Goal: Information Seeking & Learning: Check status

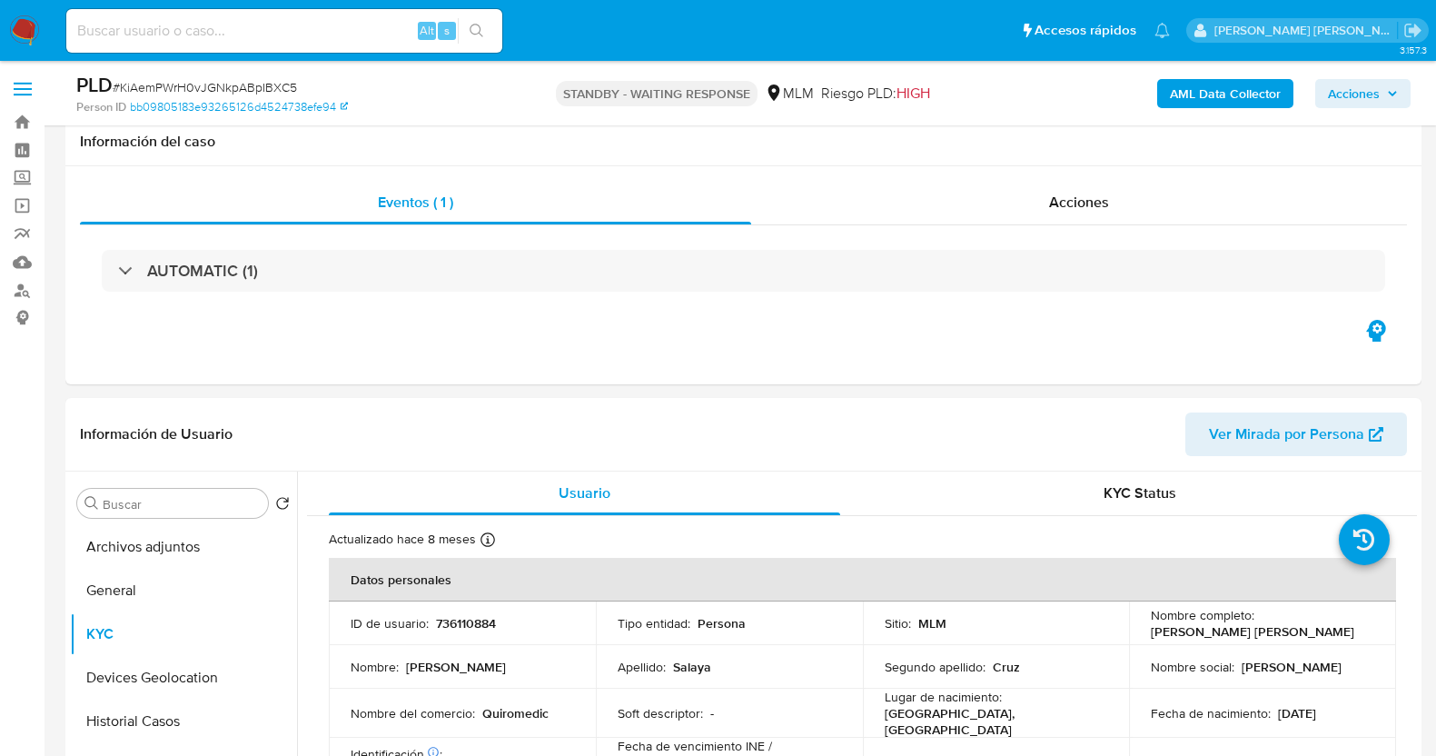
select select "10"
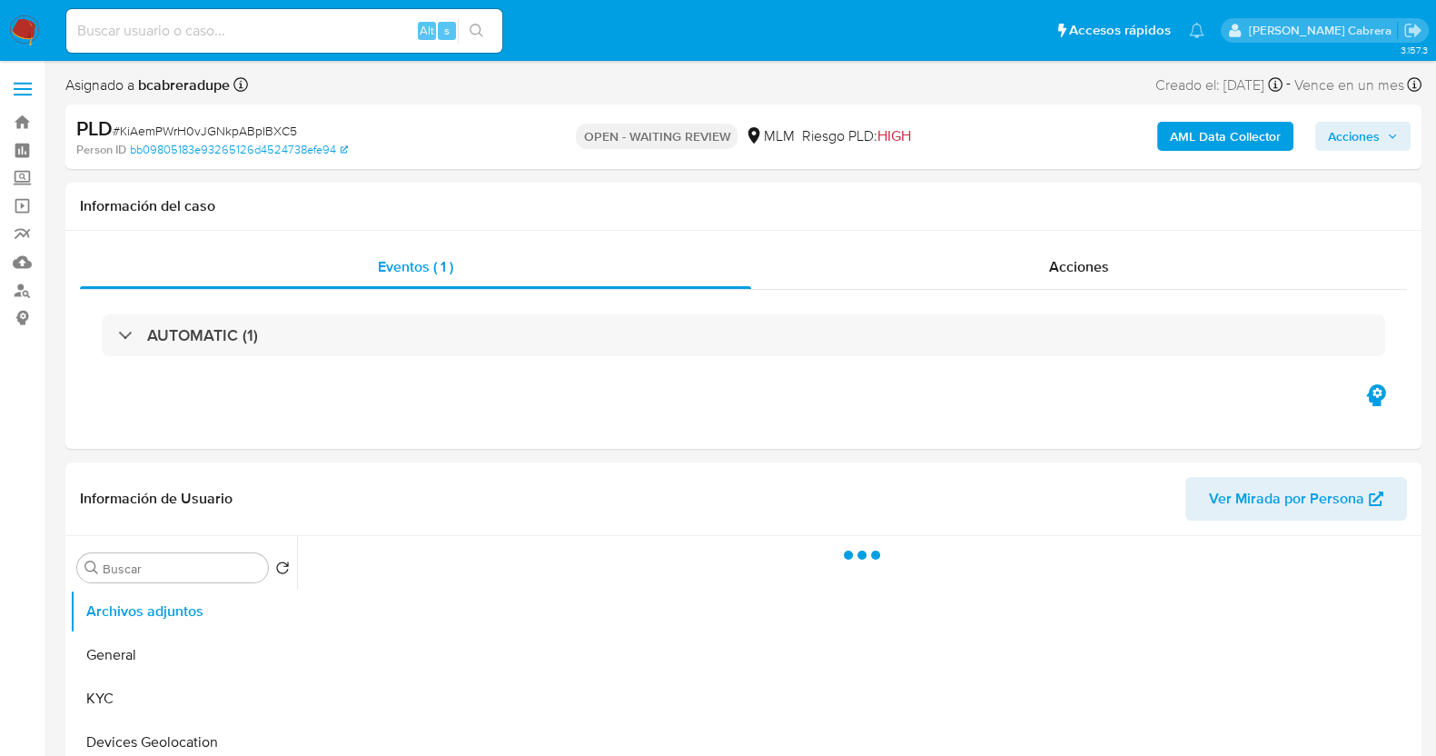
select select "10"
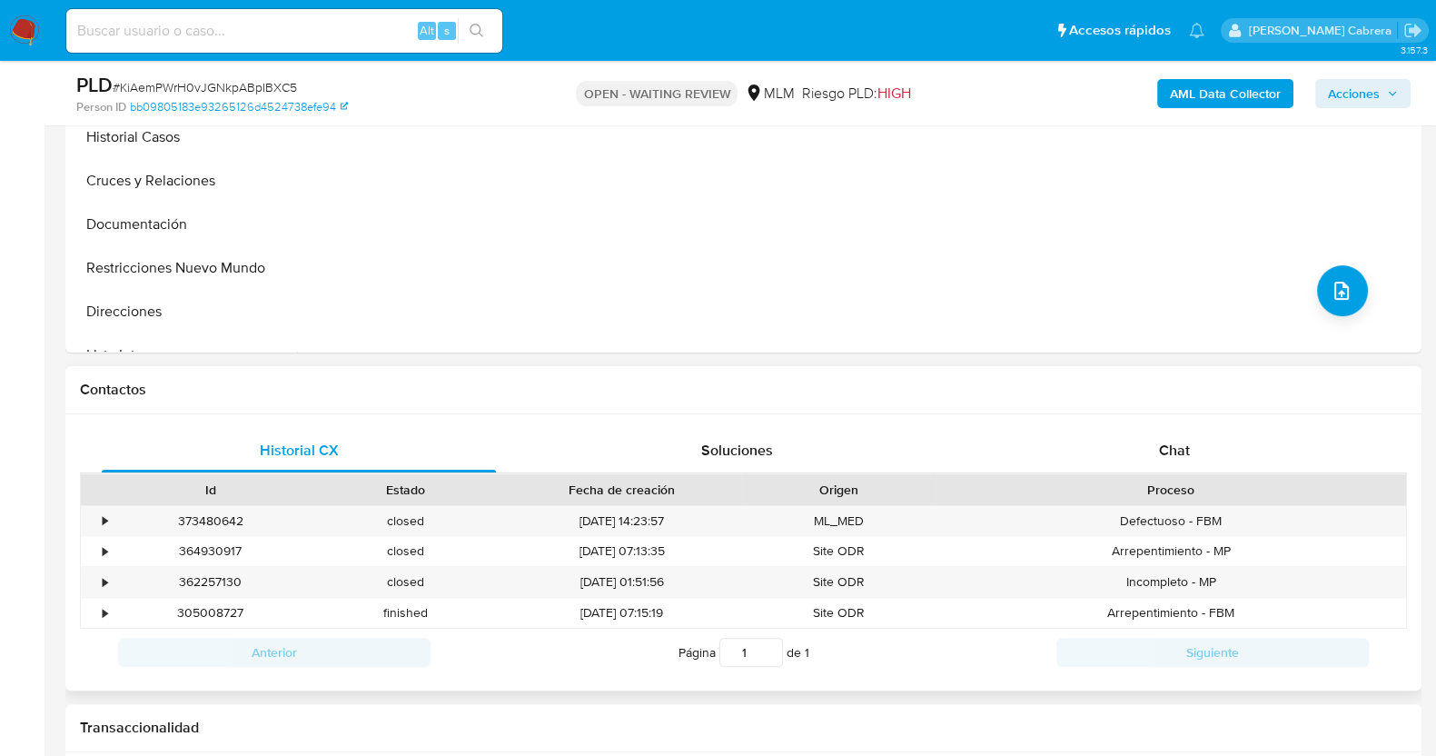
scroll to position [681, 0]
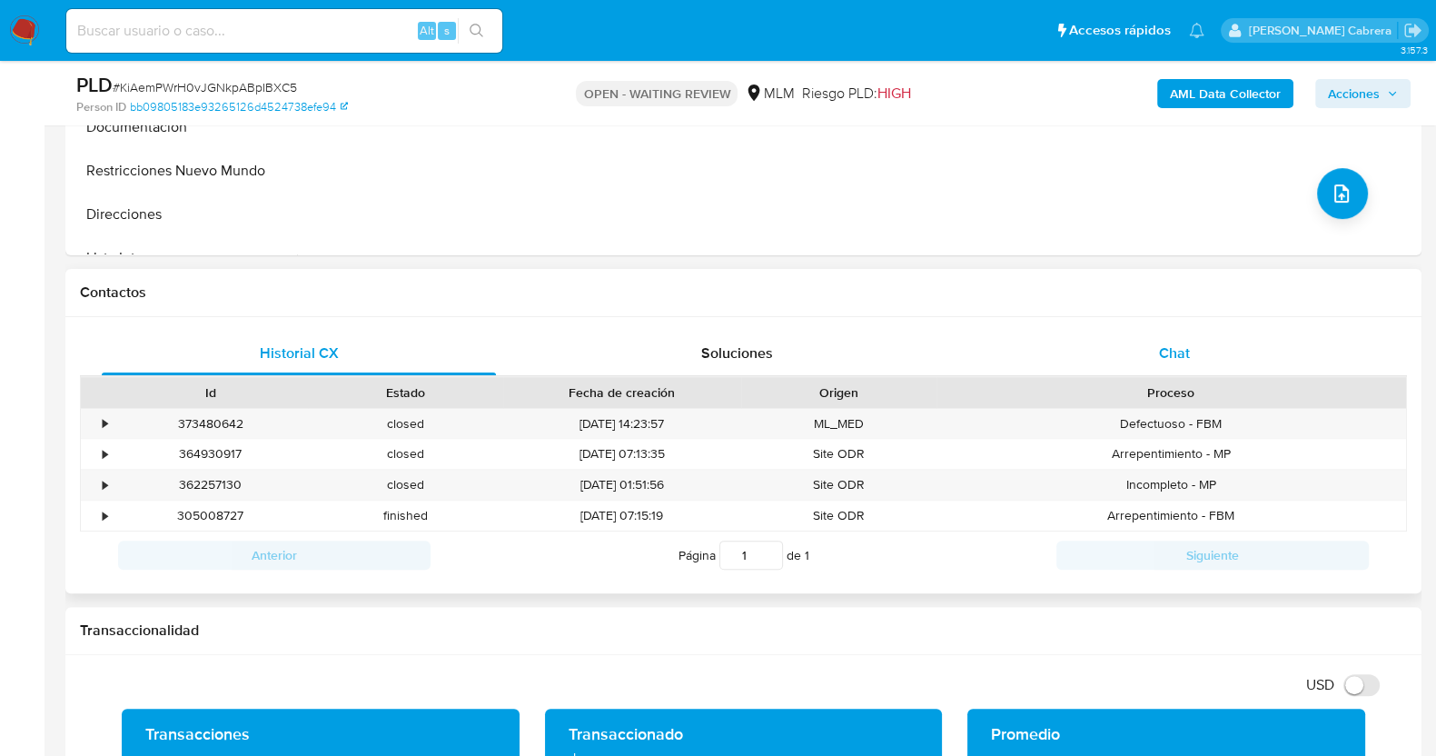
drag, startPoint x: 1160, startPoint y: 347, endPoint x: 1184, endPoint y: 356, distance: 25.3
click at [1162, 347] on span "Chat" at bounding box center [1174, 352] width 31 height 21
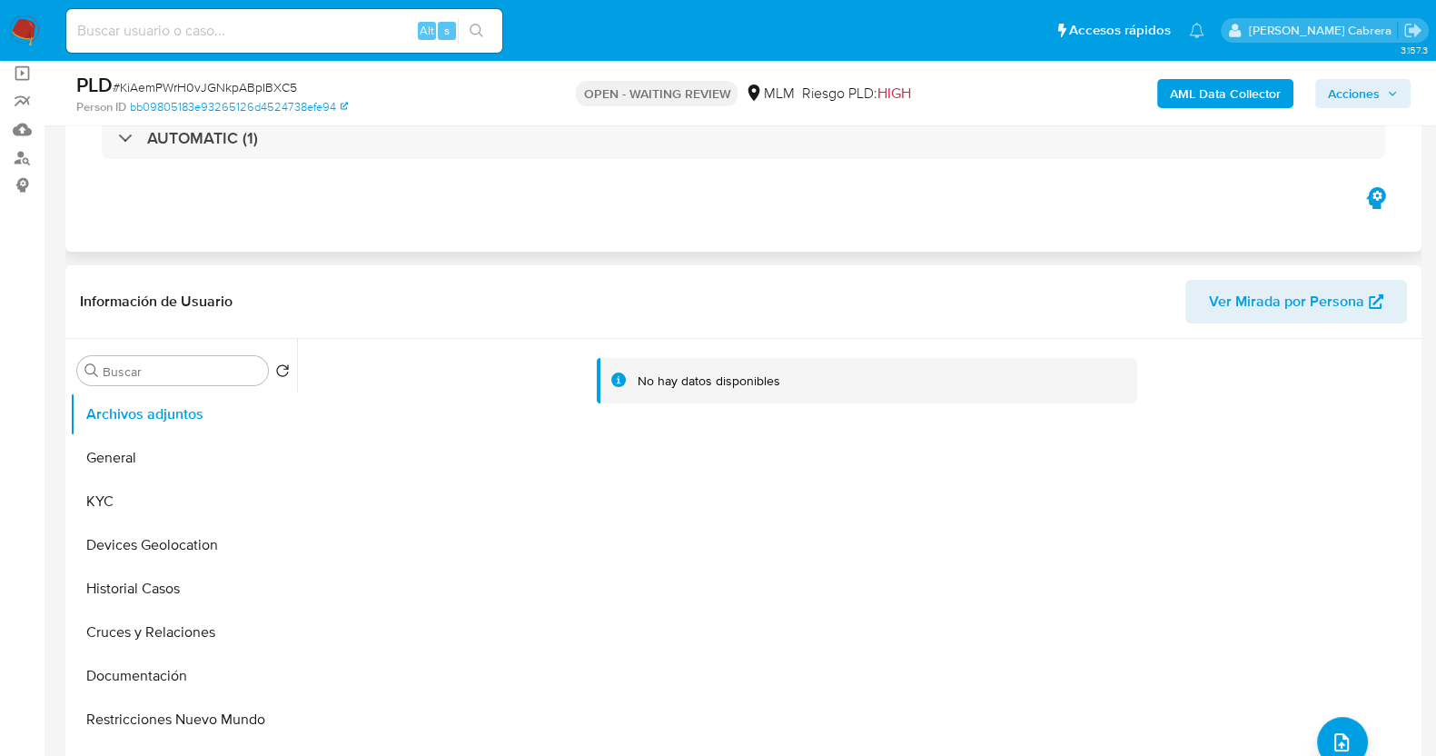
scroll to position [0, 0]
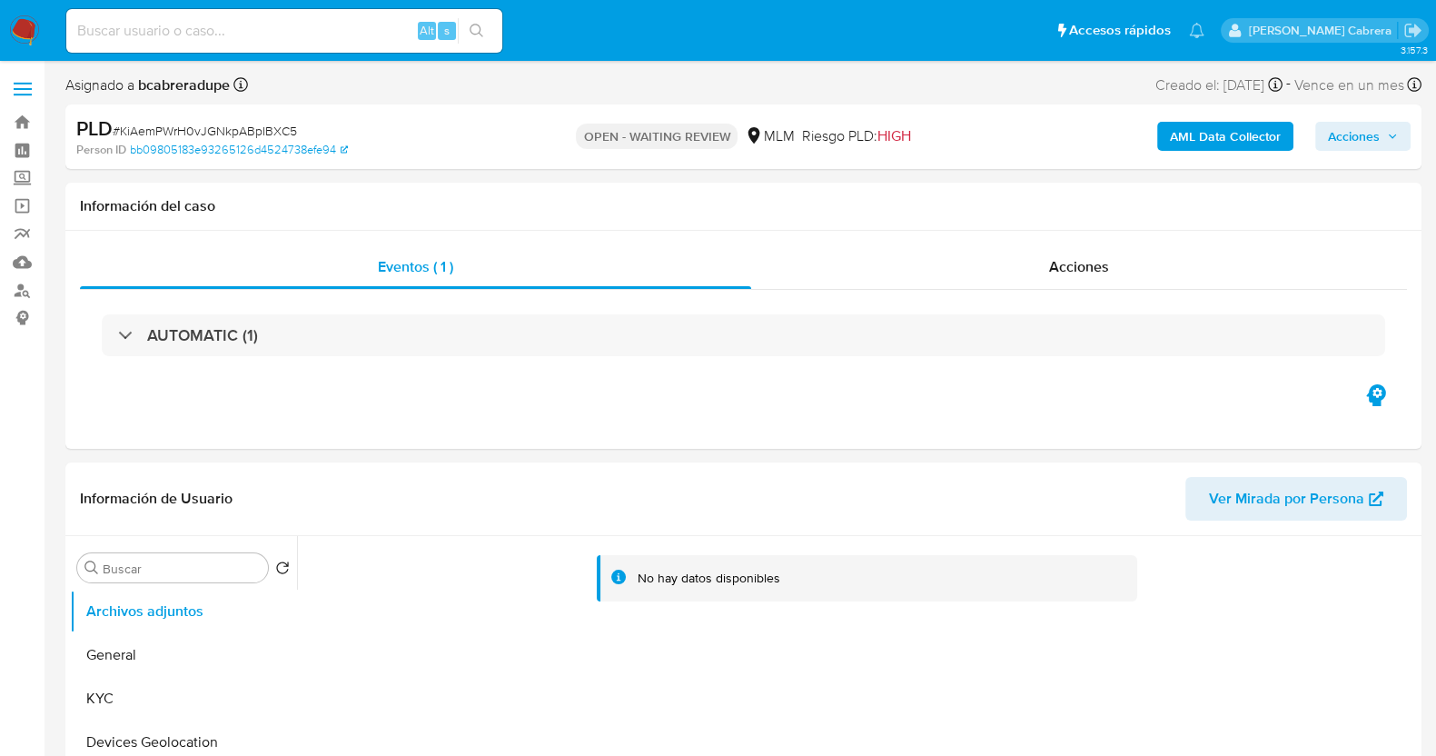
click at [245, 133] on span "# KiAemPWrH0vJGNkpABpIBXC5" at bounding box center [205, 131] width 184 height 18
copy span "KiAemPWrH0vJGNkpABpIBXC5"
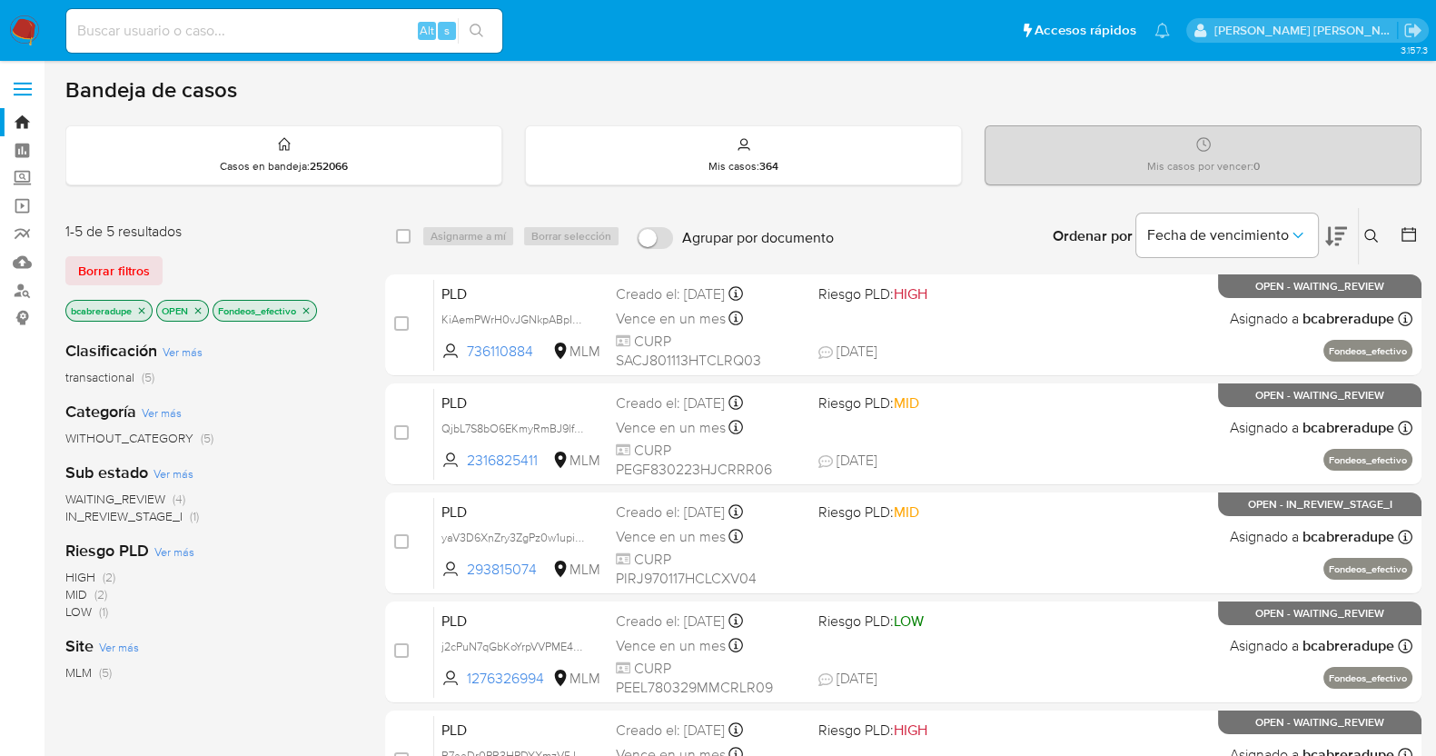
click at [309, 311] on icon "close-filter" at bounding box center [306, 310] width 11 height 11
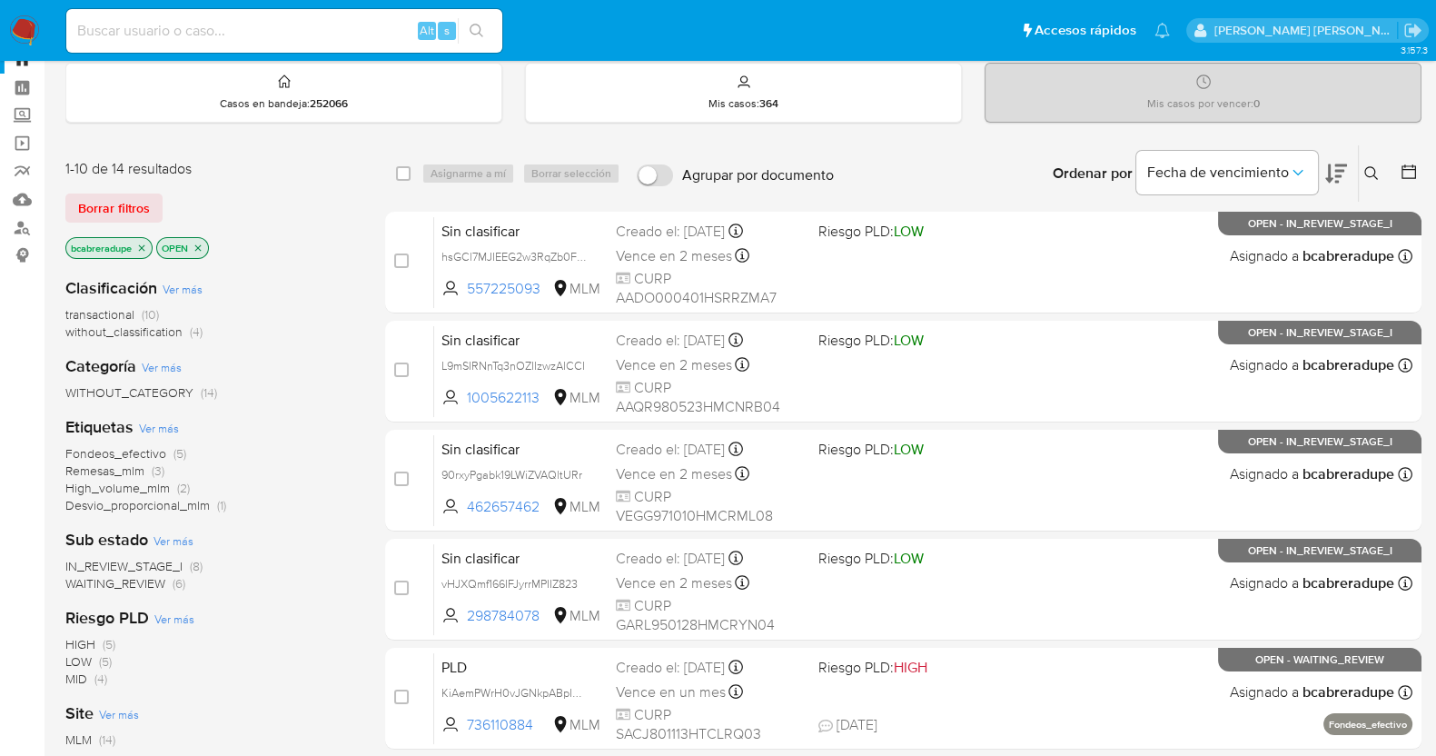
scroll to position [113, 0]
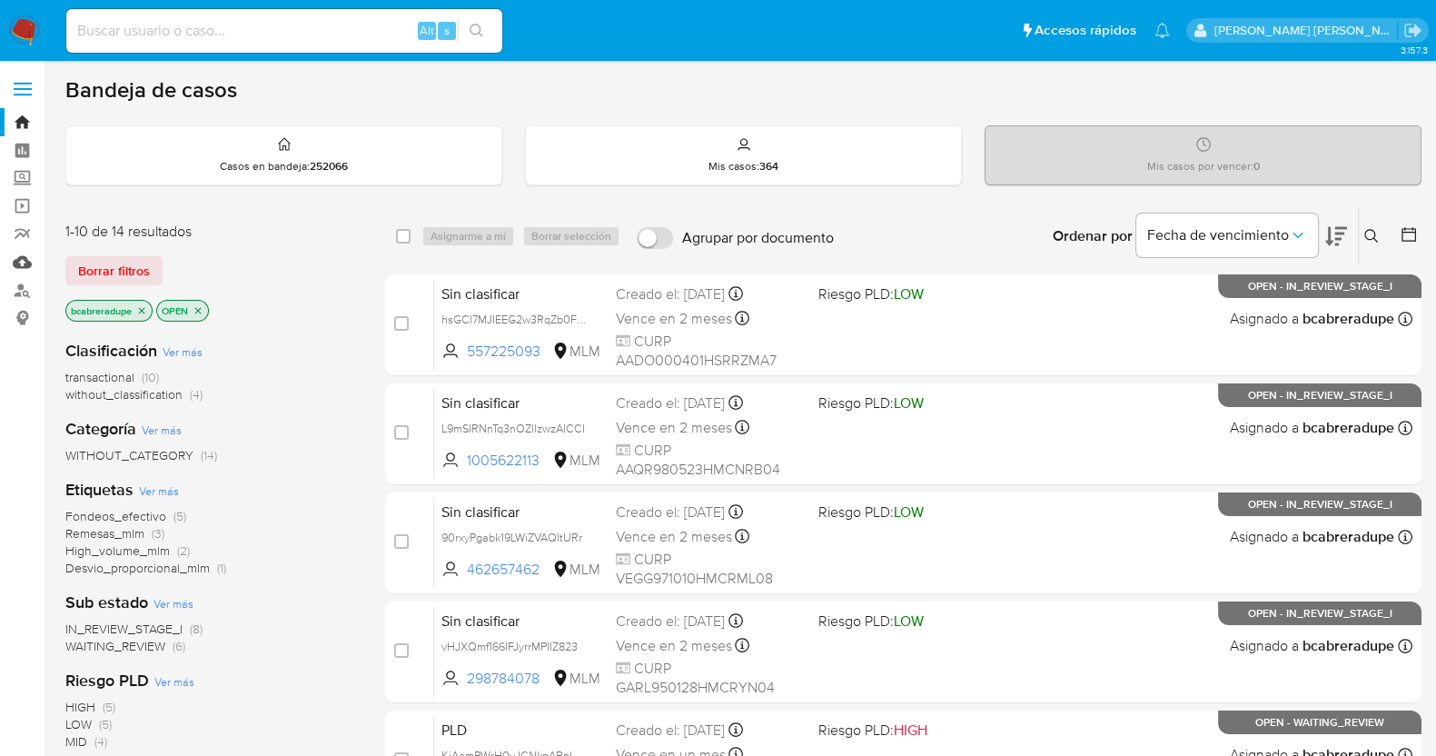
click at [27, 256] on link "Mulan" at bounding box center [108, 262] width 216 height 28
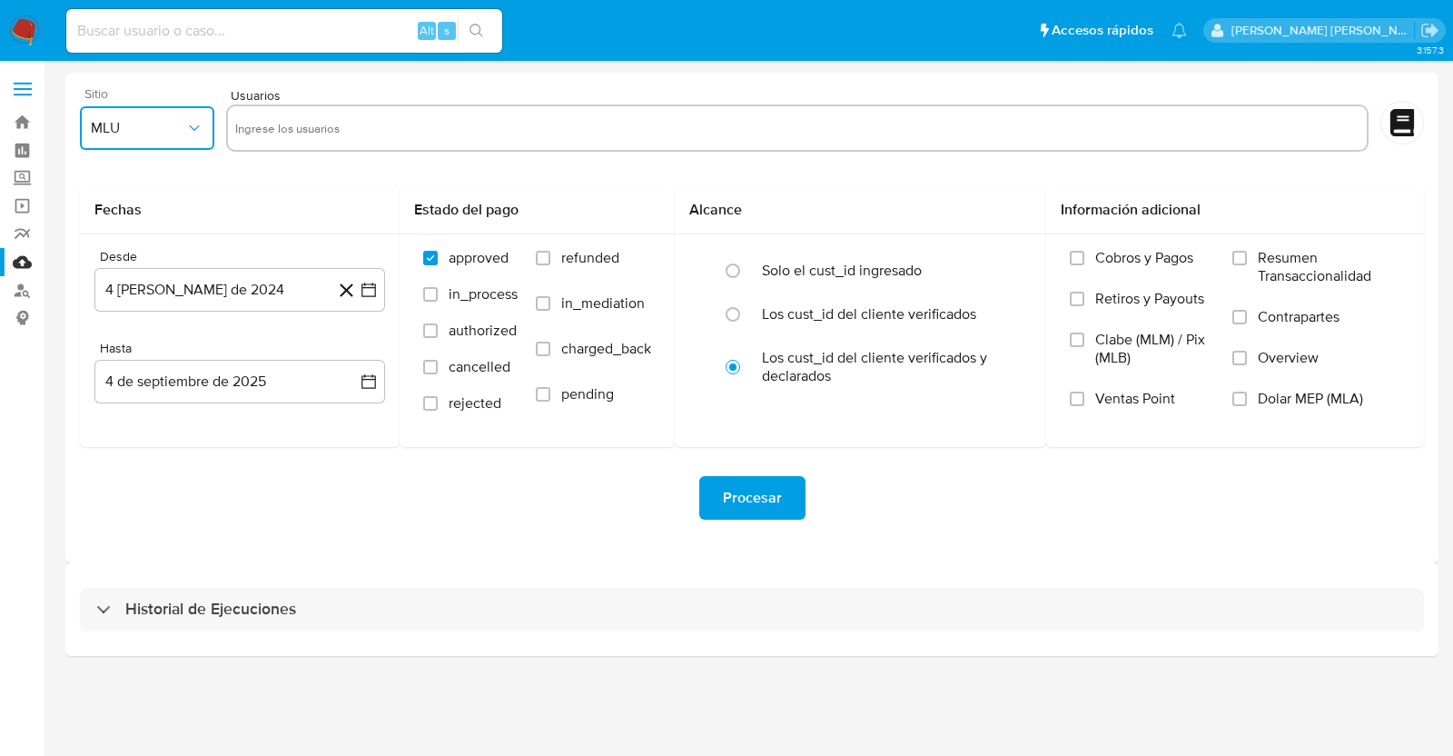
click at [135, 134] on span "MLU" at bounding box center [138, 128] width 94 height 18
click at [164, 392] on div "MLM" at bounding box center [142, 395] width 102 height 44
click at [300, 293] on button "4 de agosto de 2024" at bounding box center [239, 290] width 291 height 44
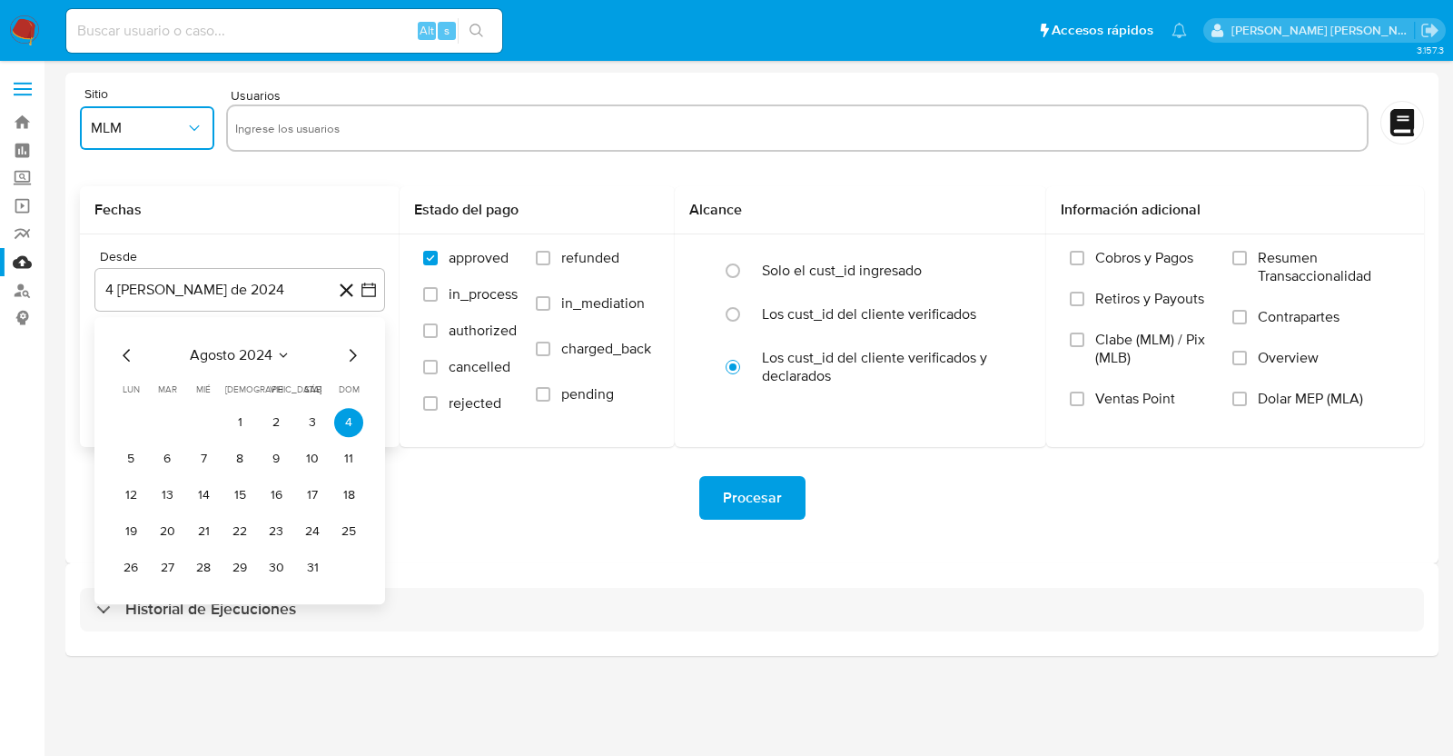
click at [233, 349] on span "agosto 2024" at bounding box center [231, 355] width 83 height 18
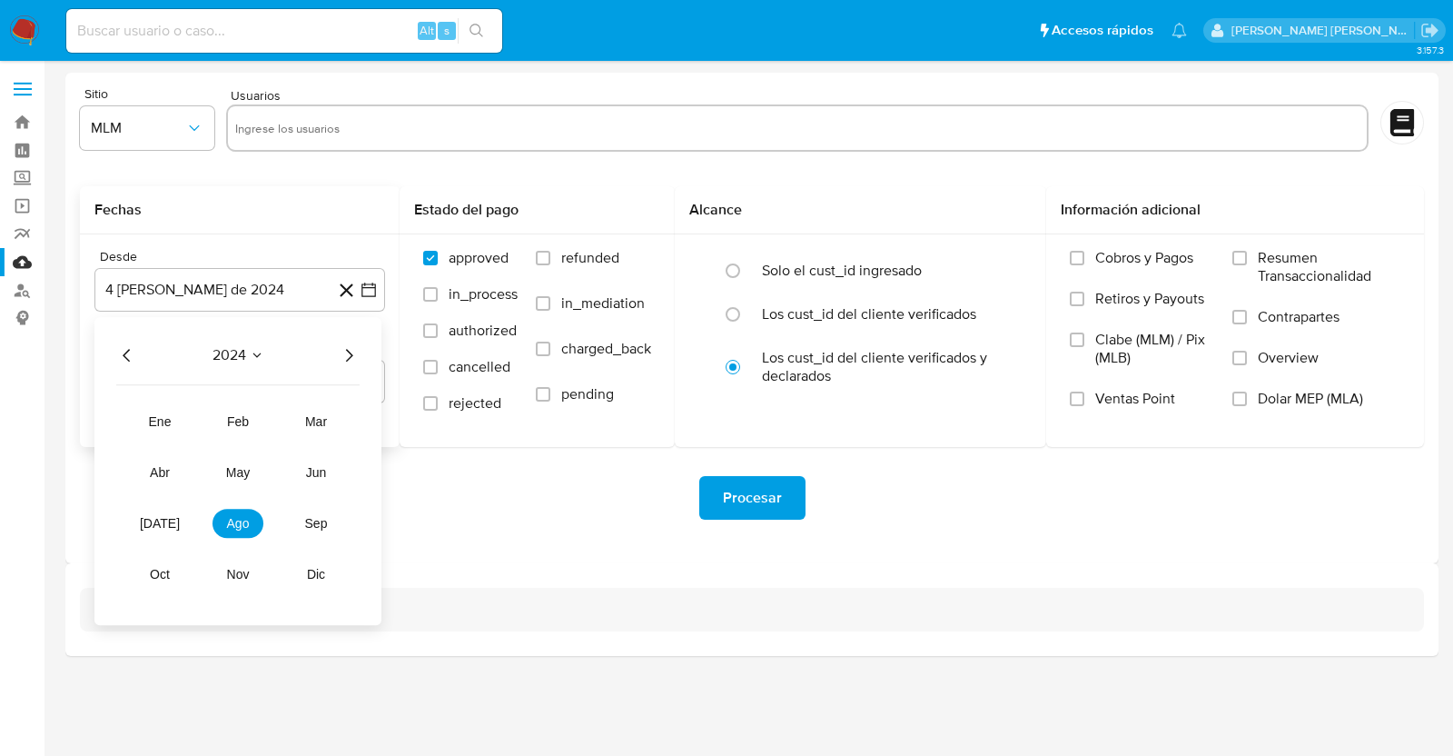
click at [350, 356] on icon "Año siguiente" at bounding box center [349, 355] width 22 height 22
click at [154, 476] on span "abr" at bounding box center [160, 472] width 20 height 15
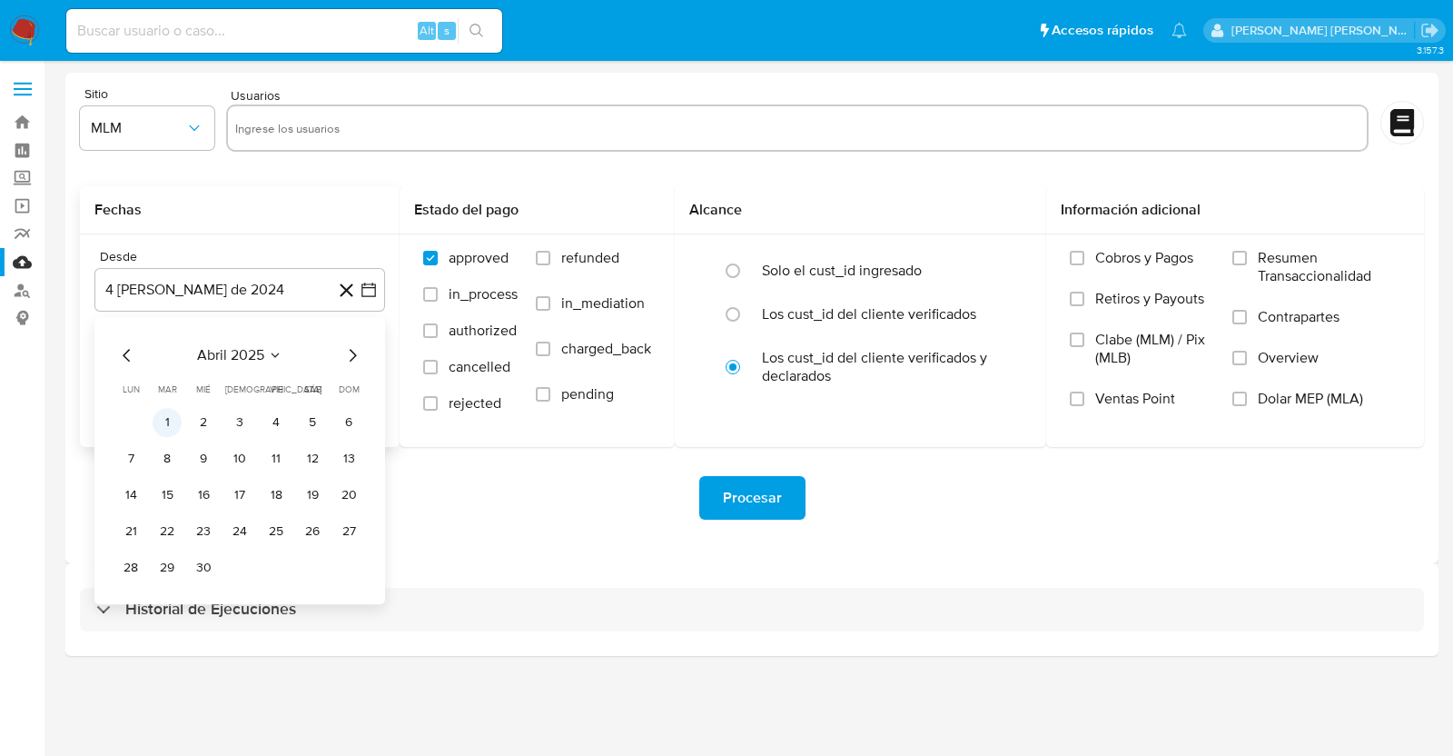
click at [171, 422] on button "1" at bounding box center [167, 422] width 29 height 29
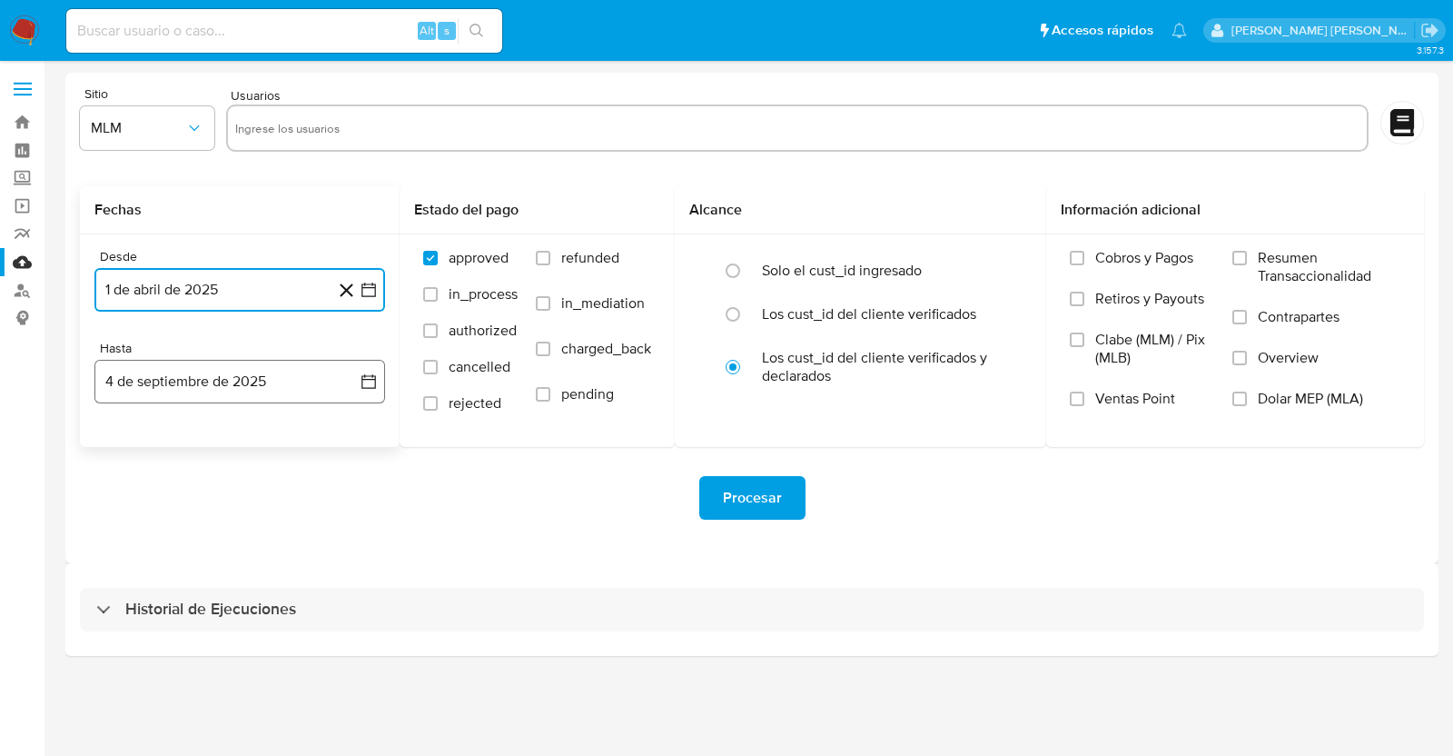
click at [309, 382] on button "4 de septiembre de 2025" at bounding box center [239, 382] width 291 height 44
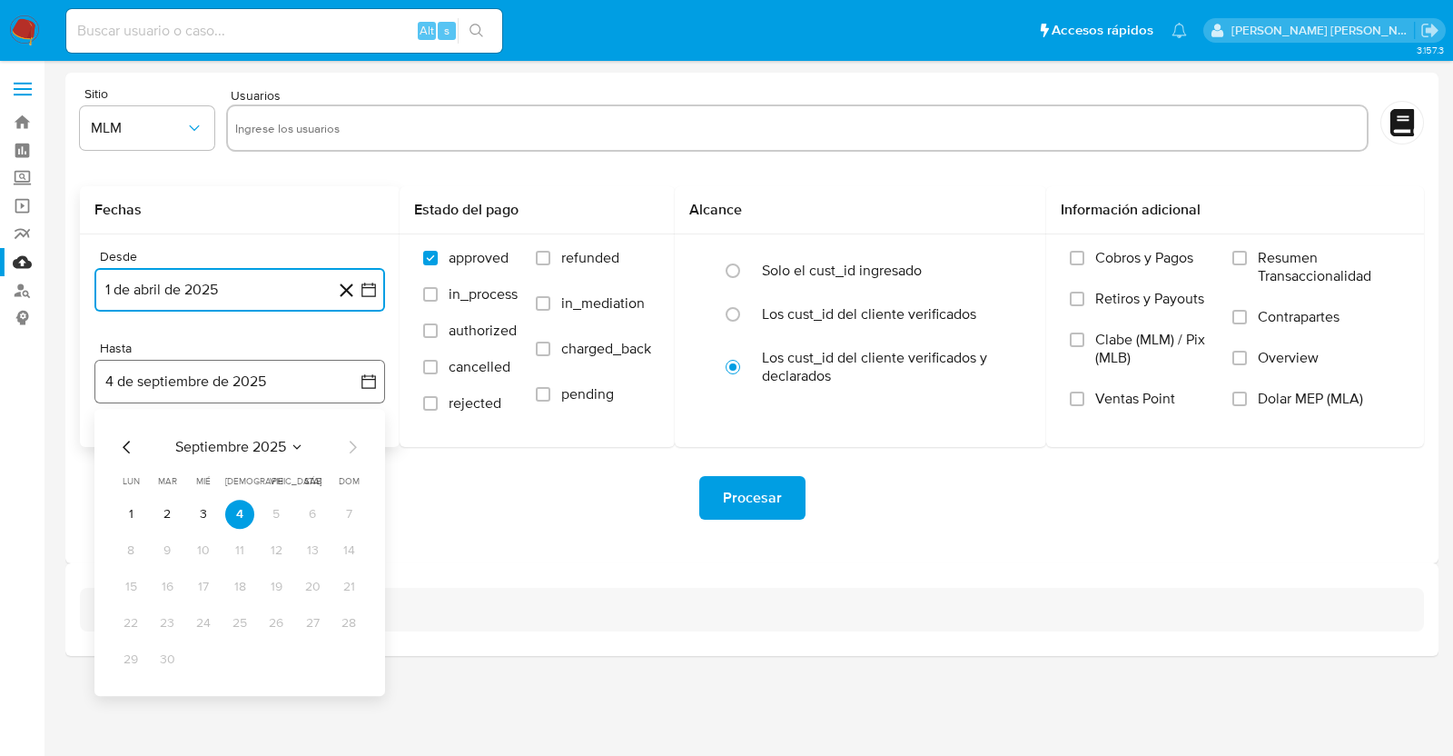
click at [271, 387] on button "4 de septiembre de 2025" at bounding box center [239, 382] width 291 height 44
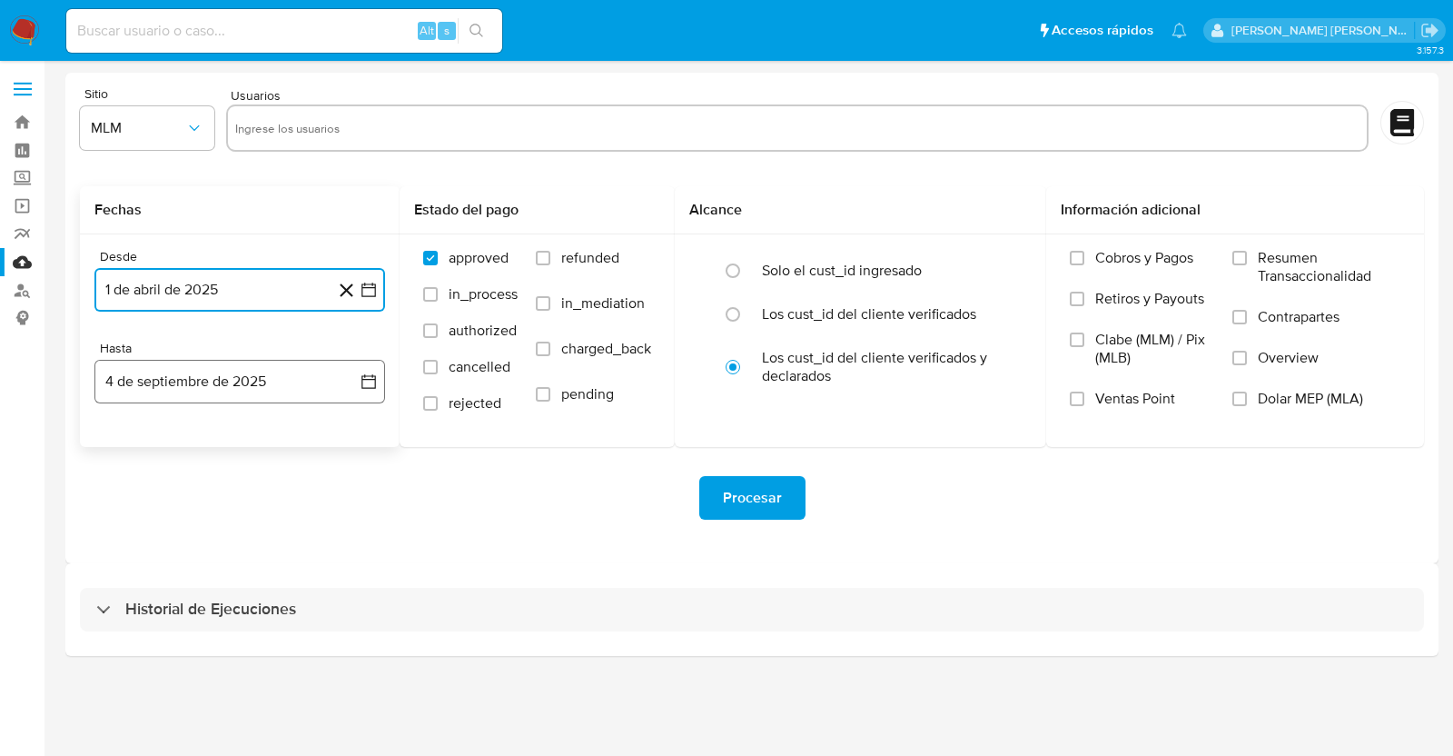
click at [270, 387] on button "4 de septiembre de 2025" at bounding box center [239, 382] width 291 height 44
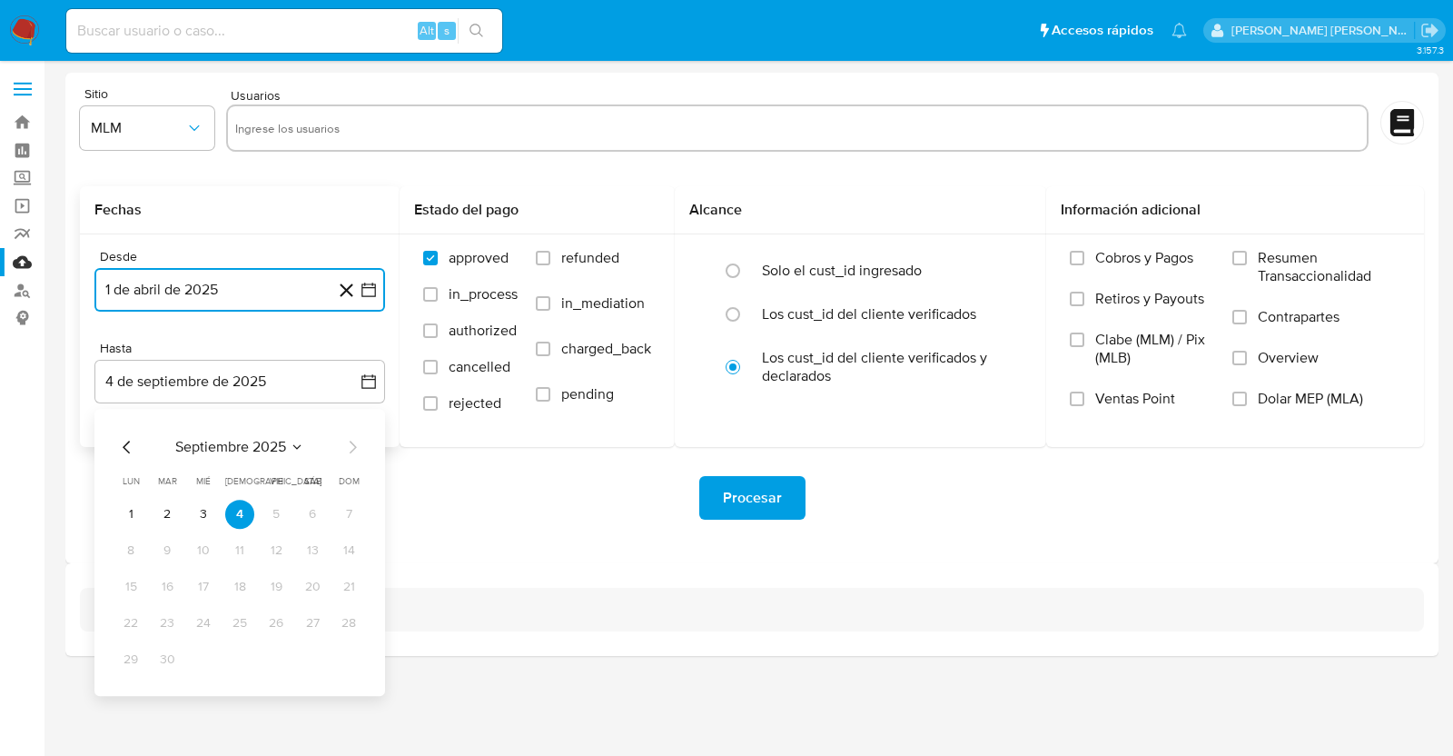
click at [252, 454] on span "septiembre 2025" at bounding box center [230, 447] width 111 height 18
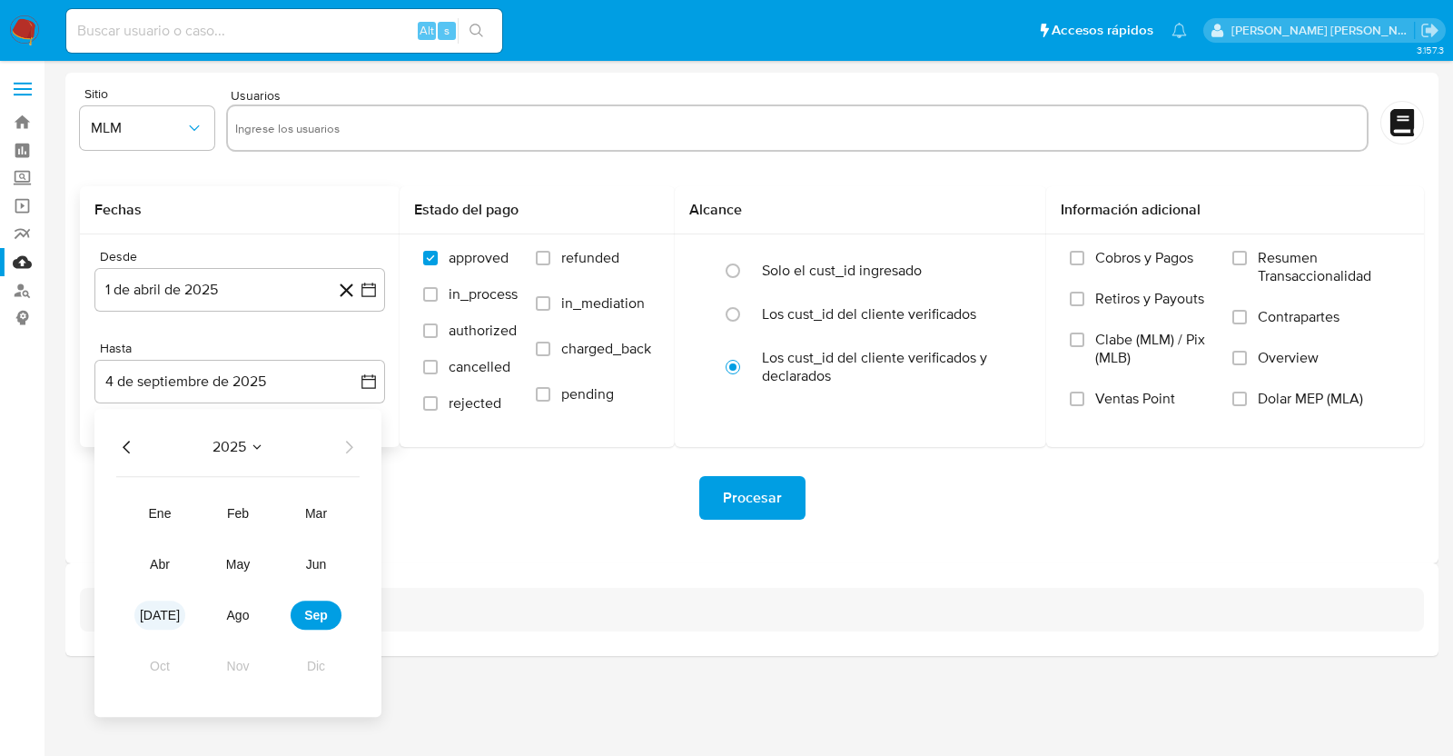
click at [164, 617] on span "jul" at bounding box center [160, 615] width 40 height 15
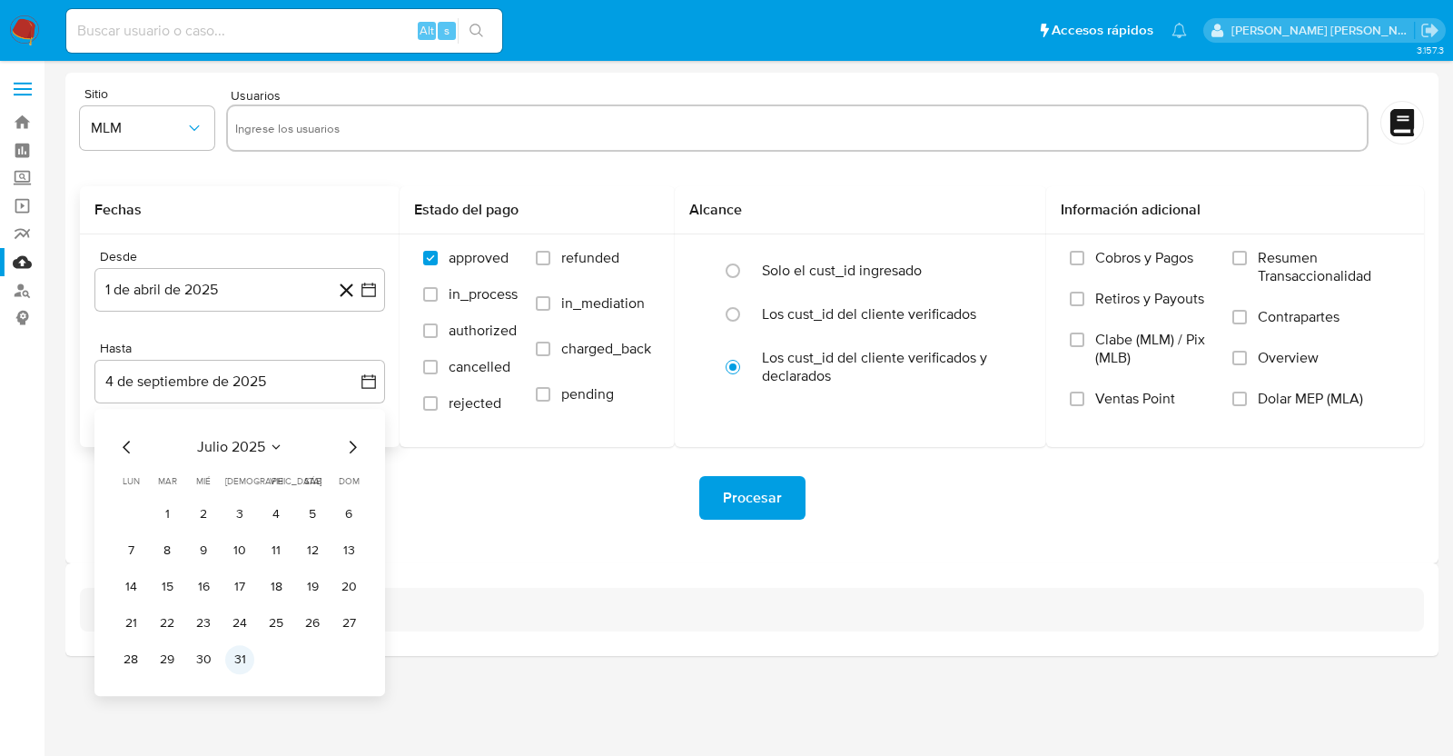
click at [252, 650] on td "31" at bounding box center [239, 659] width 29 height 29
click at [246, 652] on button "31" at bounding box center [239, 659] width 29 height 29
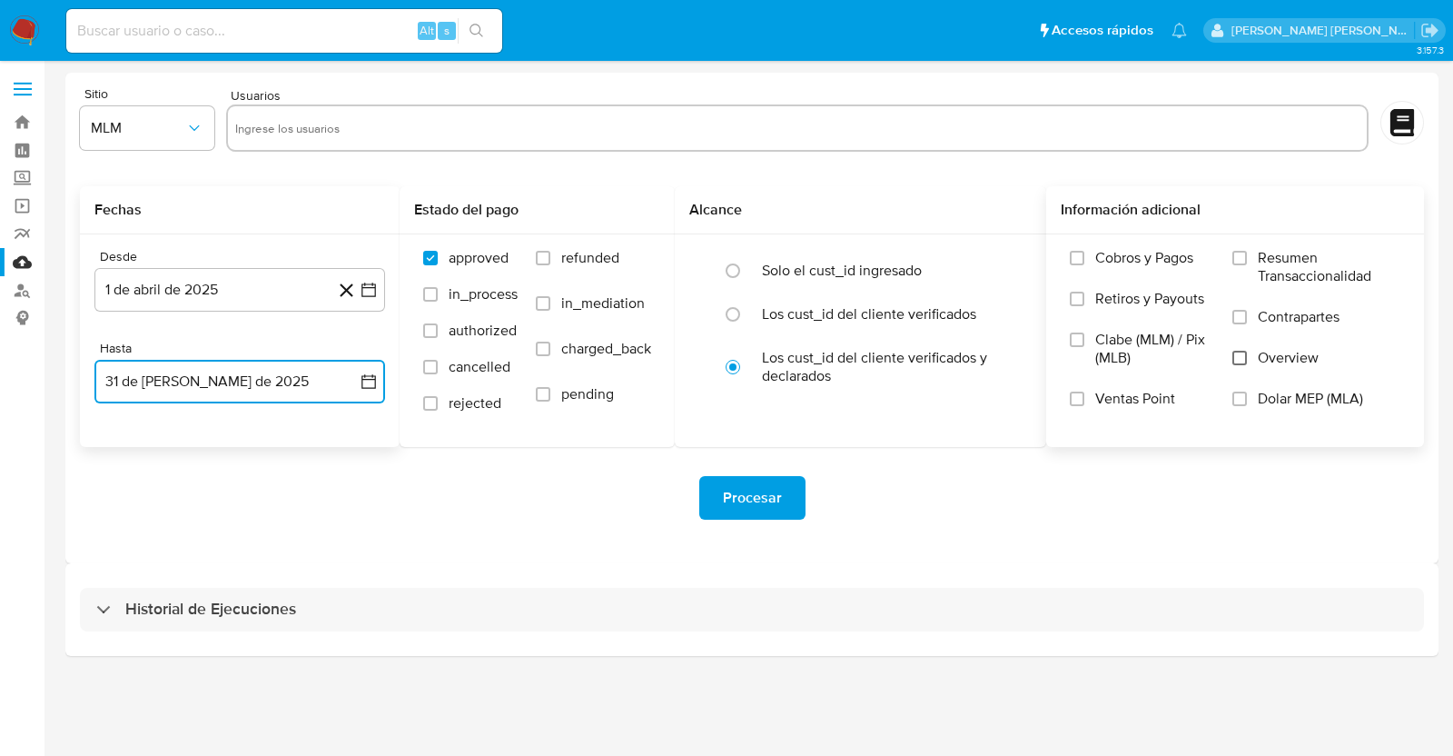
click at [1242, 352] on input "Overview" at bounding box center [1240, 358] width 15 height 15
click at [385, 123] on input "text" at bounding box center [797, 128] width 1125 height 29
paste input "1800059973"
type input "1800059973"
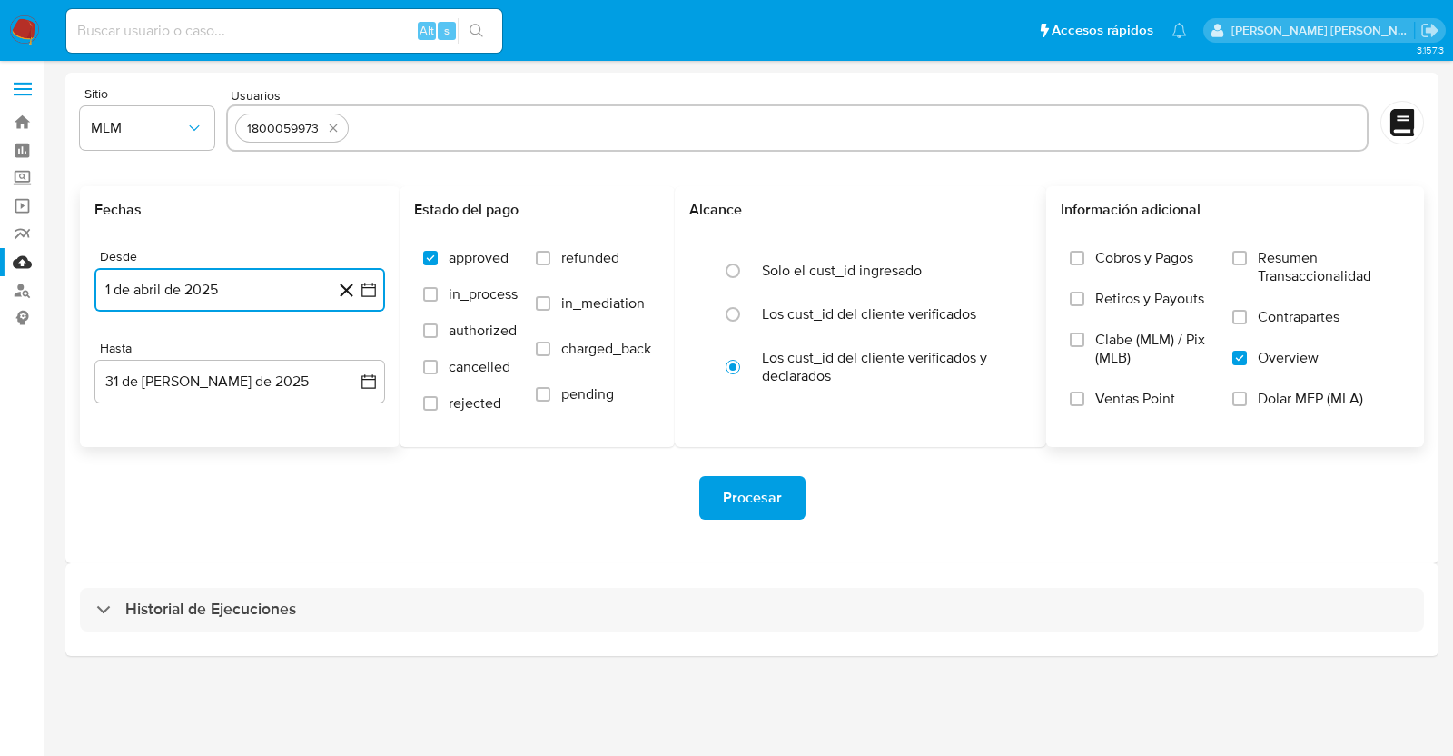
click at [534, 118] on input "text" at bounding box center [858, 128] width 1004 height 29
type input "192156631"
click at [534, 119] on input "text" at bounding box center [910, 128] width 897 height 29
type input "2084629377"
click at [645, 125] on input "text" at bounding box center [971, 128] width 777 height 29
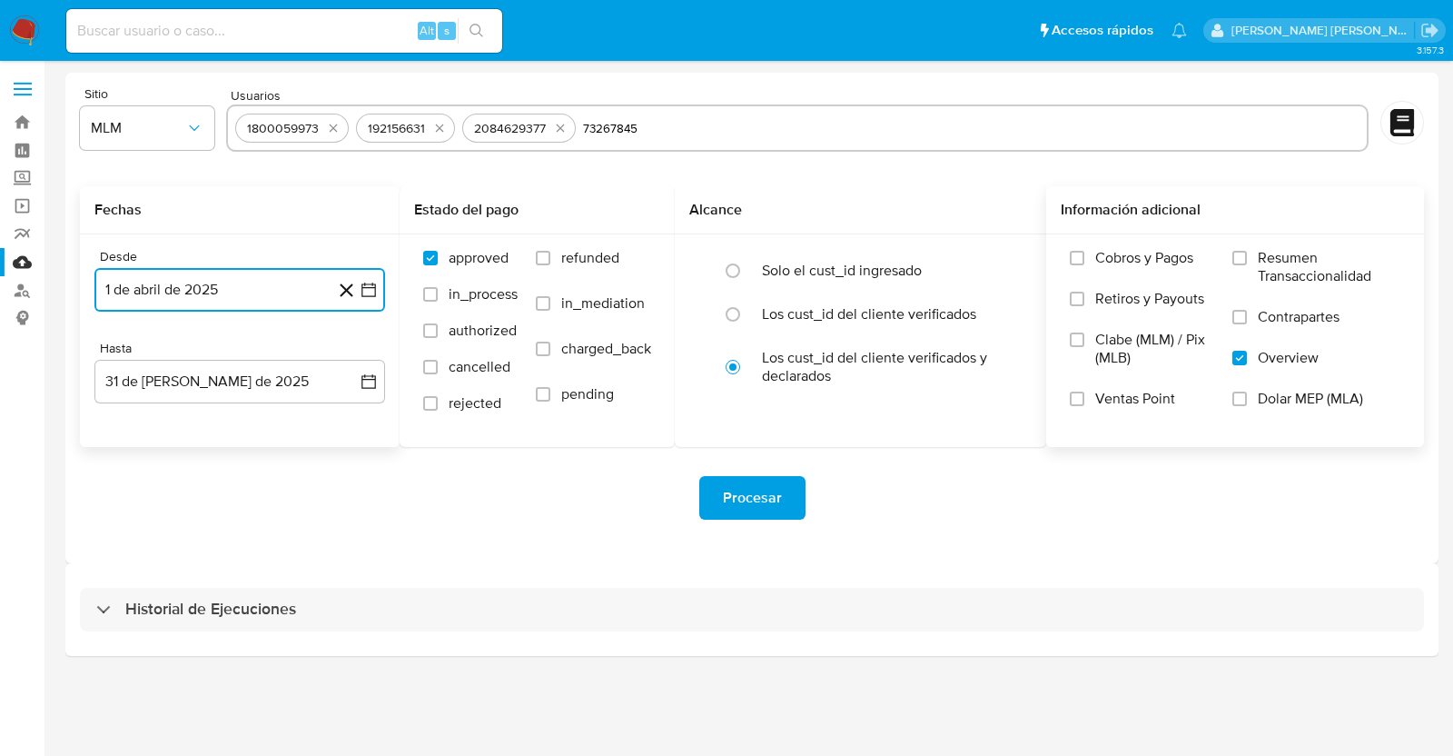
type input "73267845"
click at [706, 123] on input "text" at bounding box center [1024, 128] width 671 height 29
type input "1411431385"
click at [871, 129] on input "text" at bounding box center [1079, 128] width 560 height 29
type input "68385985"
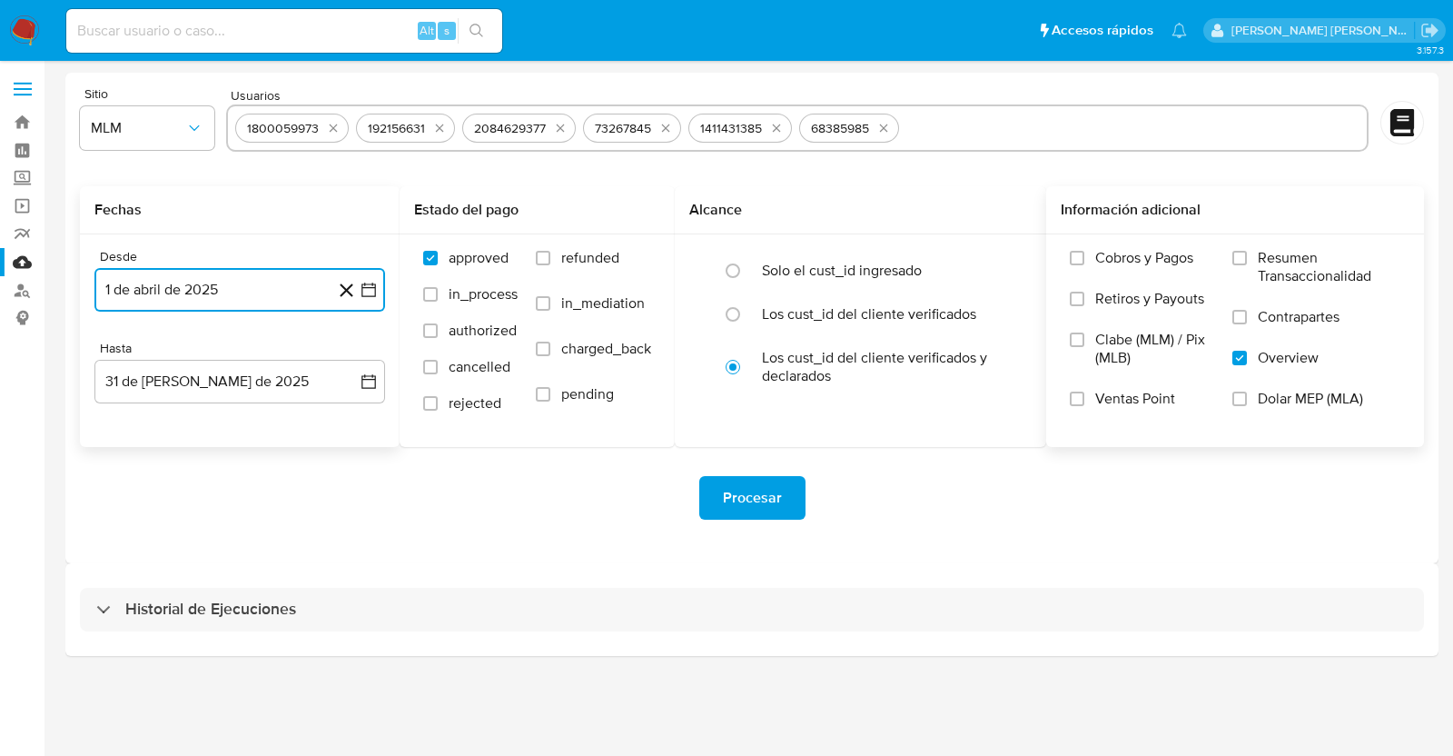
click at [922, 129] on input "text" at bounding box center [1133, 128] width 453 height 29
type input "725403788"
click at [1053, 126] on input "text" at bounding box center [1190, 128] width 340 height 29
type input "2460988677"
click at [1236, 130] on input "text" at bounding box center [1250, 128] width 219 height 29
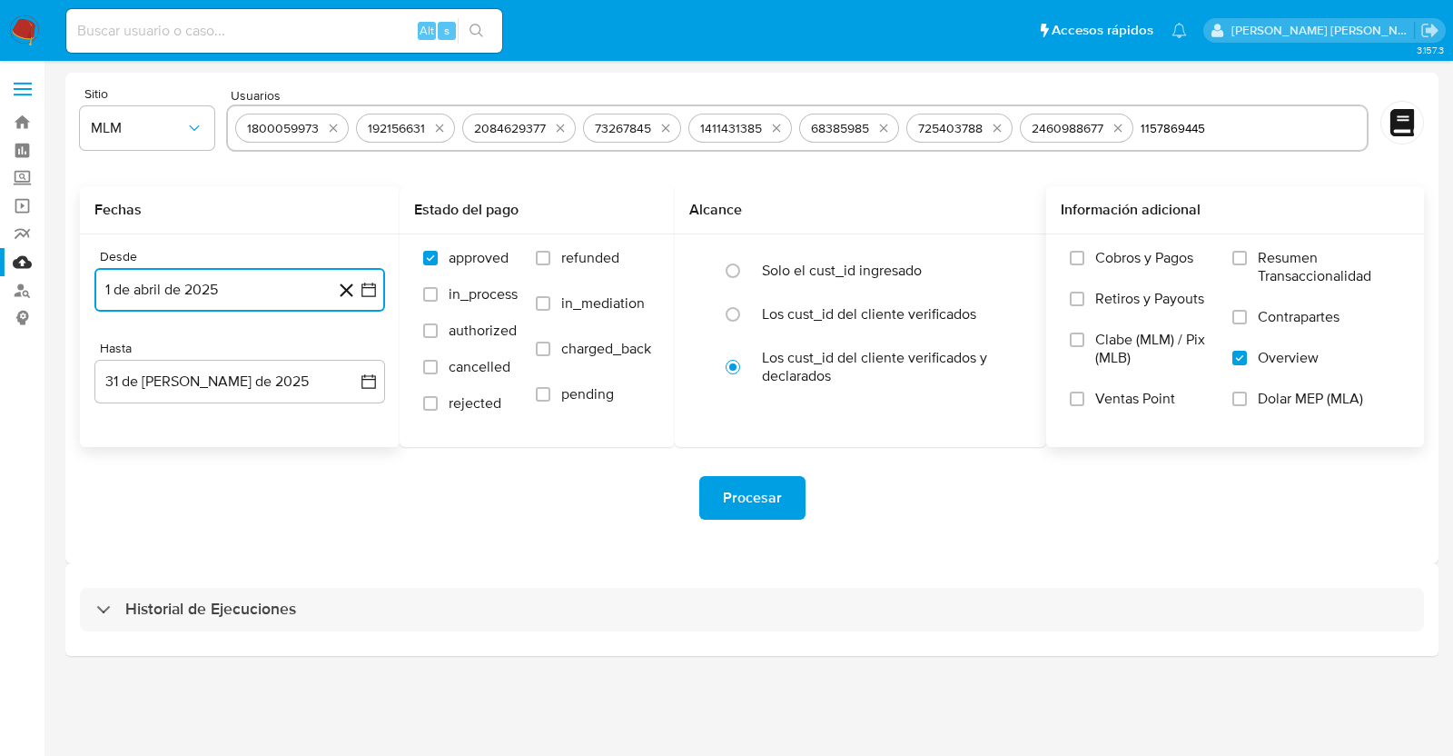
type input "1157869445"
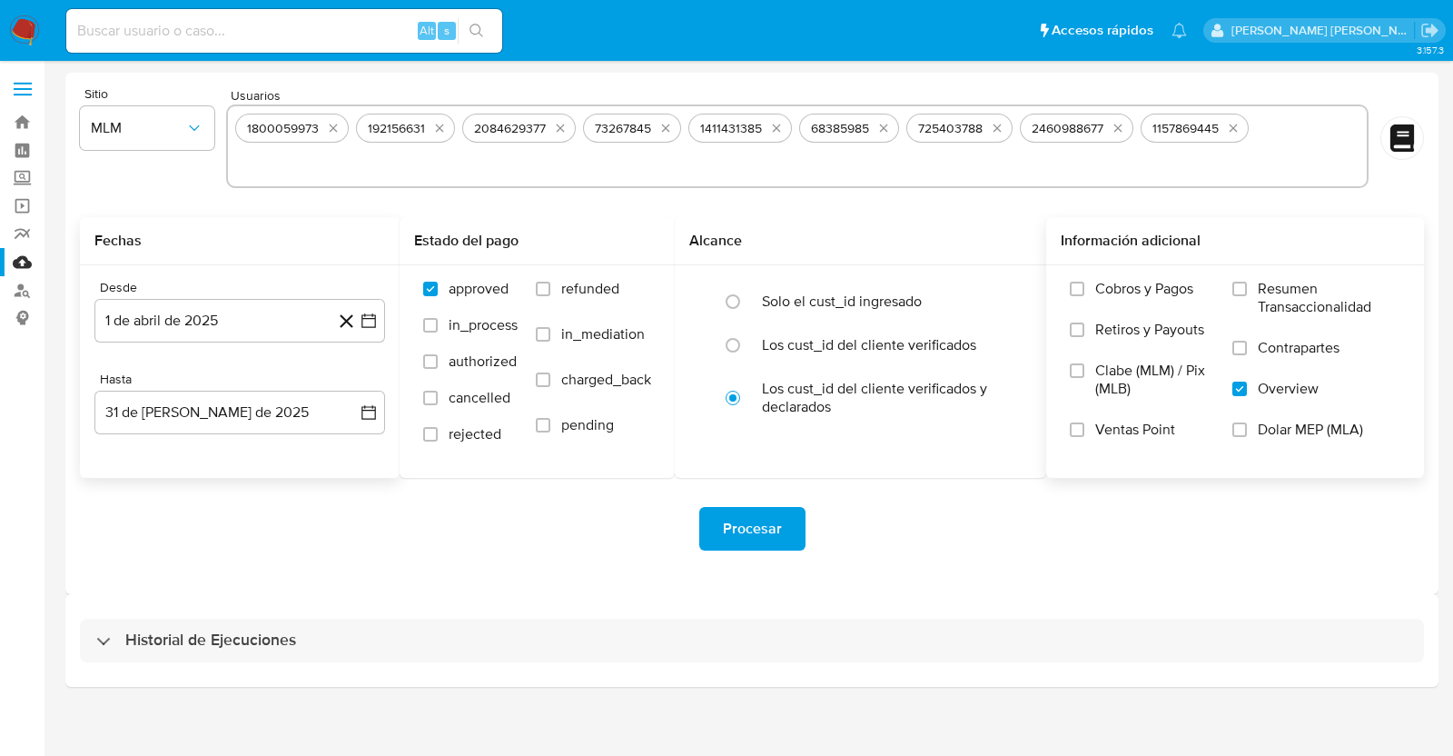
click at [1296, 127] on div "1800059973 192156631 2084629377 73267845 1411431385 68385985 725403788 24609886…" at bounding box center [797, 146] width 1143 height 84
click at [1042, 165] on input "text" at bounding box center [797, 164] width 1125 height 29
paste input "2259627169"
type input "2259627169"
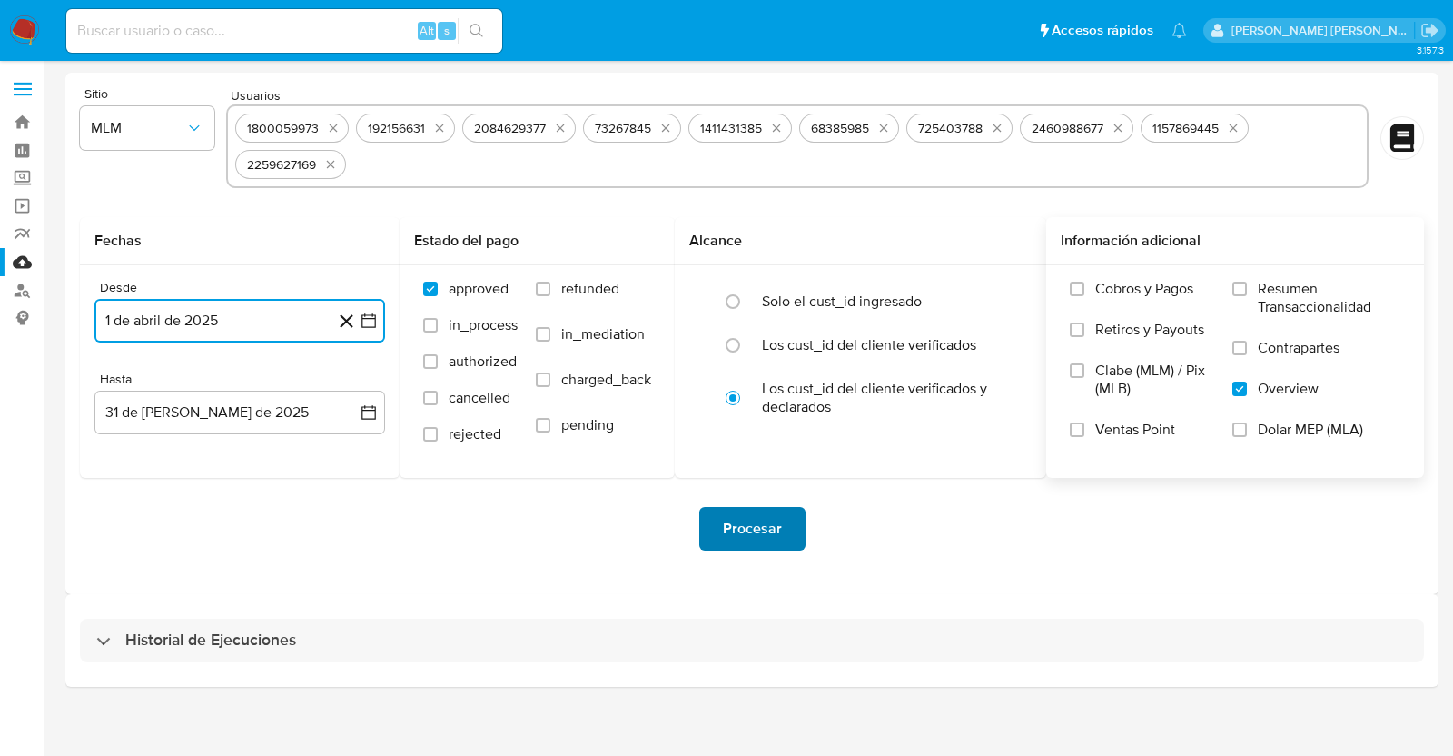
click at [738, 523] on span "Procesar" at bounding box center [752, 529] width 59 height 40
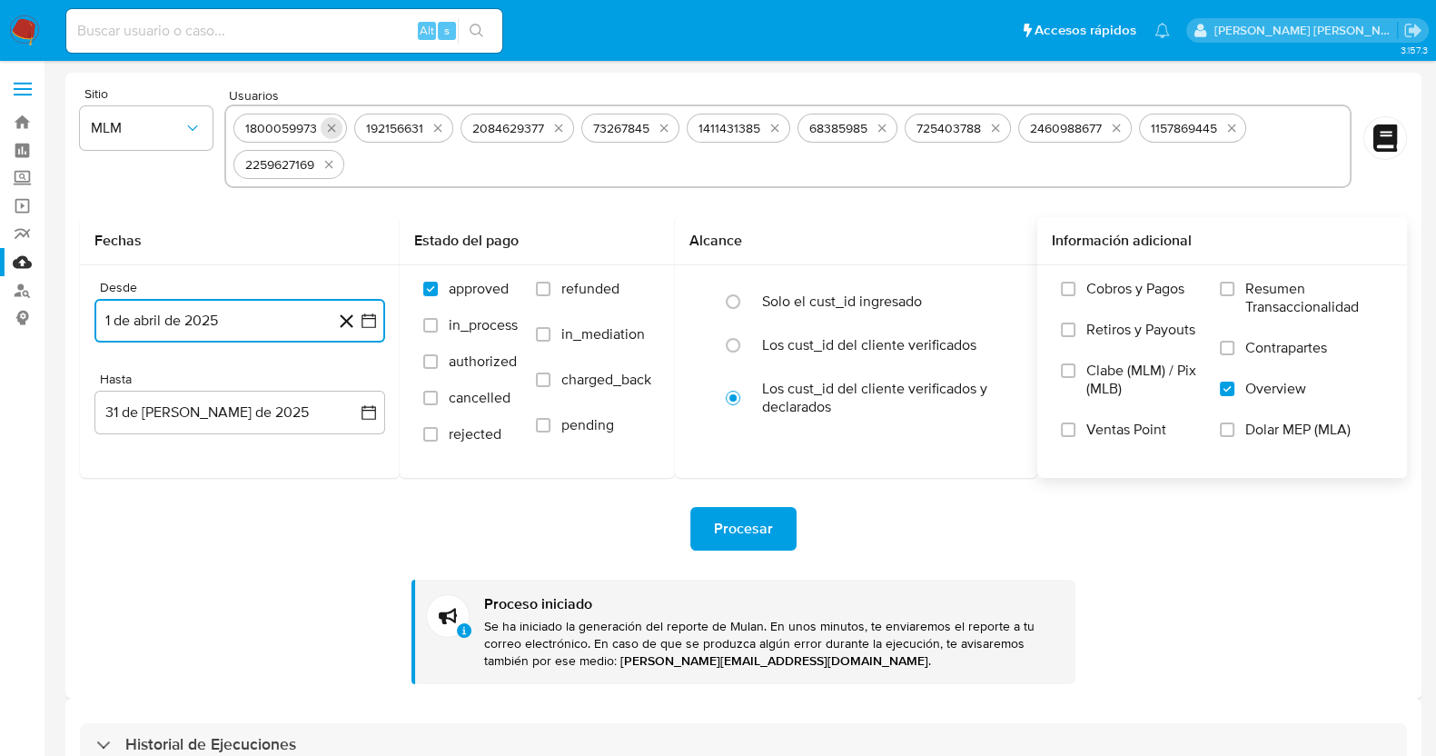
click at [332, 127] on icon "quitar 1800059973" at bounding box center [331, 128] width 15 height 15
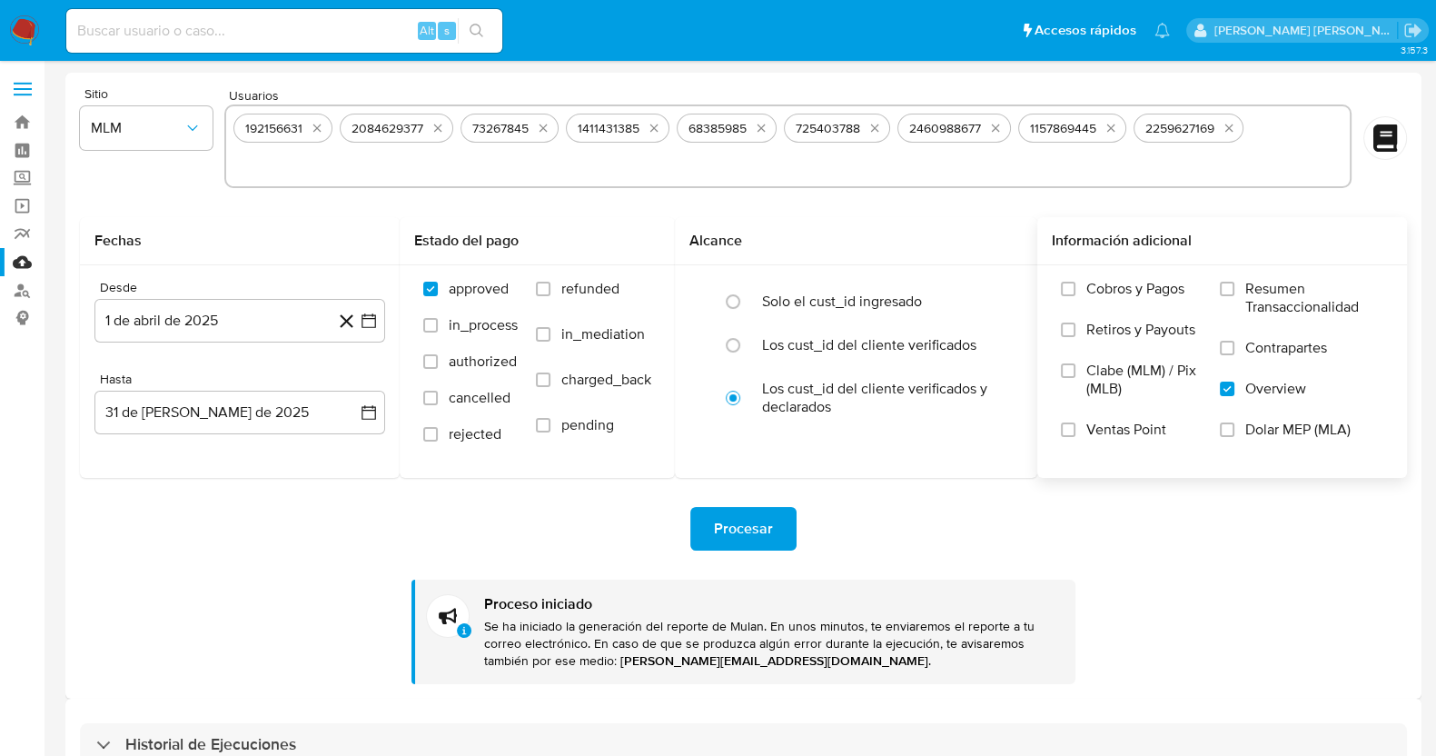
click at [332, 127] on div "192156631 2084629377 73267845 1411431385 68385985 725403788 2460988677 11578694…" at bounding box center [788, 146] width 1128 height 84
click at [322, 127] on icon "quitar 192156631" at bounding box center [317, 128] width 15 height 15
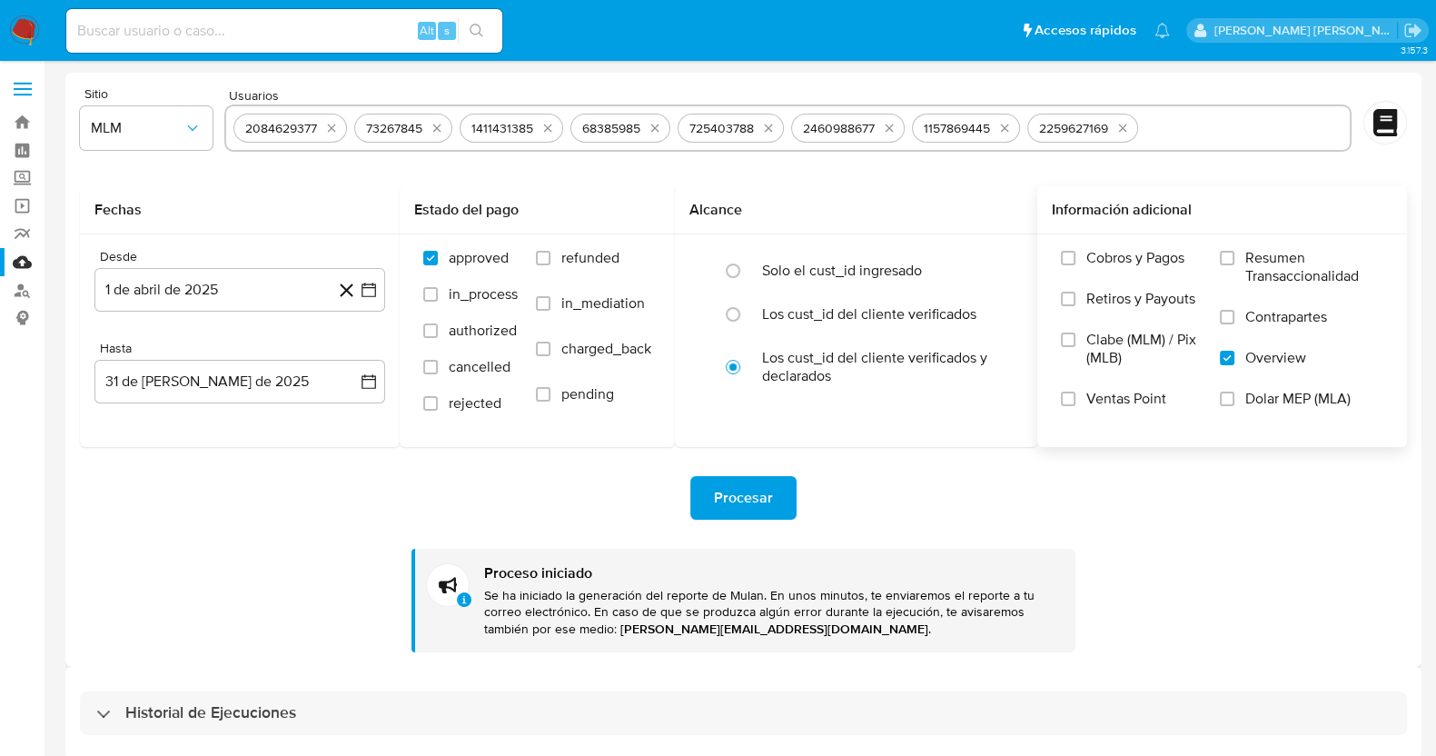
click at [322, 127] on button "quitar 2084629377" at bounding box center [332, 128] width 22 height 22
click at [322, 127] on icon "quitar 73267845" at bounding box center [316, 128] width 15 height 15
click at [322, 127] on icon "quitar 1411431385" at bounding box center [321, 128] width 15 height 15
click at [421, 127] on icon "quitar 68385985" at bounding box center [428, 128] width 15 height 15
click at [322, 127] on icon "quitar 725403788" at bounding box center [324, 128] width 15 height 15
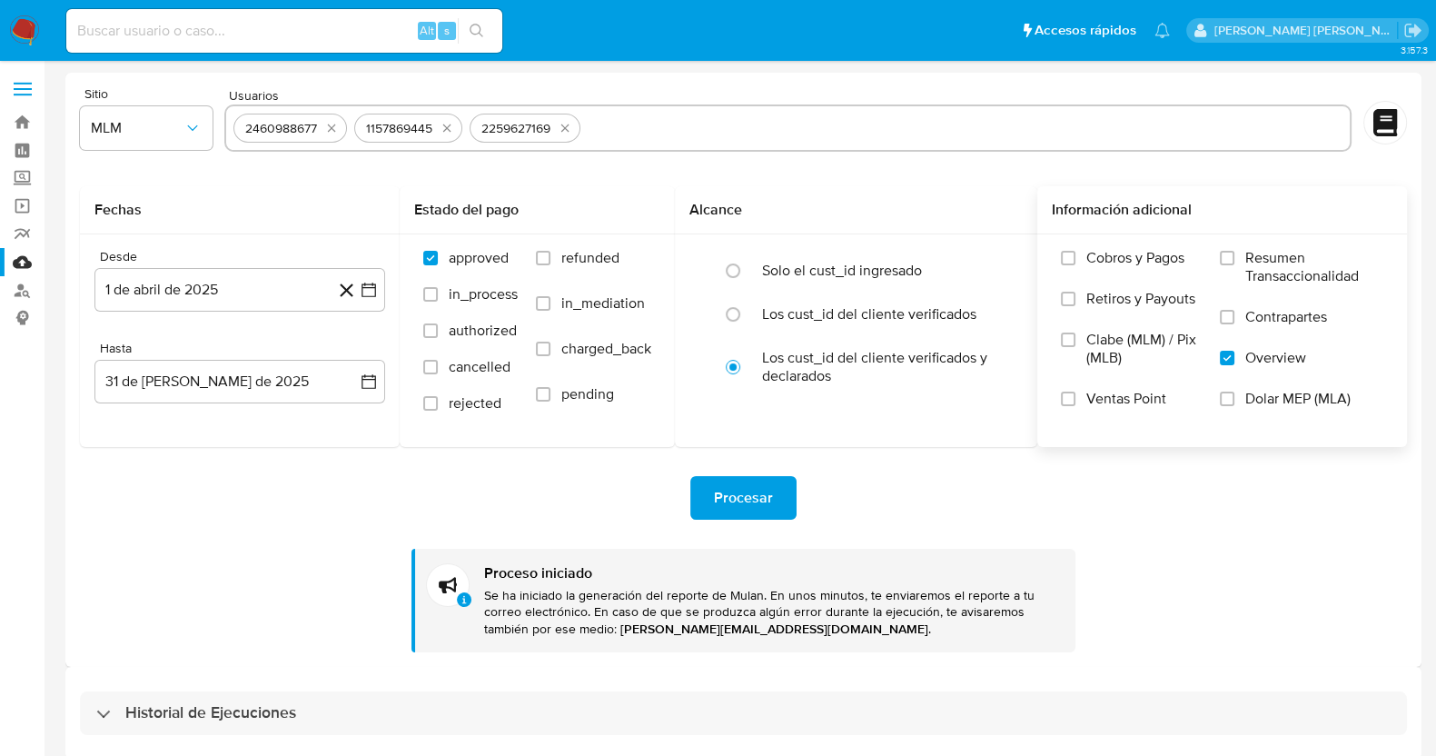
click at [322, 127] on button "quitar 2460988677" at bounding box center [332, 128] width 22 height 22
click at [322, 127] on icon "quitar 1157869445" at bounding box center [326, 128] width 15 height 15
click at [322, 127] on icon "quitar 2259627169" at bounding box center [329, 128] width 15 height 15
click at [620, 121] on input "text" at bounding box center [788, 128] width 1110 height 29
paste input "1046339171"
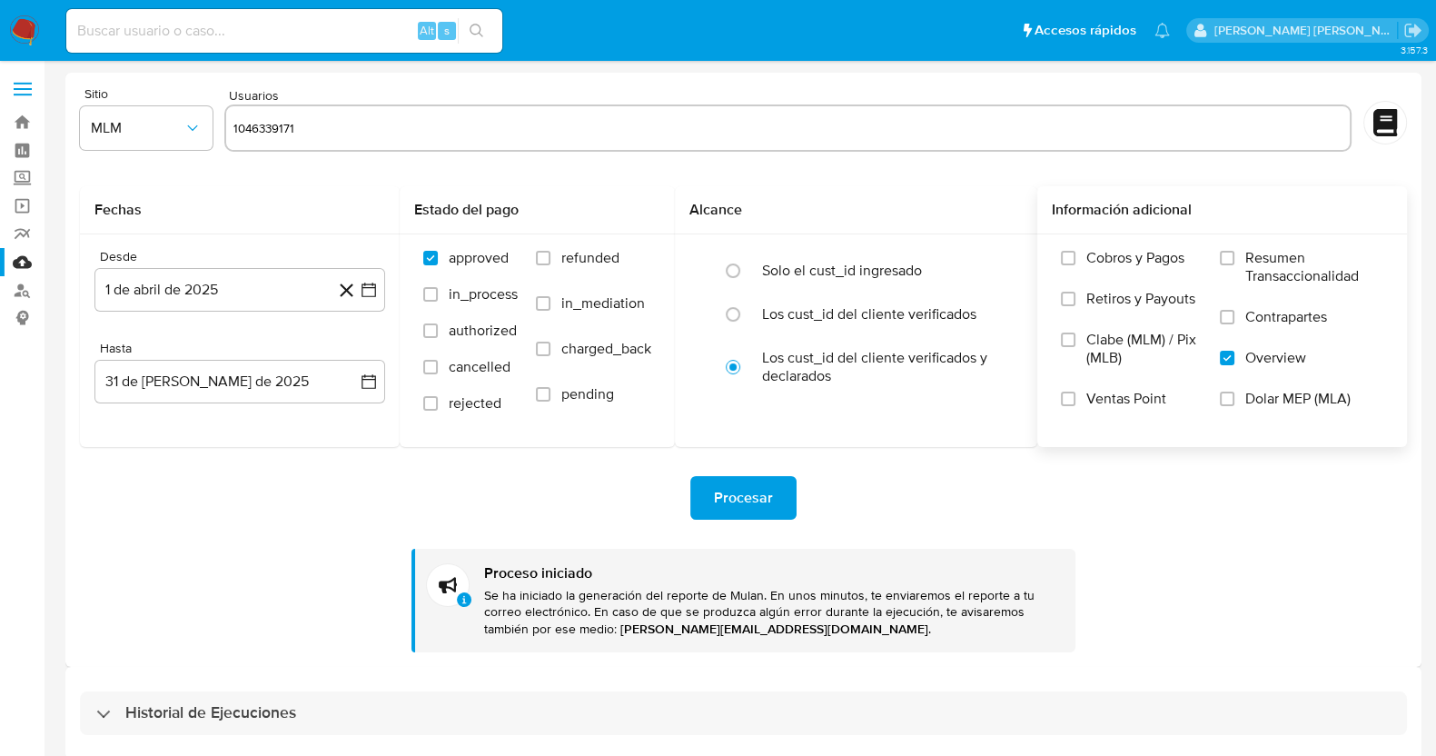
type input "1046339171"
click at [620, 121] on input "text" at bounding box center [845, 128] width 996 height 29
paste input "2190884098"
type input "2190884098"
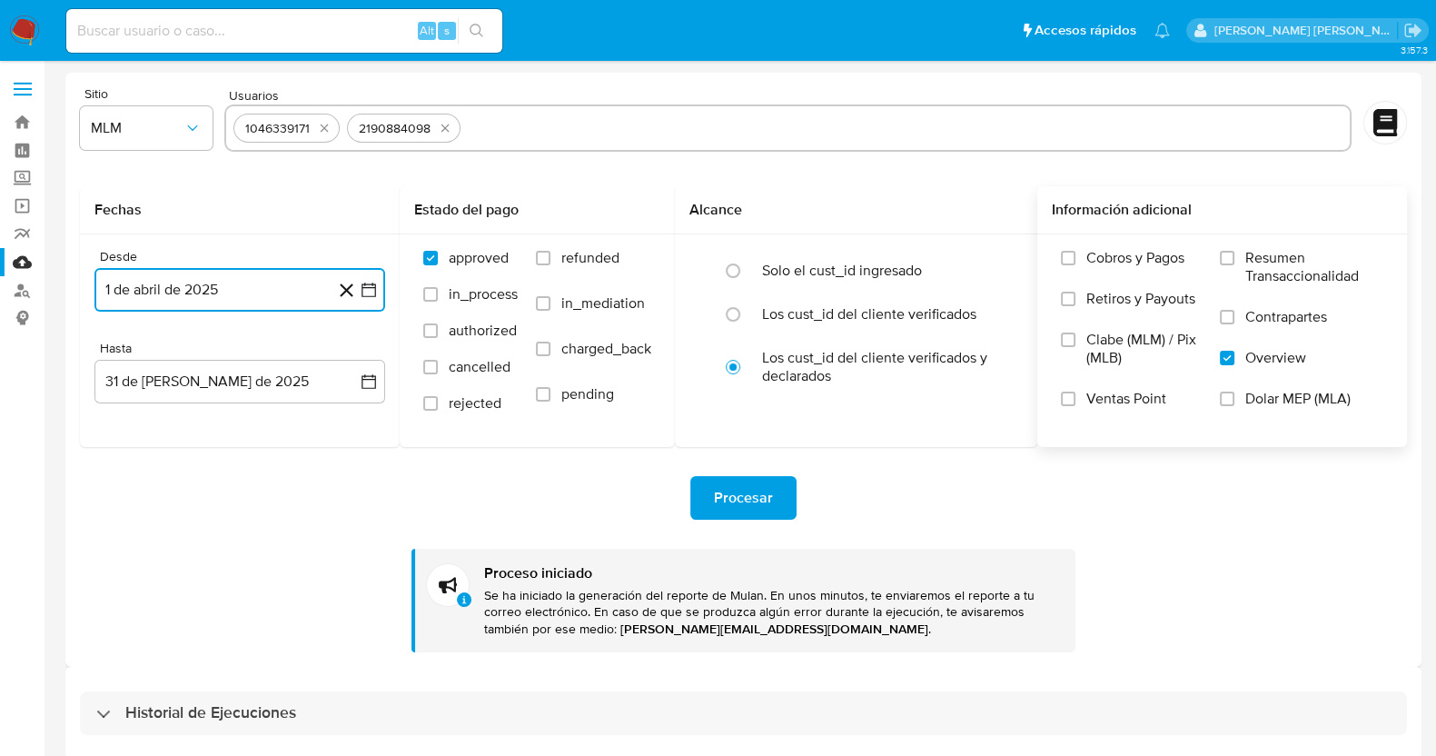
click at [619, 121] on input "text" at bounding box center [906, 128] width 876 height 29
type input "1699083653"
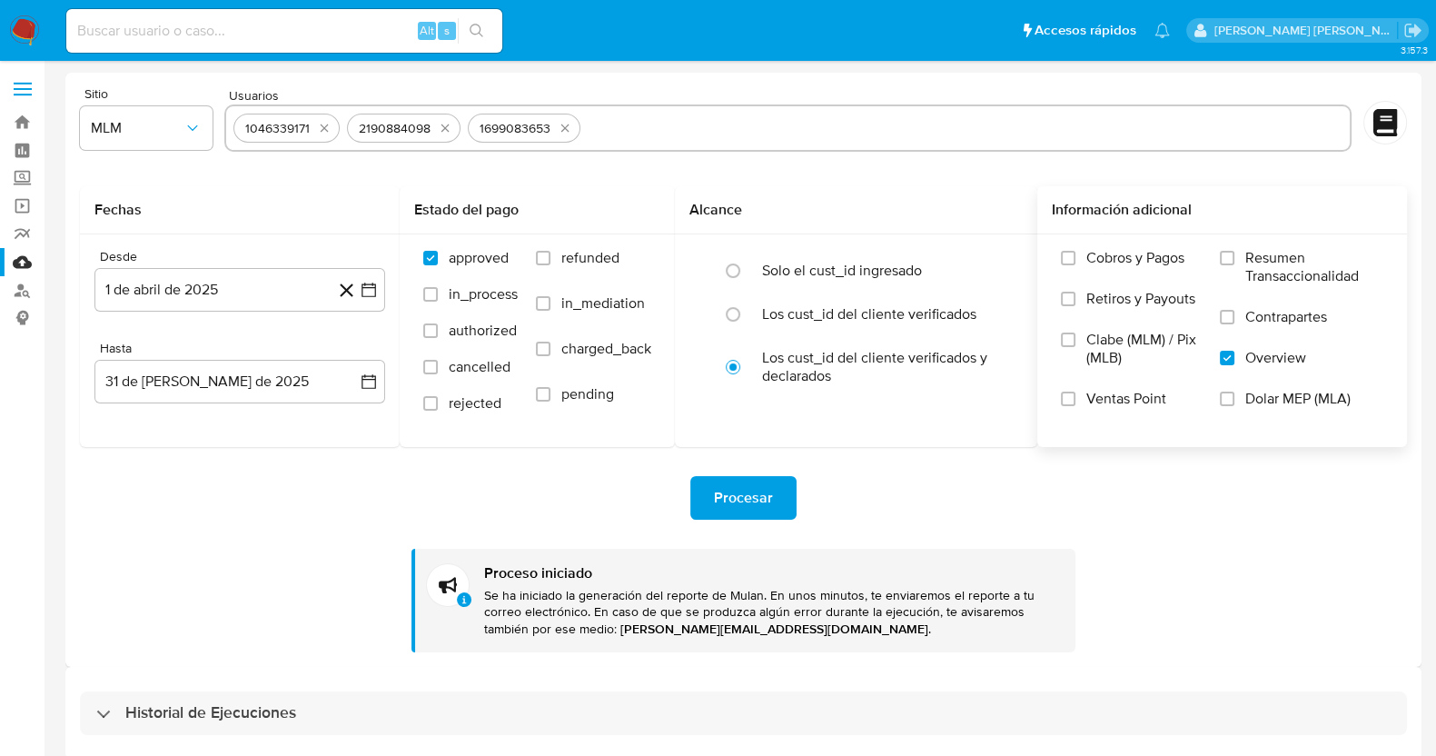
click at [619, 121] on input "text" at bounding box center [966, 128] width 756 height 29
paste input "1390546670"
type input "1390546670"
click at [733, 483] on span "Procesar" at bounding box center [743, 498] width 59 height 40
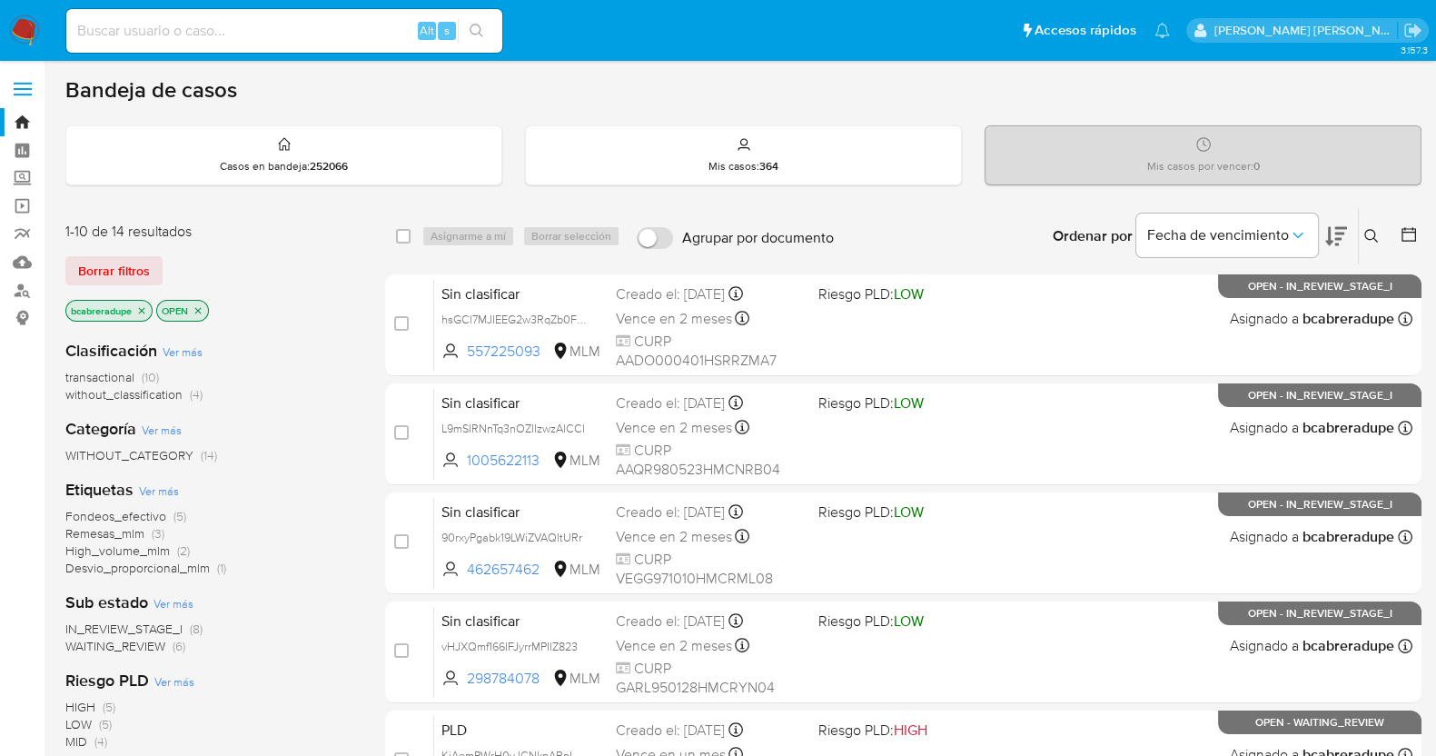
click at [127, 510] on span "Fondeos_efectivo" at bounding box center [115, 516] width 101 height 18
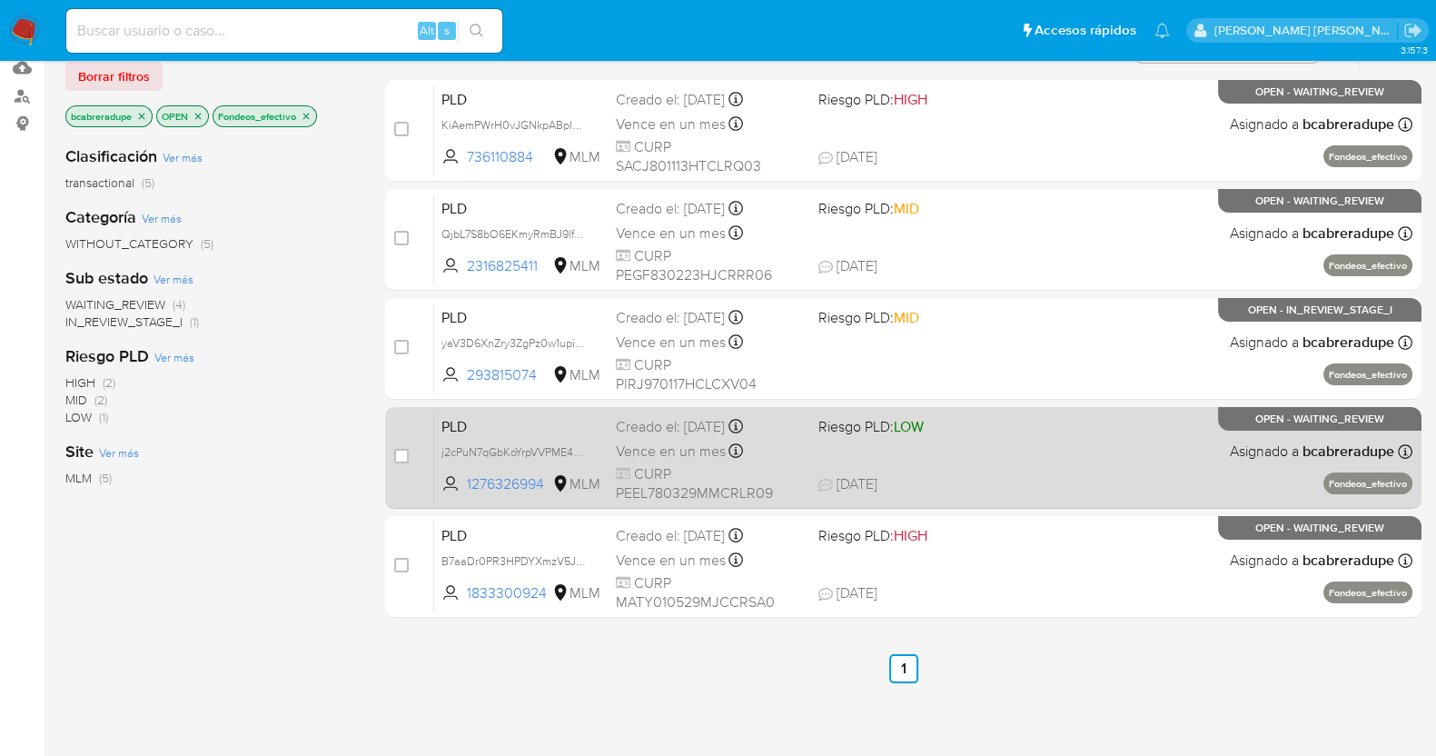
scroll to position [226, 0]
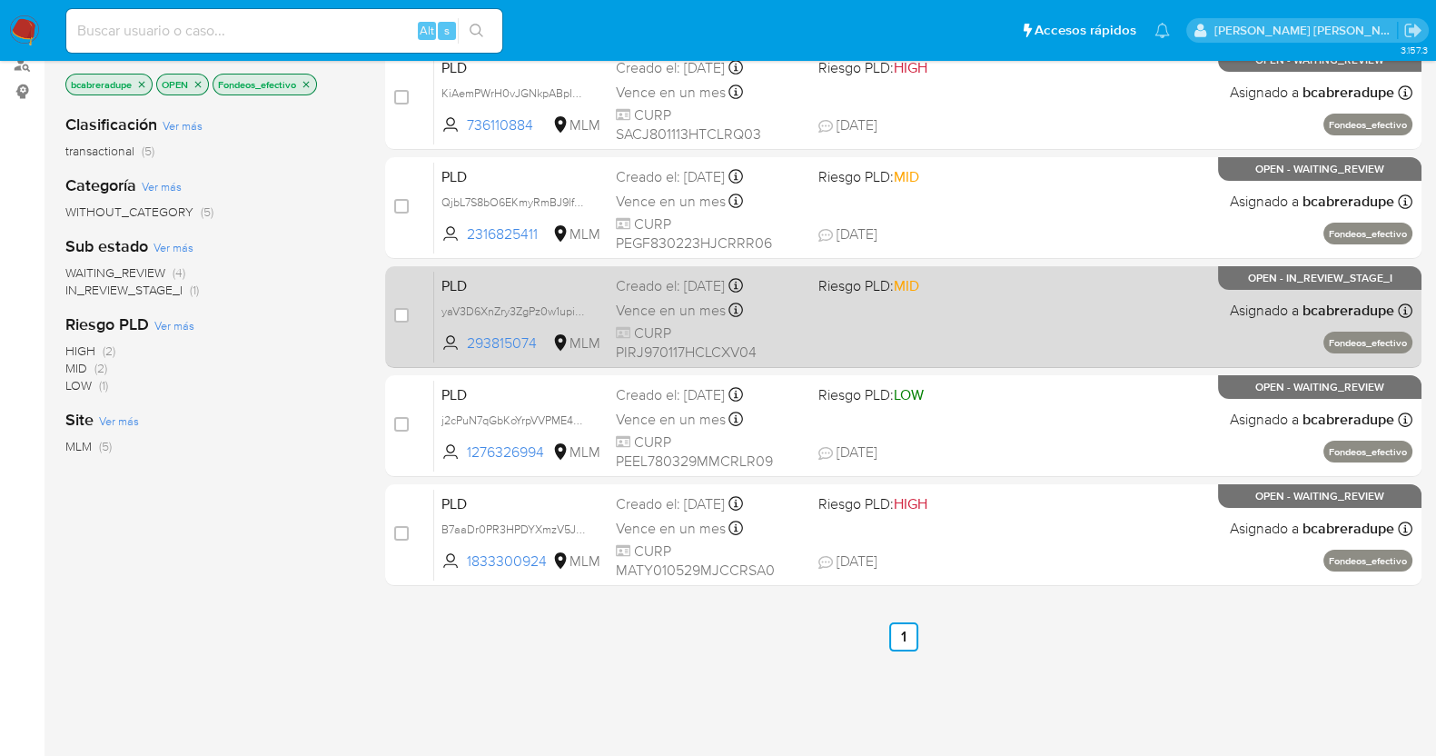
click at [686, 301] on span "Vence en un mes" at bounding box center [671, 311] width 110 height 20
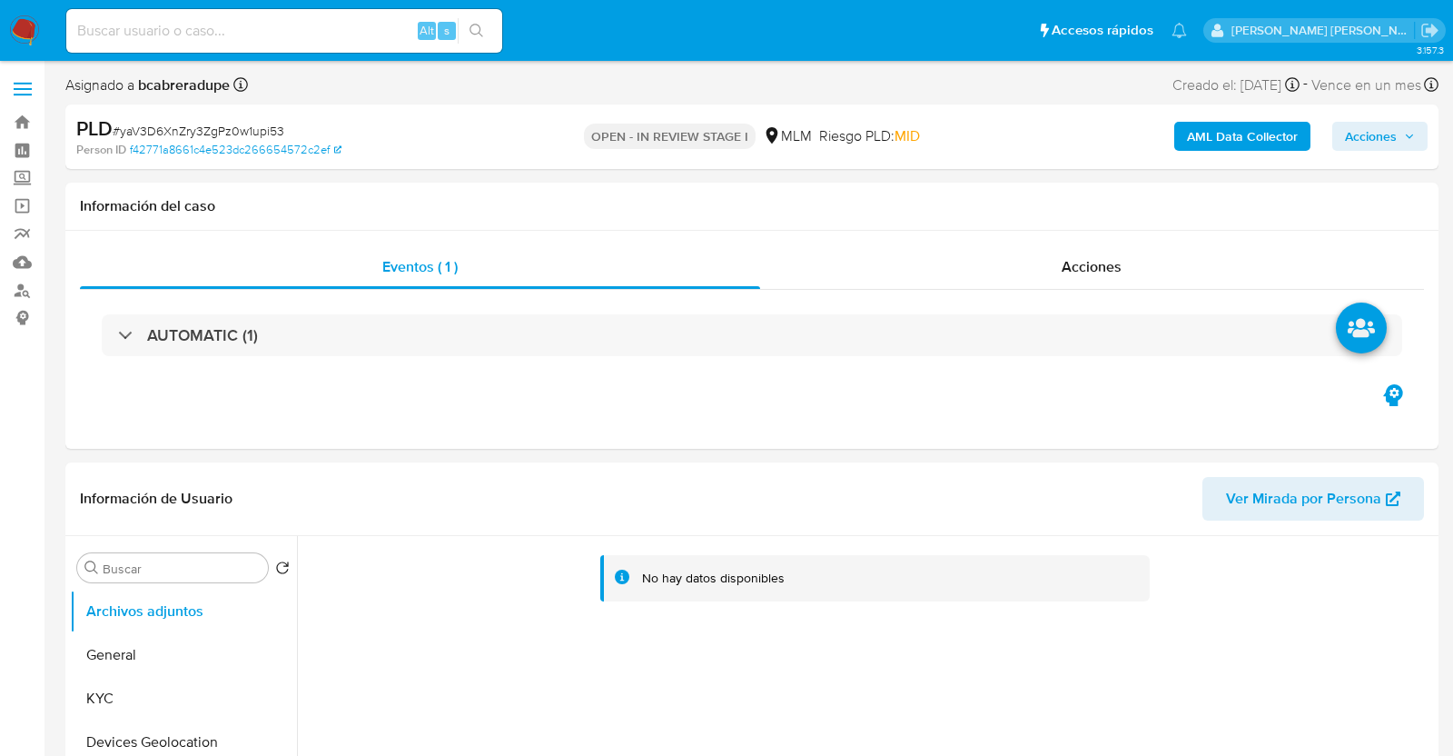
select select "10"
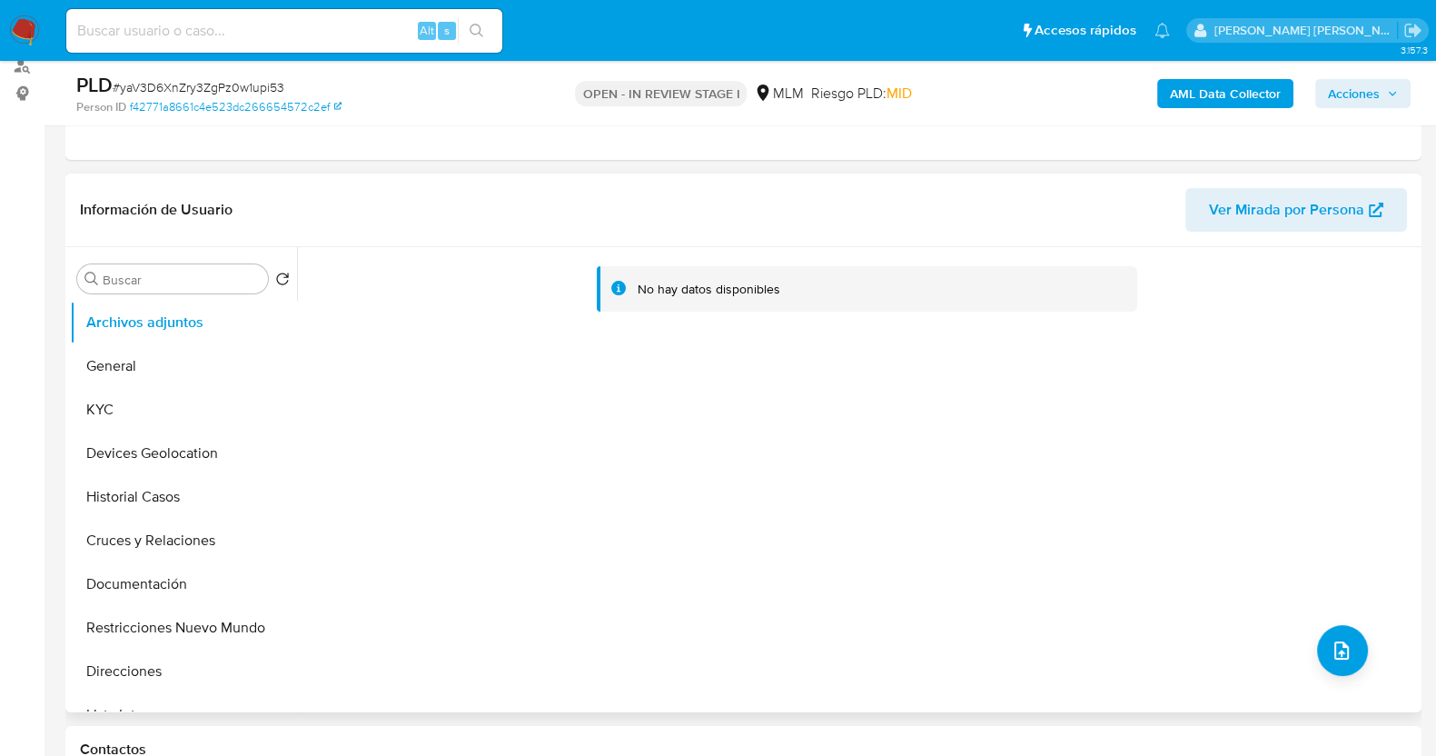
scroll to position [226, 0]
click at [157, 402] on button "KYC" at bounding box center [176, 408] width 213 height 44
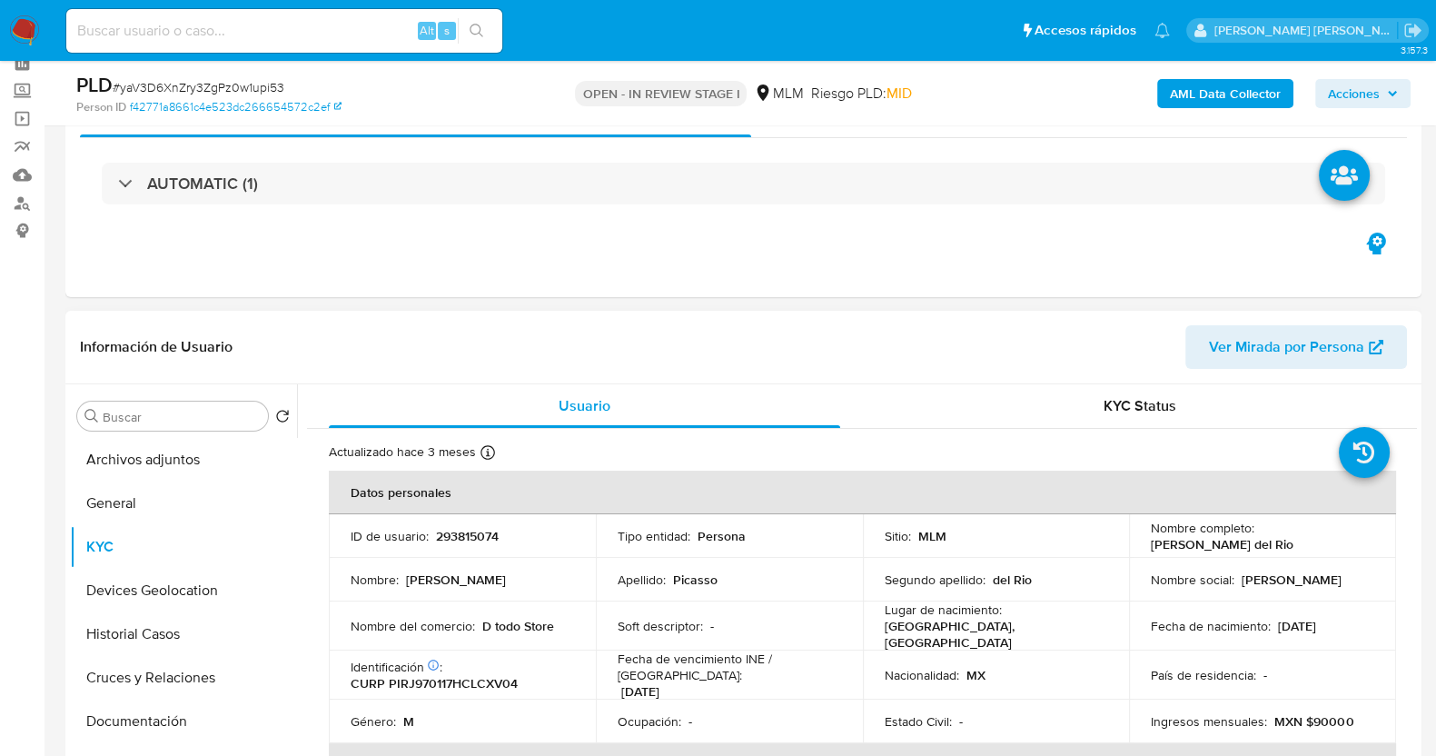
scroll to position [0, 0]
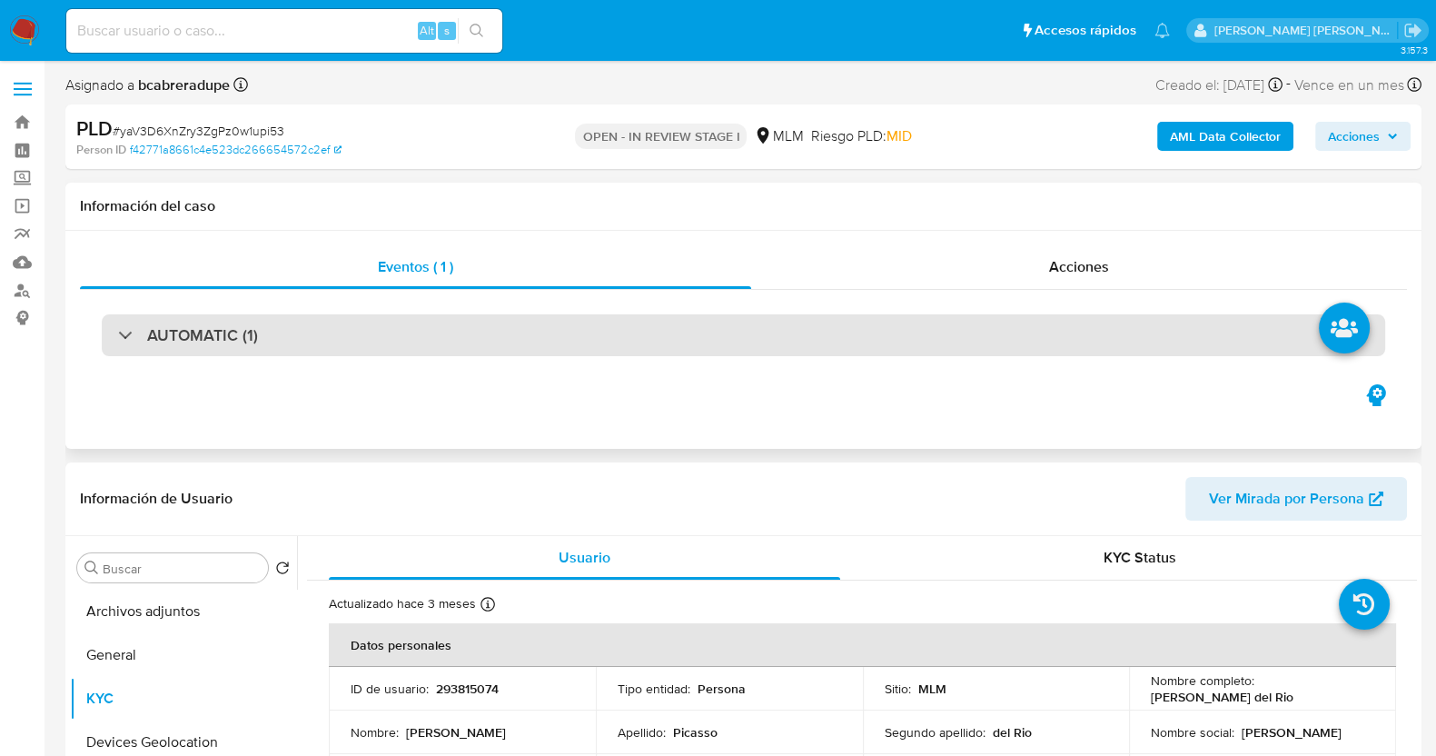
click at [128, 321] on div "AUTOMATIC (1)" at bounding box center [744, 335] width 1284 height 42
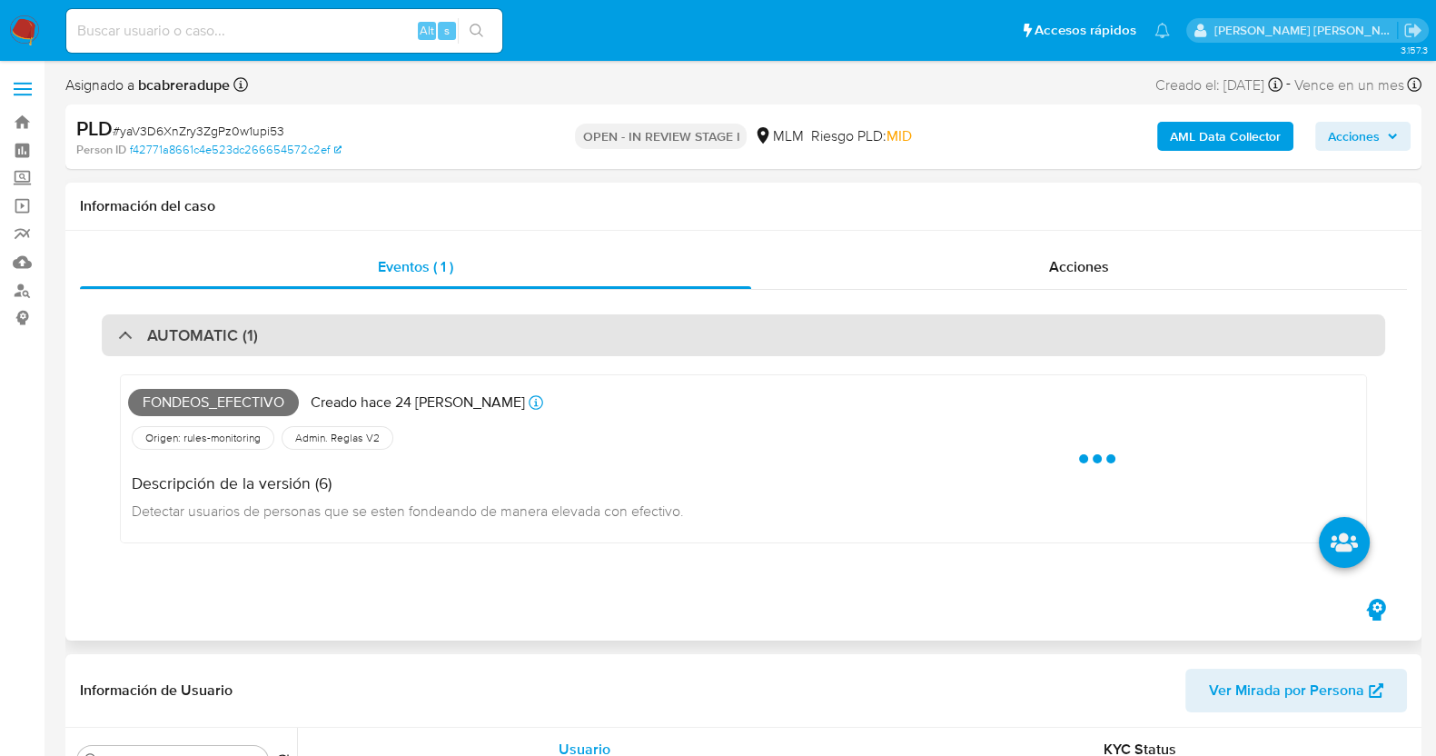
click at [145, 338] on div "AUTOMATIC (1)" at bounding box center [188, 335] width 140 height 20
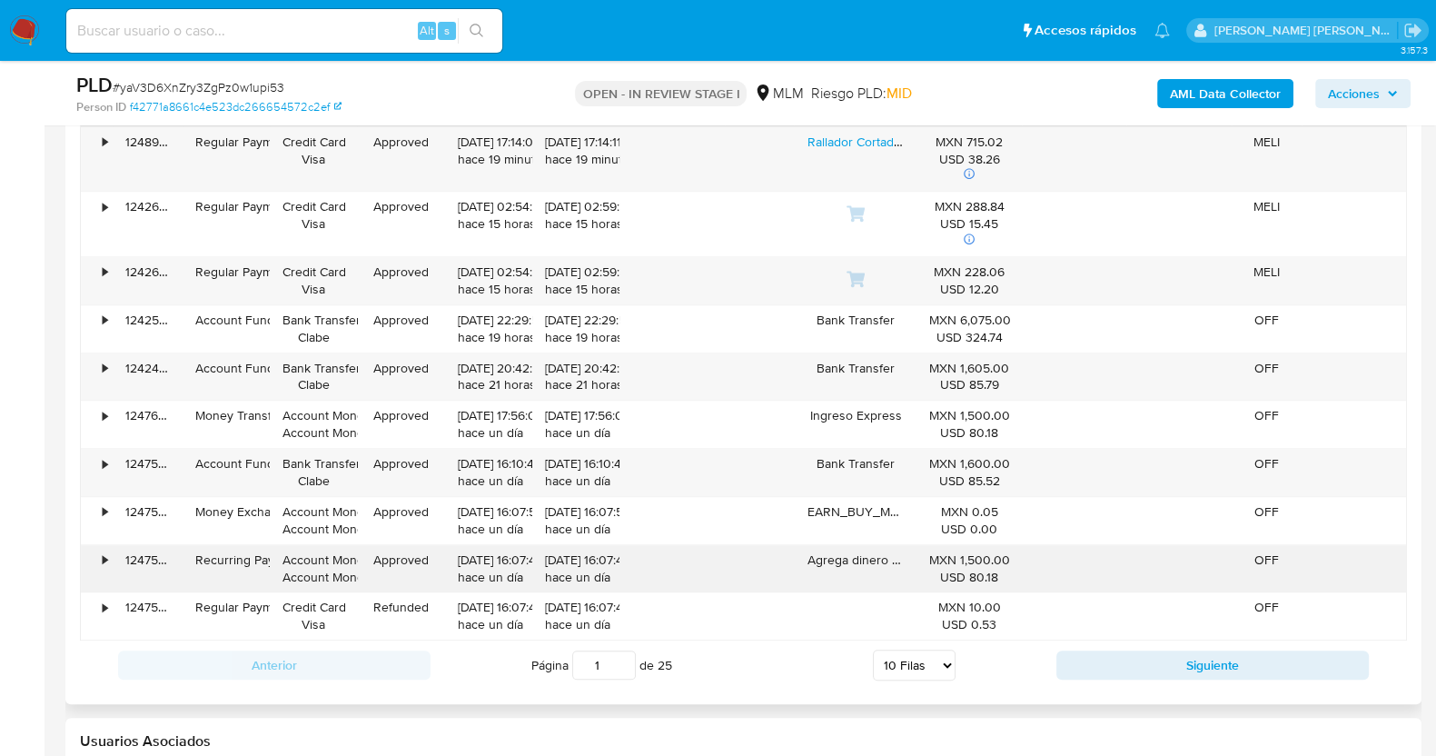
scroll to position [2271, 0]
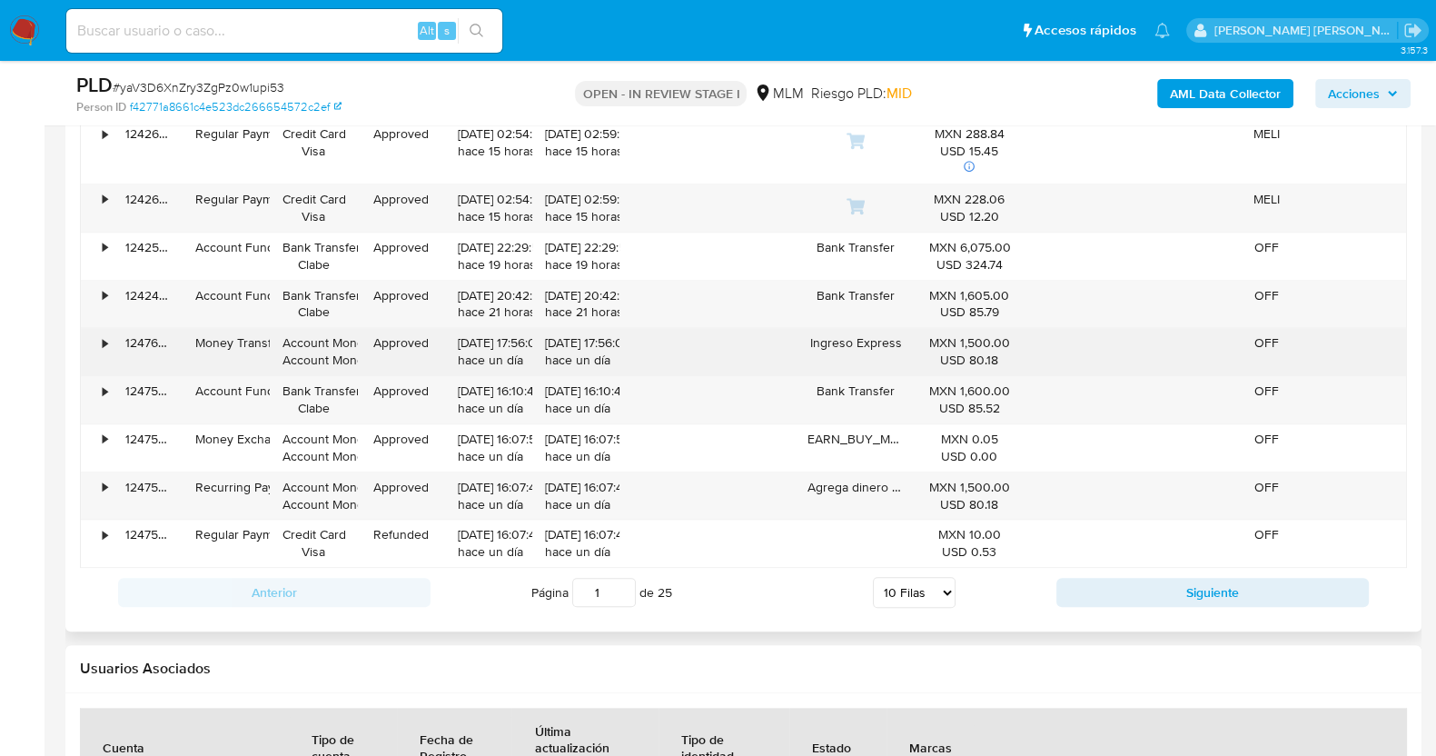
click at [104, 342] on div "•" at bounding box center [105, 342] width 5 height 17
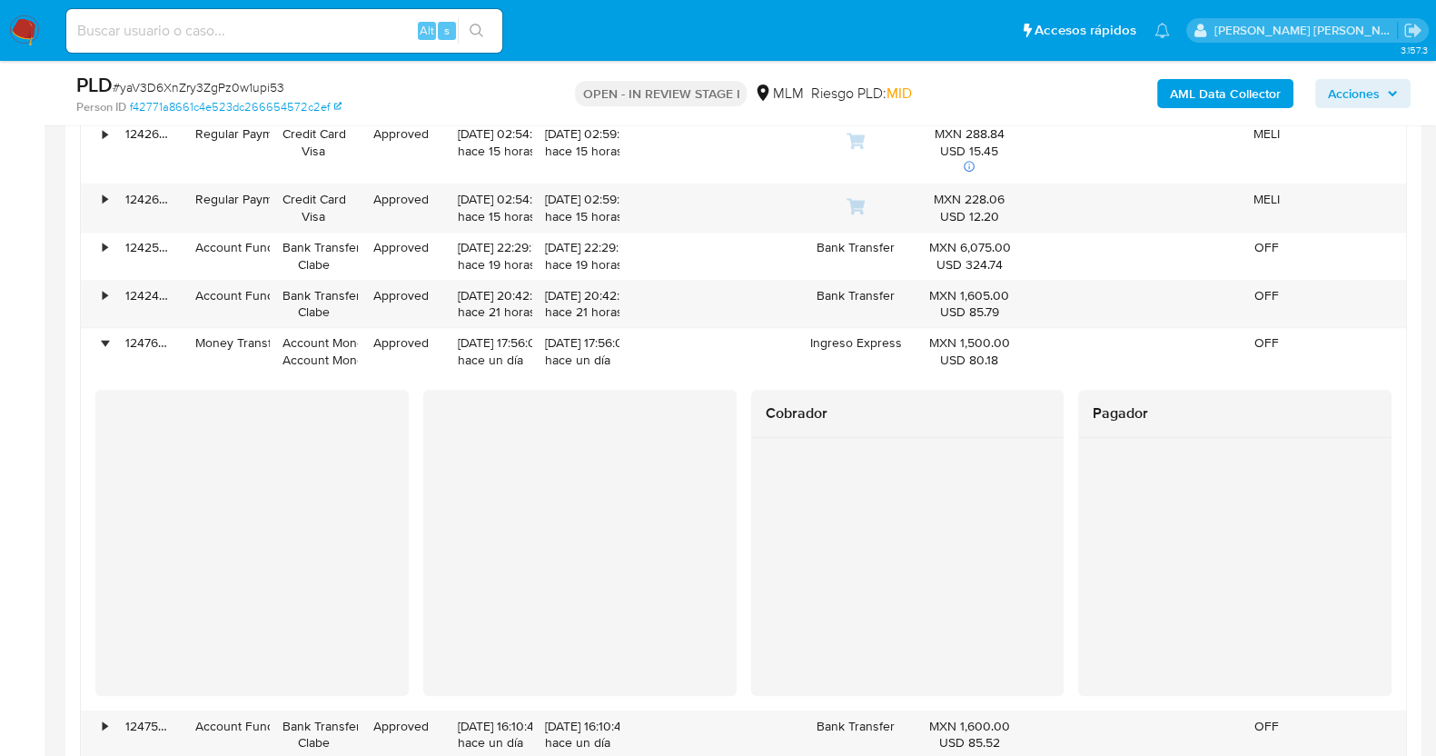
scroll to position [2384, 0]
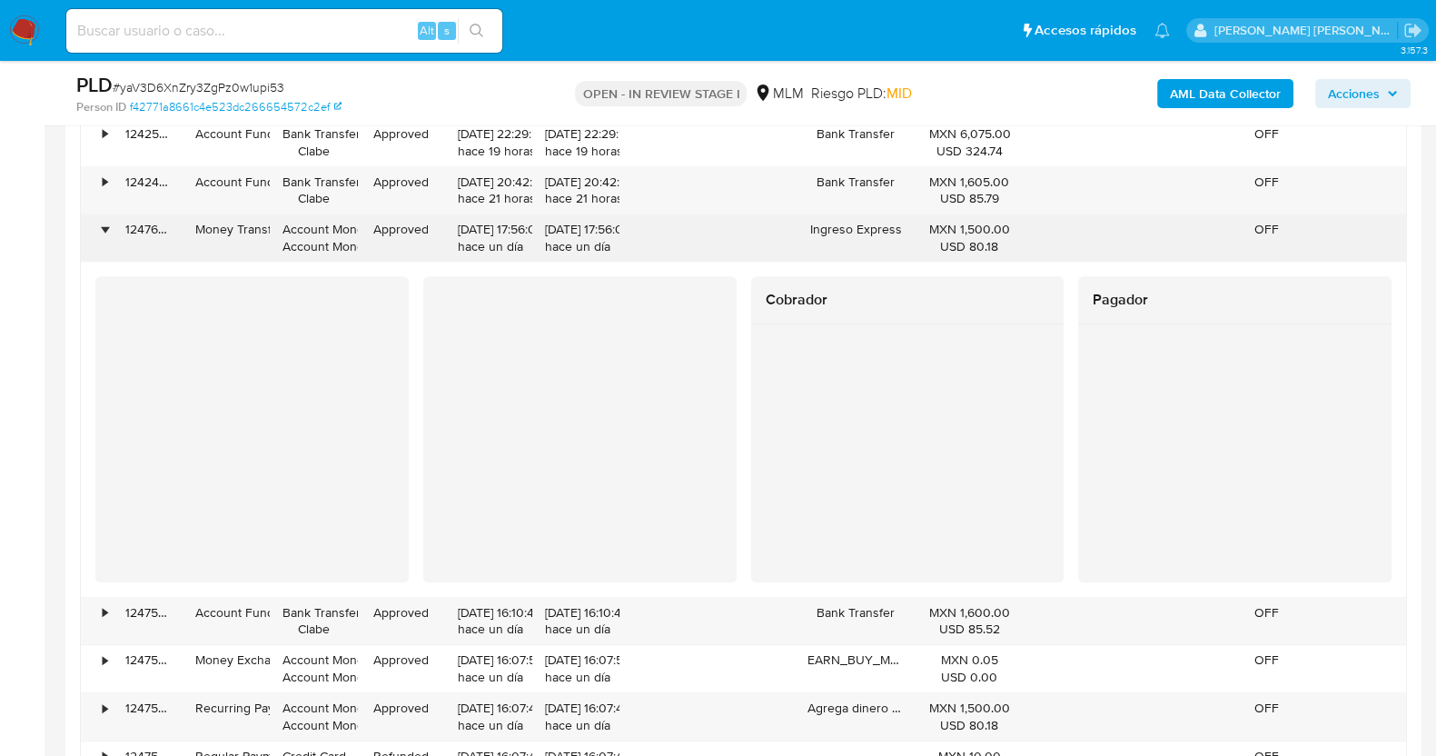
click at [95, 220] on div "•" at bounding box center [97, 237] width 32 height 47
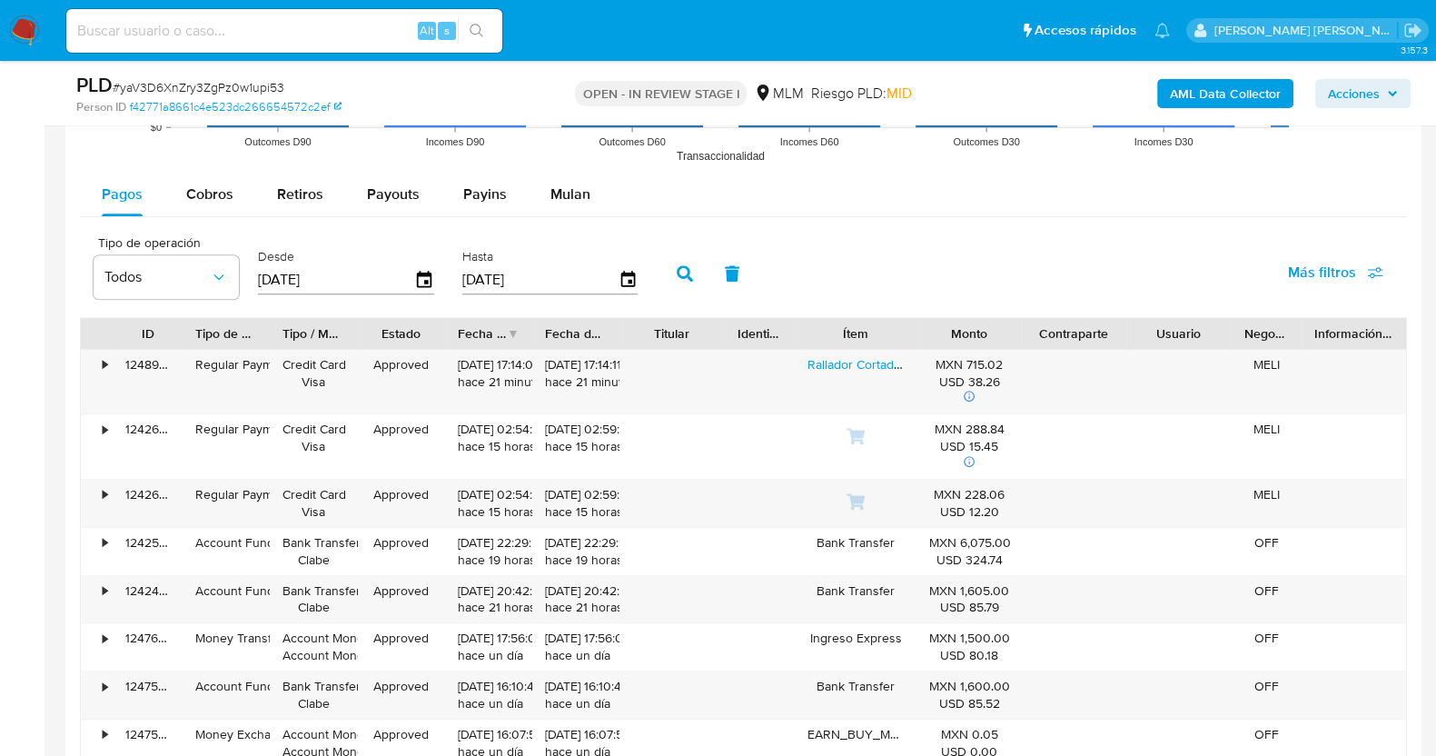
scroll to position [1930, 0]
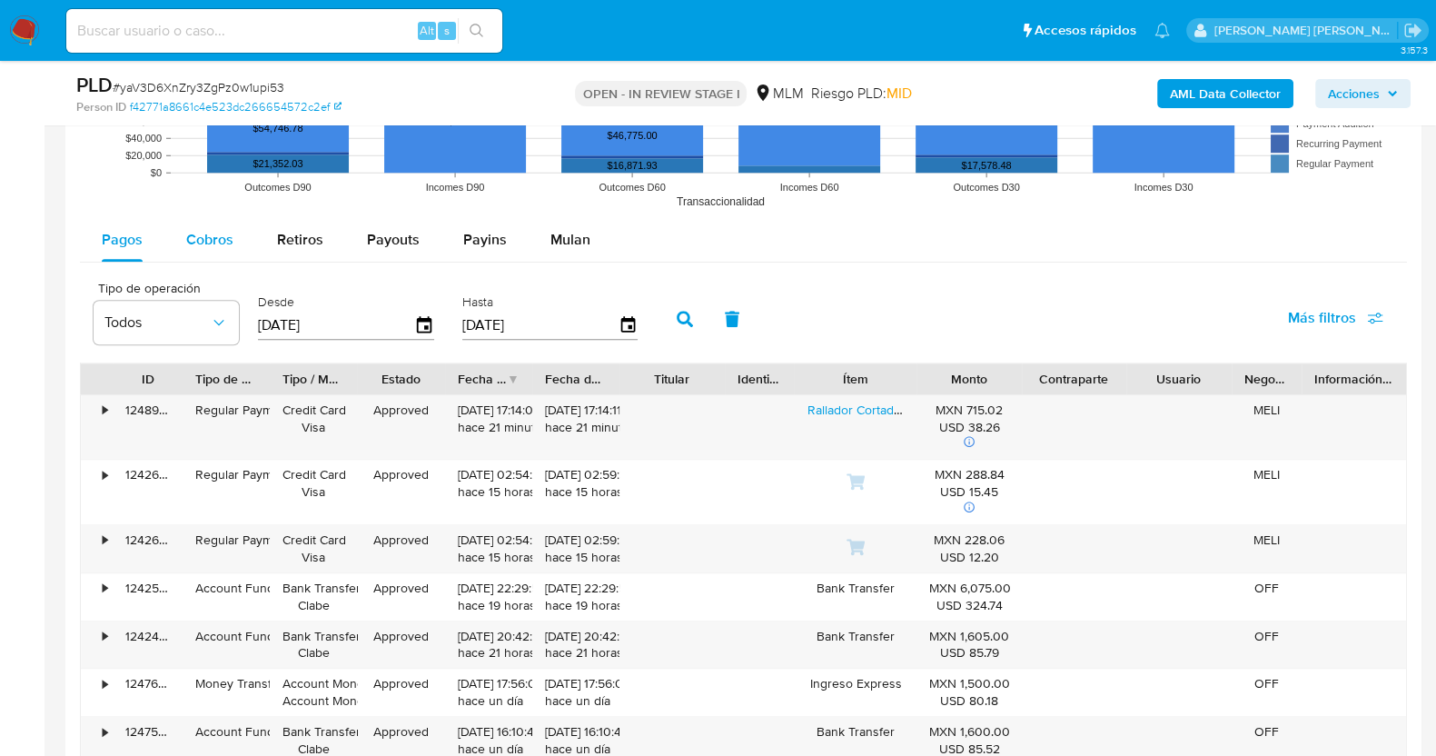
click at [211, 238] on span "Cobros" at bounding box center [209, 239] width 47 height 21
select select "10"
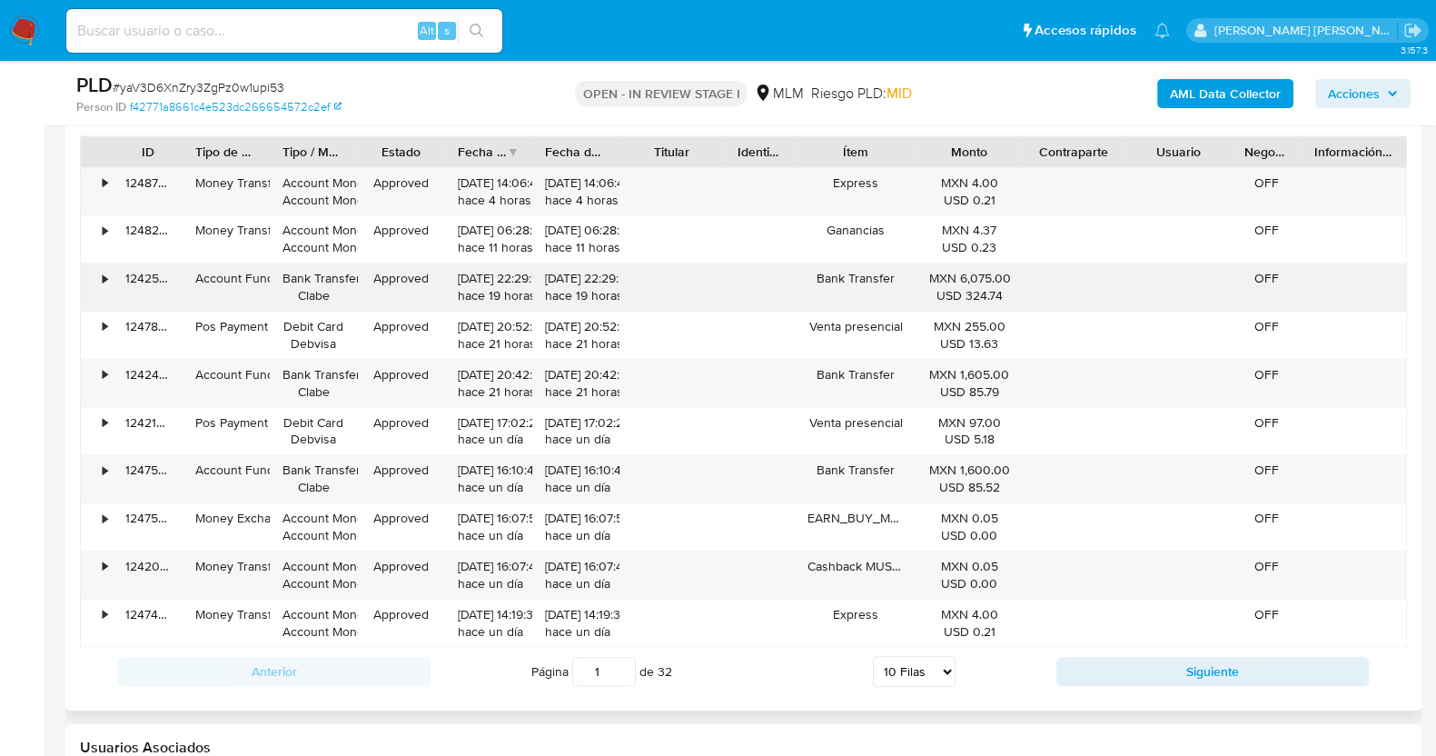
scroll to position [1816, 0]
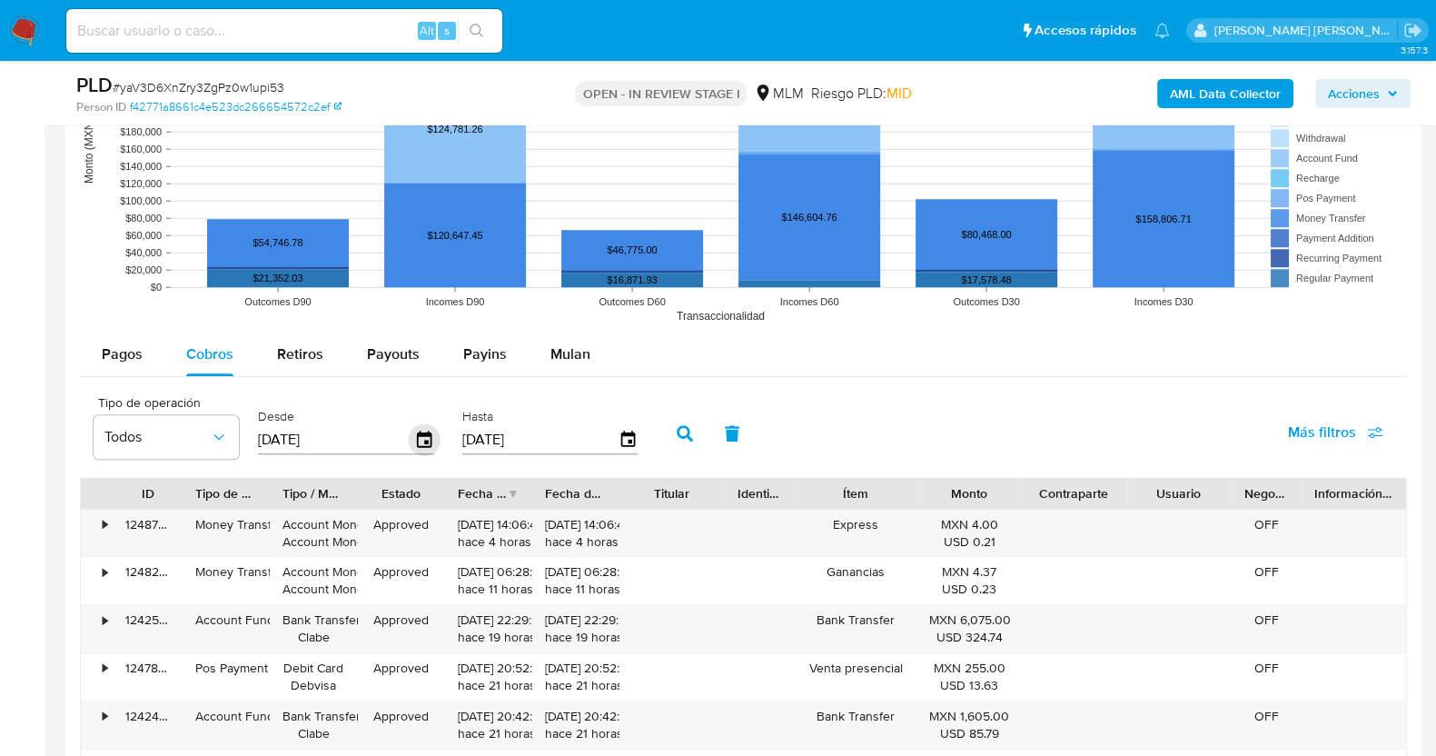
click at [418, 436] on icon "button" at bounding box center [425, 440] width 32 height 32
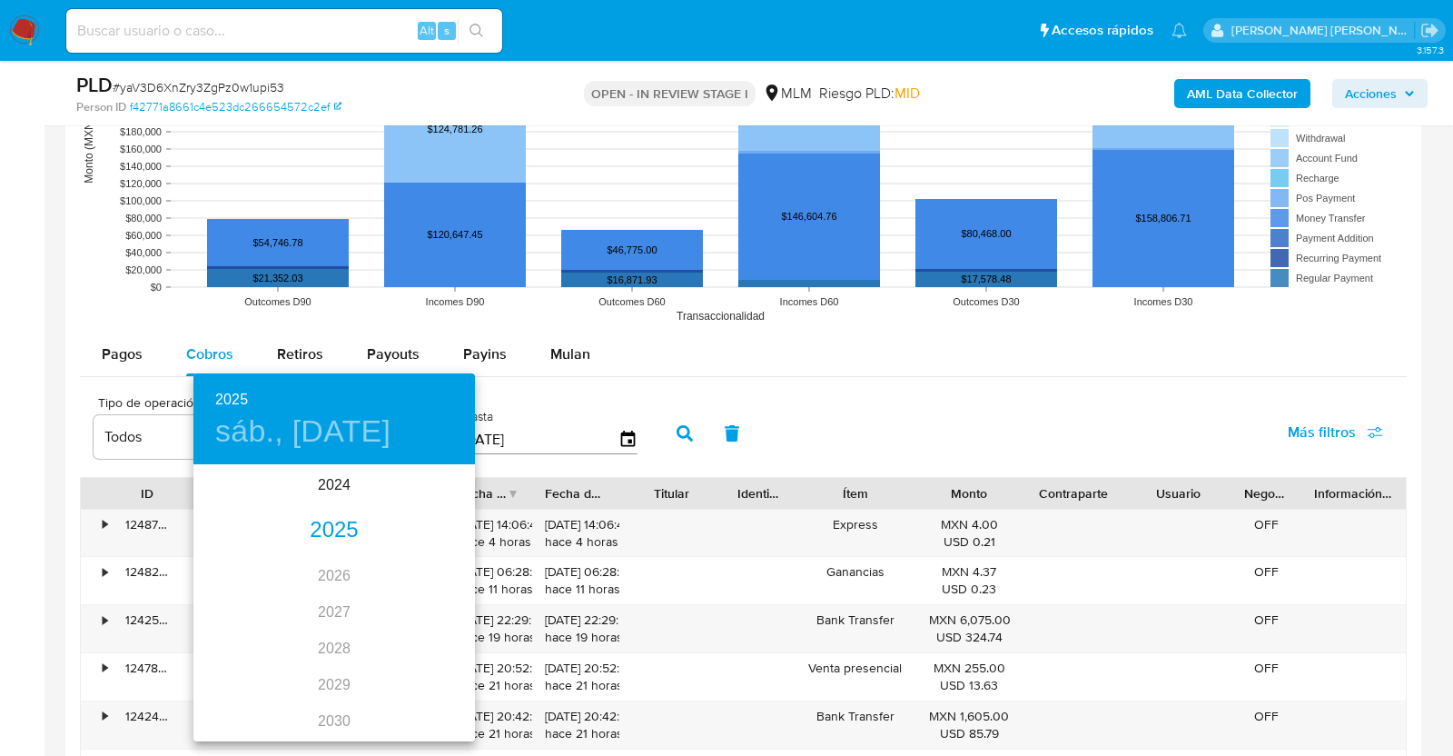
click at [341, 531] on div "2025" at bounding box center [334, 530] width 282 height 36
click at [250, 564] on div "abr." at bounding box center [240, 569] width 94 height 68
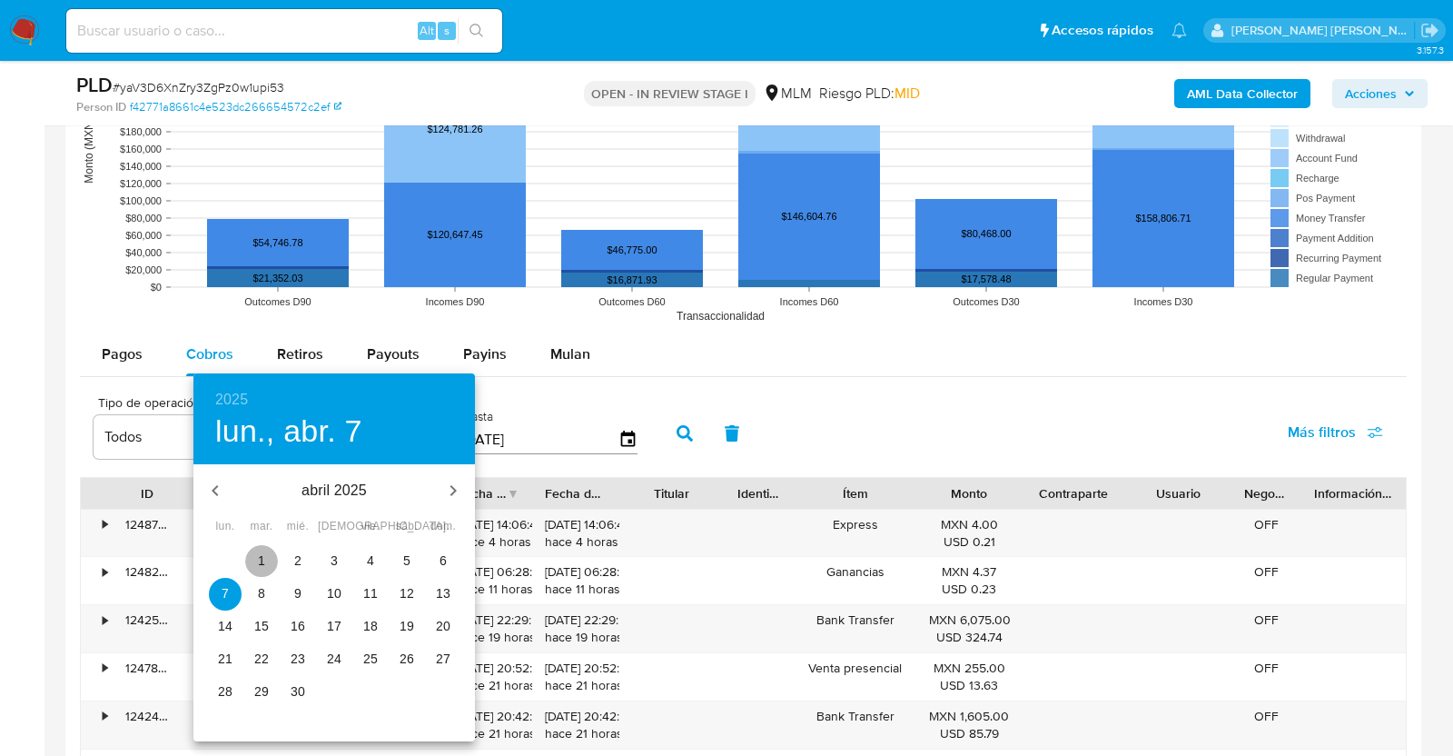
click at [273, 560] on span "1" at bounding box center [261, 560] width 33 height 18
type input "01/04/2025"
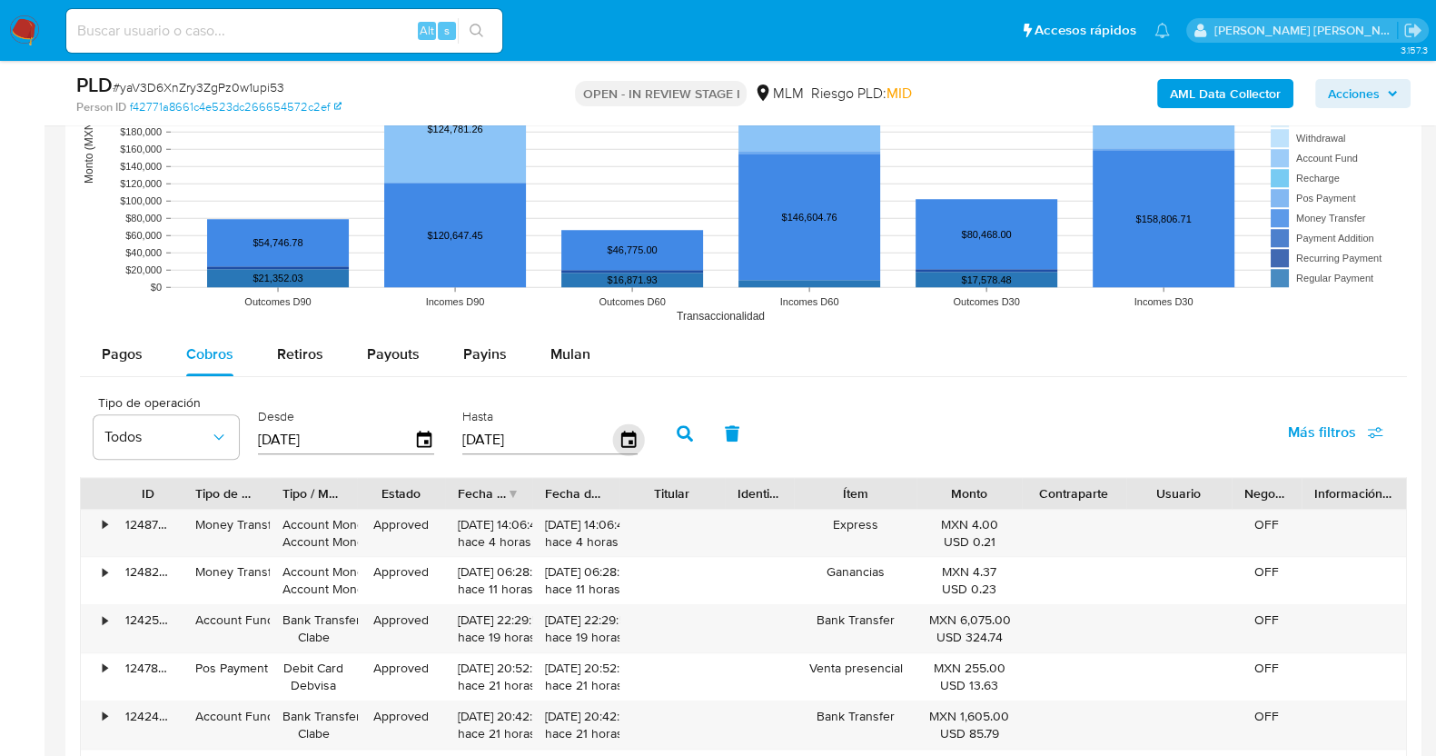
click at [622, 437] on icon "button" at bounding box center [628, 440] width 32 height 32
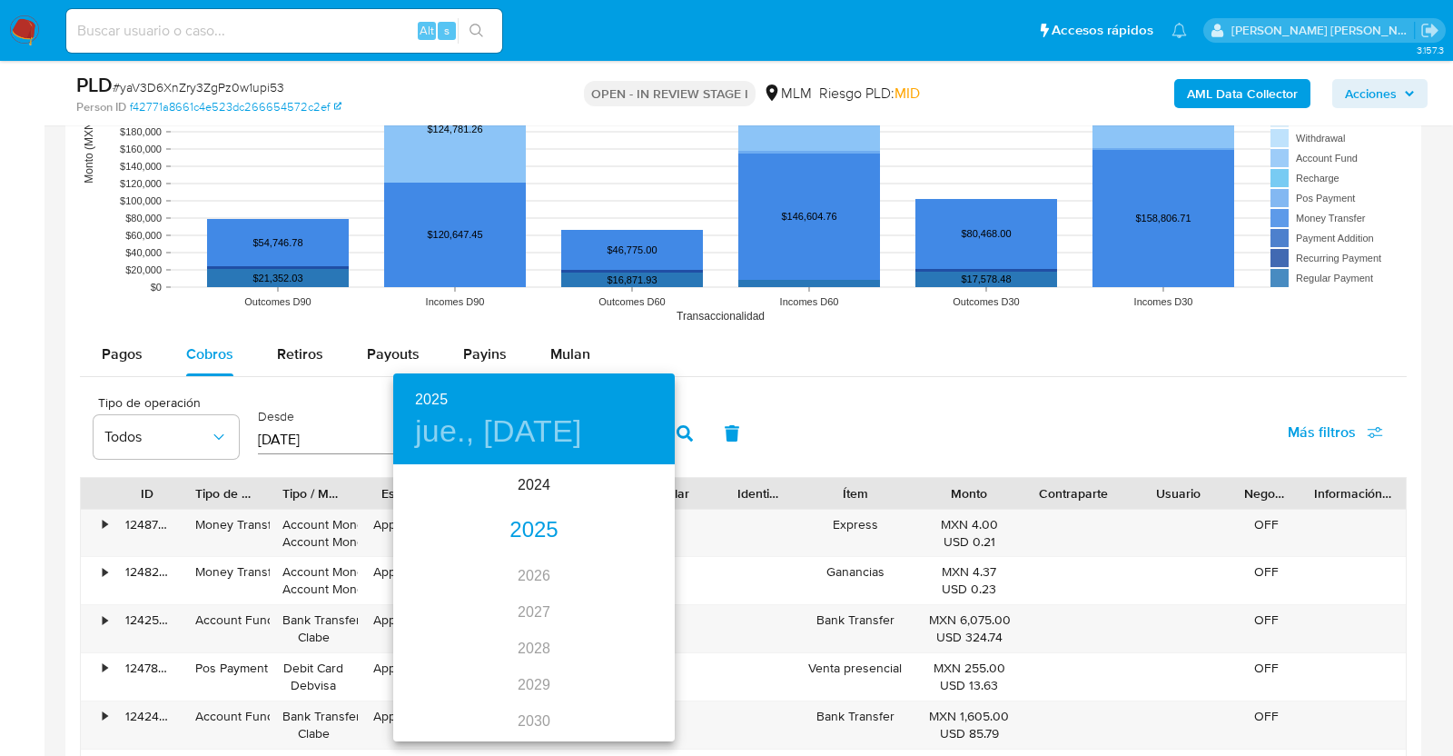
click at [531, 523] on div "2025" at bounding box center [534, 530] width 282 height 36
click at [427, 639] on div "jul." at bounding box center [440, 637] width 94 height 68
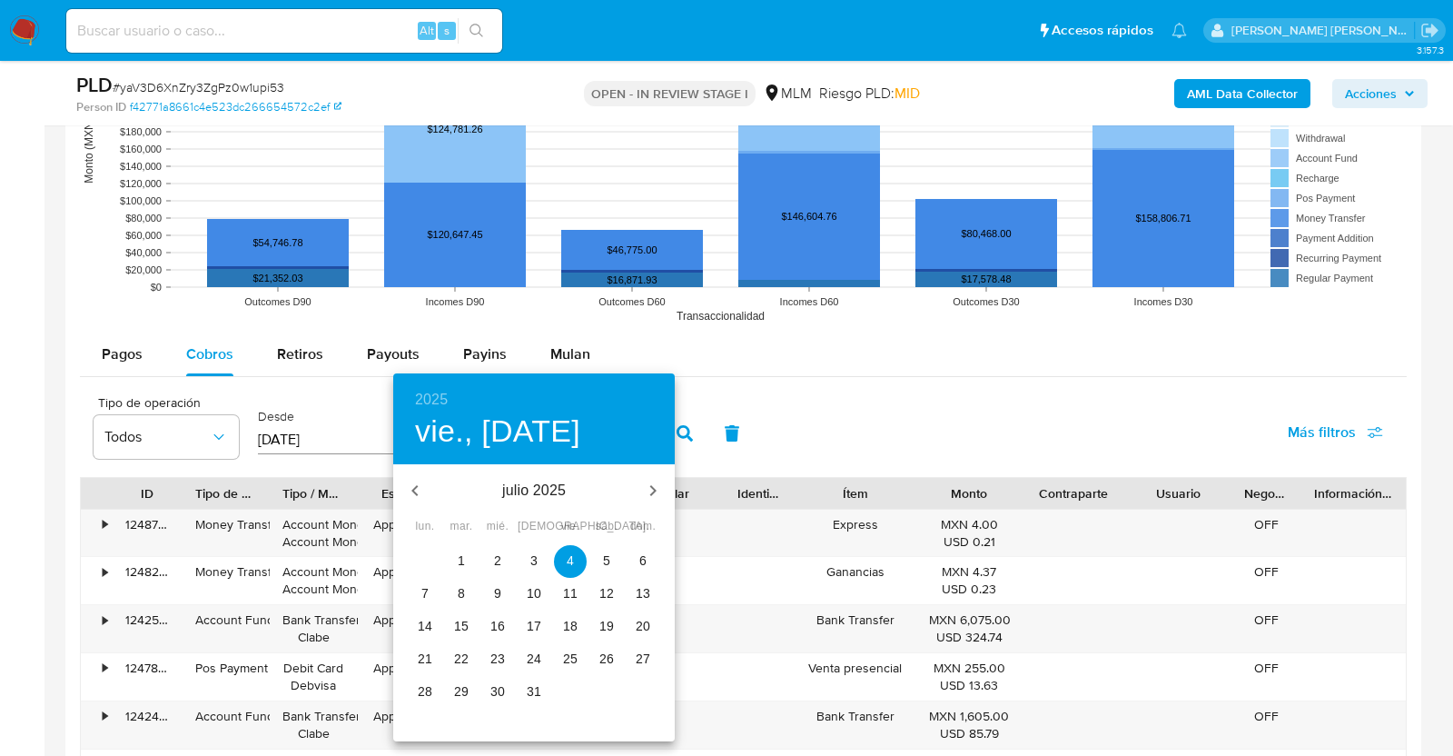
drag, startPoint x: 533, startPoint y: 692, endPoint x: 560, endPoint y: 656, distance: 44.9
click at [534, 692] on p "31" at bounding box center [534, 691] width 15 height 18
type input "31/07/2025"
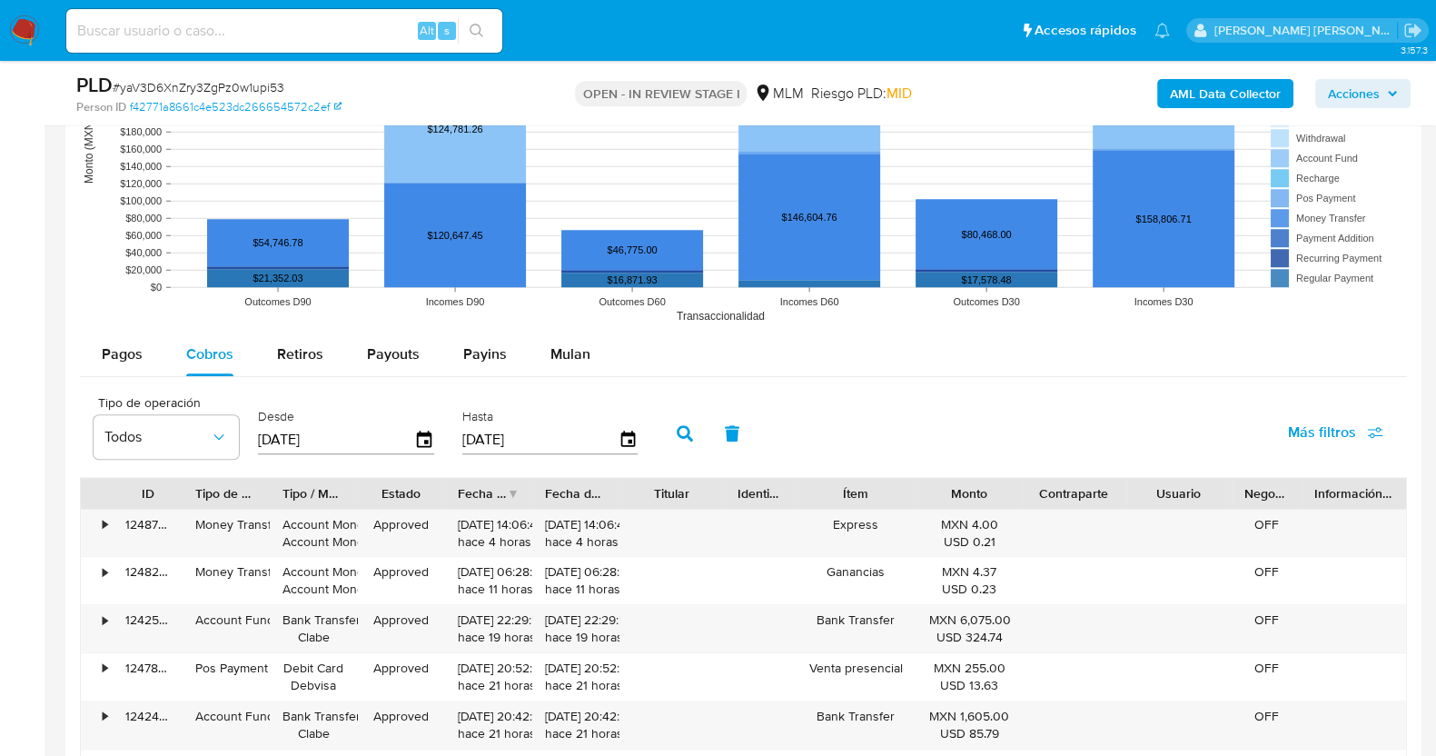
click at [681, 434] on icon "button" at bounding box center [685, 433] width 16 height 16
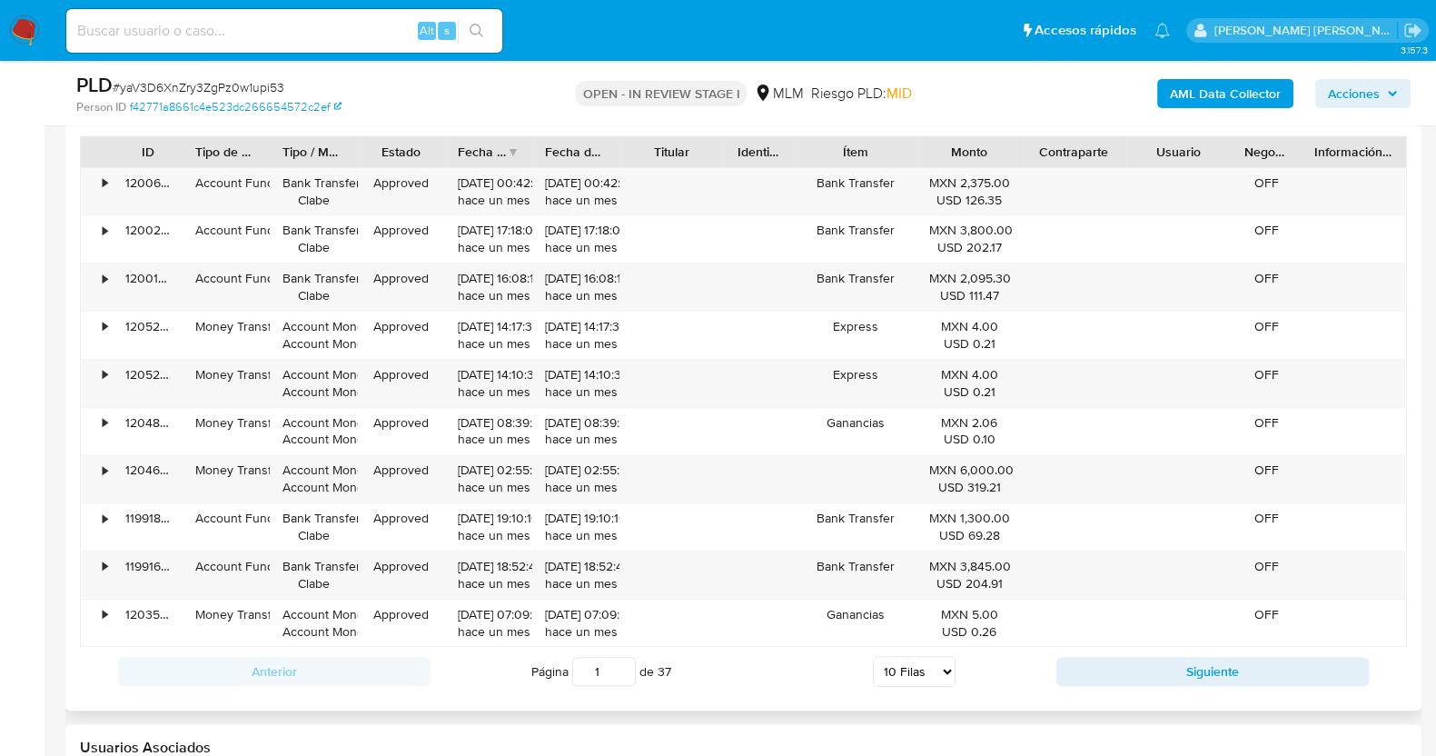
scroll to position [2271, 0]
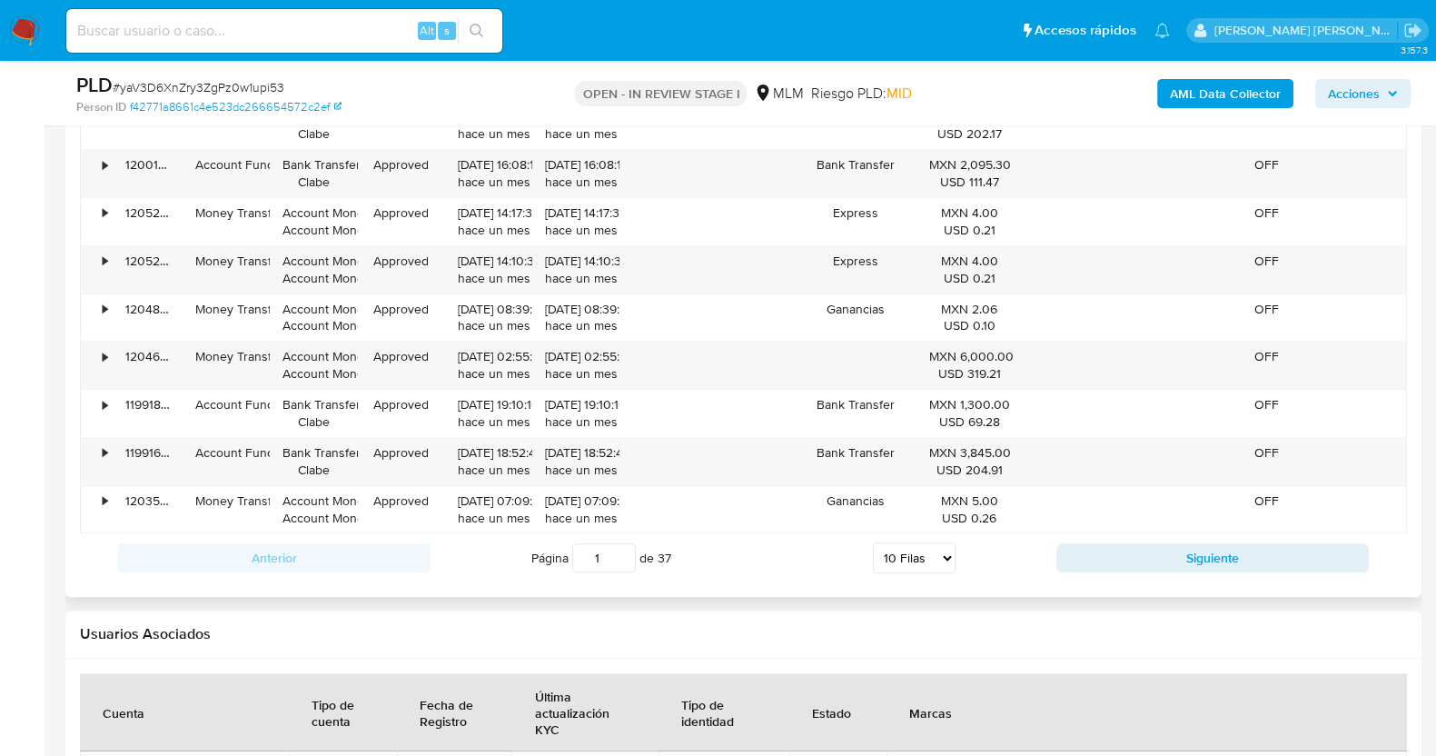
click at [917, 560] on select "5 Filas 10 Filas 20 Filas 25 Filas 50 Filas 100 Filas" at bounding box center [914, 557] width 83 height 31
select select "100"
click at [873, 542] on select "5 Filas 10 Filas 20 Filas 25 Filas 50 Filas 100 Filas" at bounding box center [914, 557] width 83 height 31
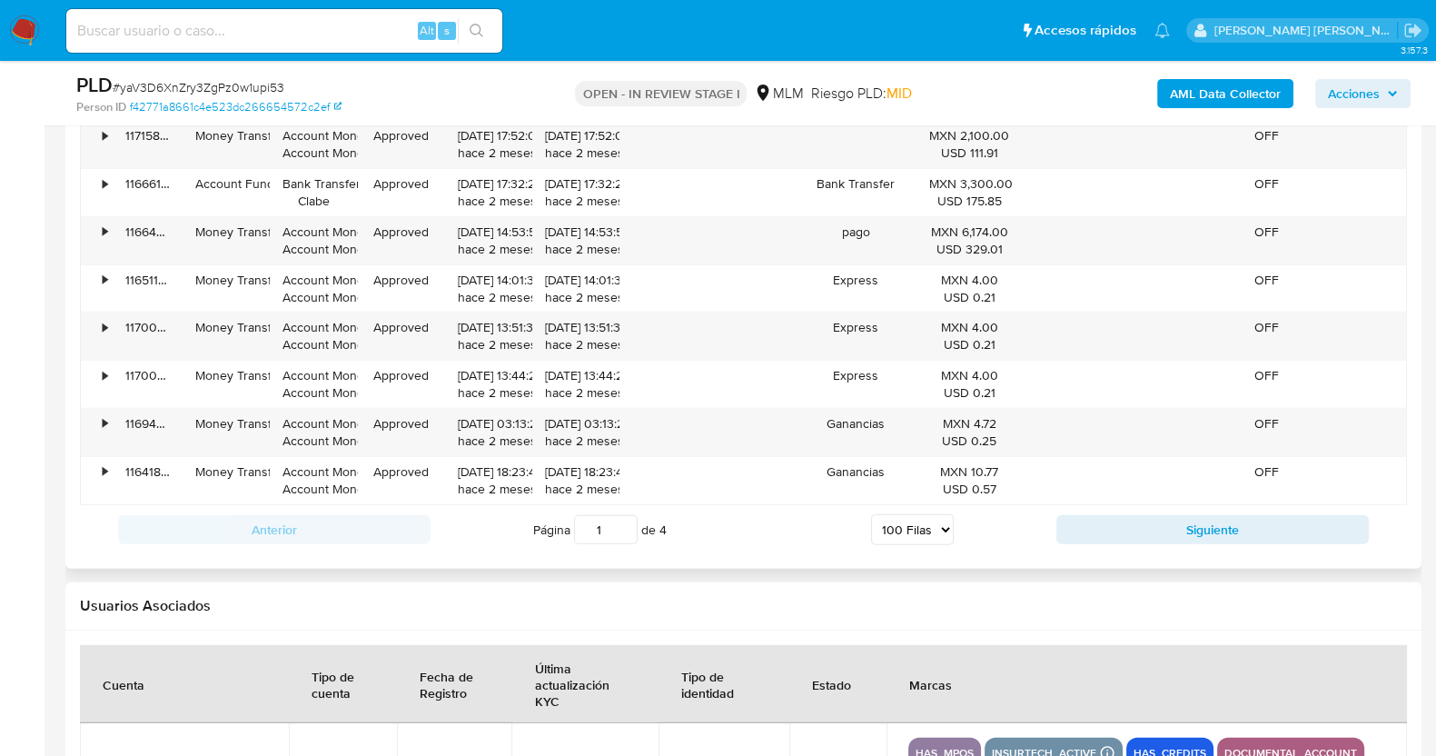
scroll to position [6812, 0]
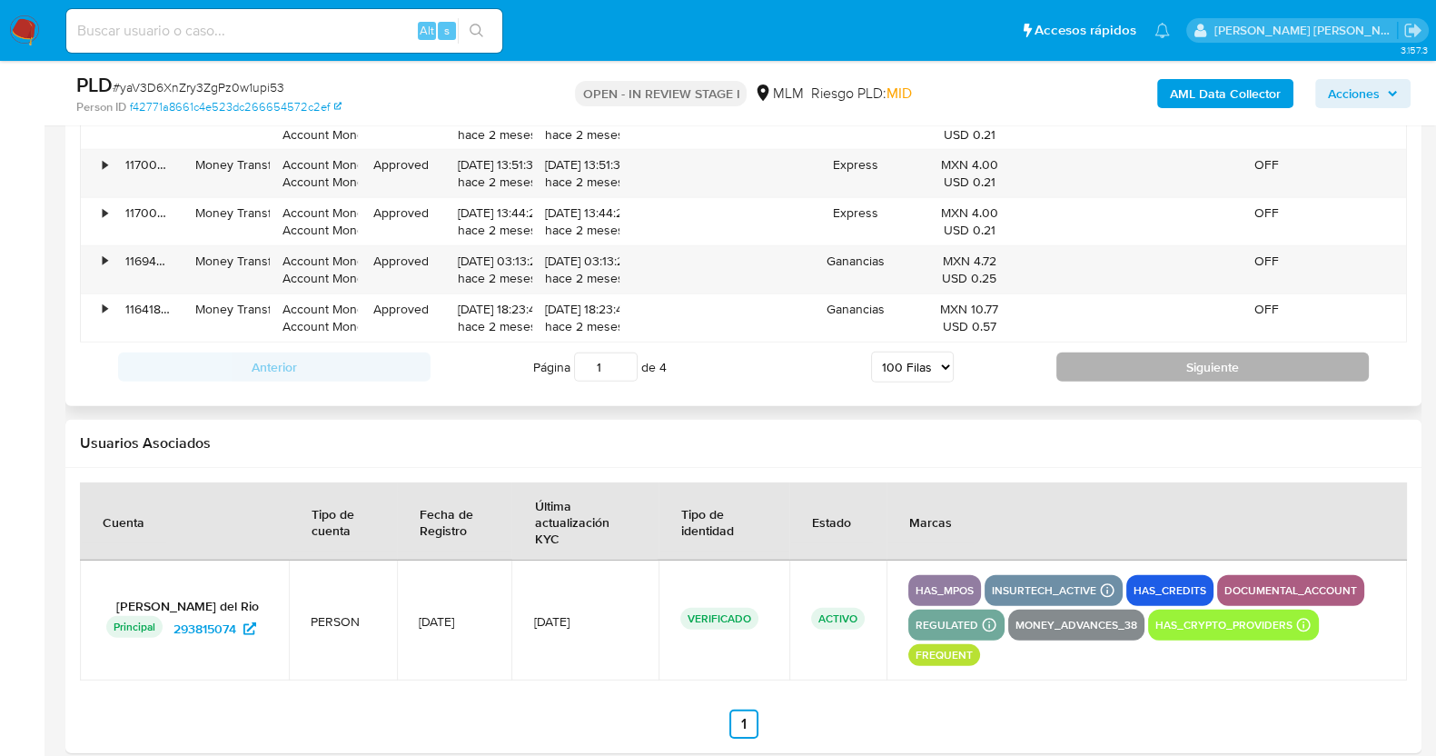
click at [1208, 352] on button "Siguiente" at bounding box center [1212, 366] width 312 height 29
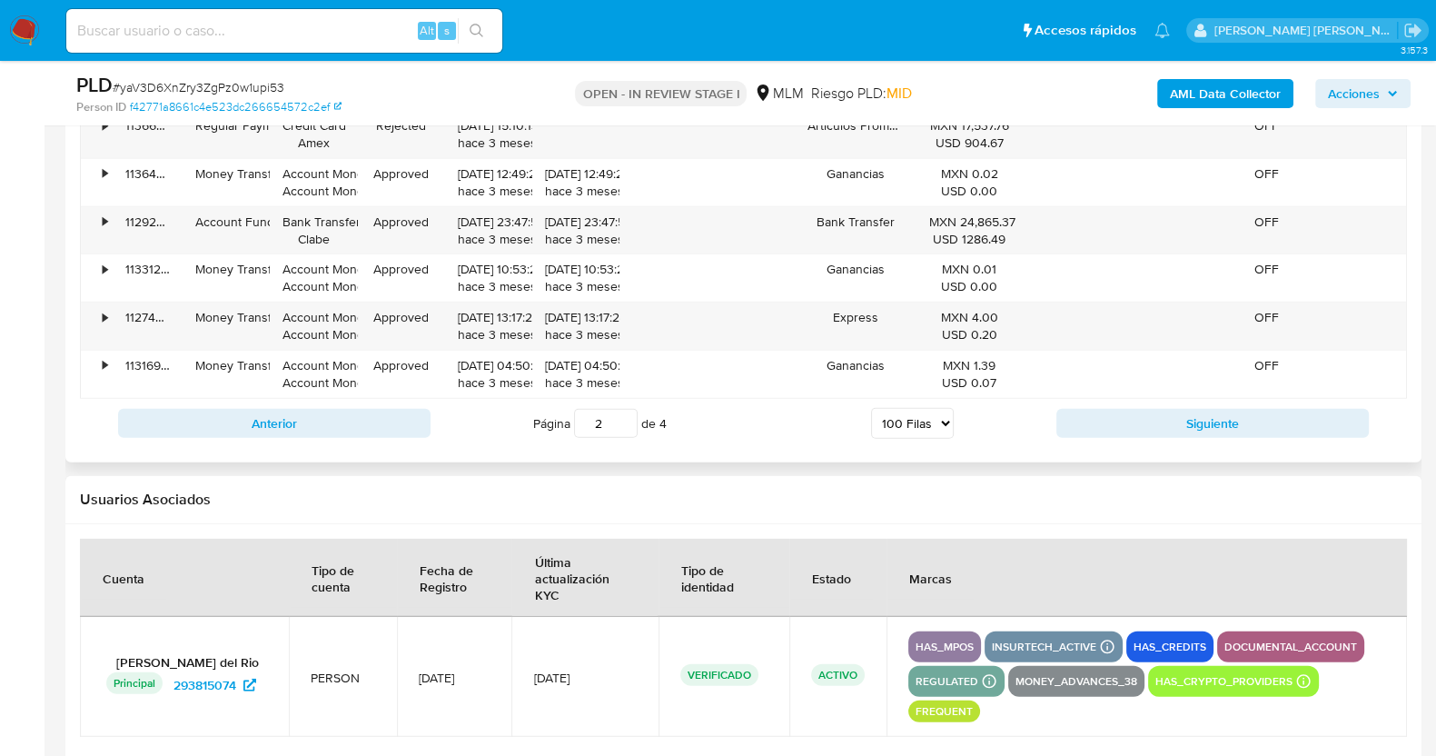
scroll to position [6890, 0]
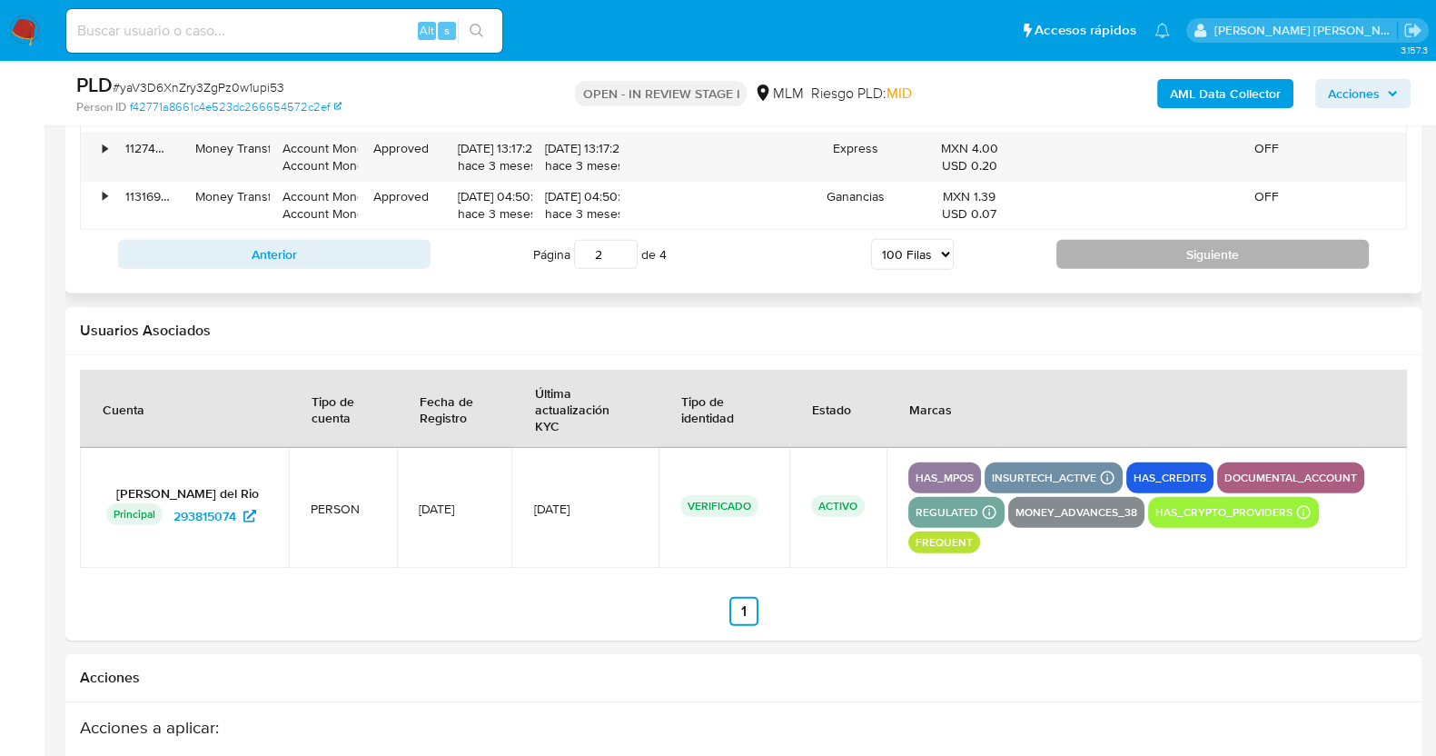
click at [1181, 240] on button "Siguiente" at bounding box center [1212, 254] width 312 height 29
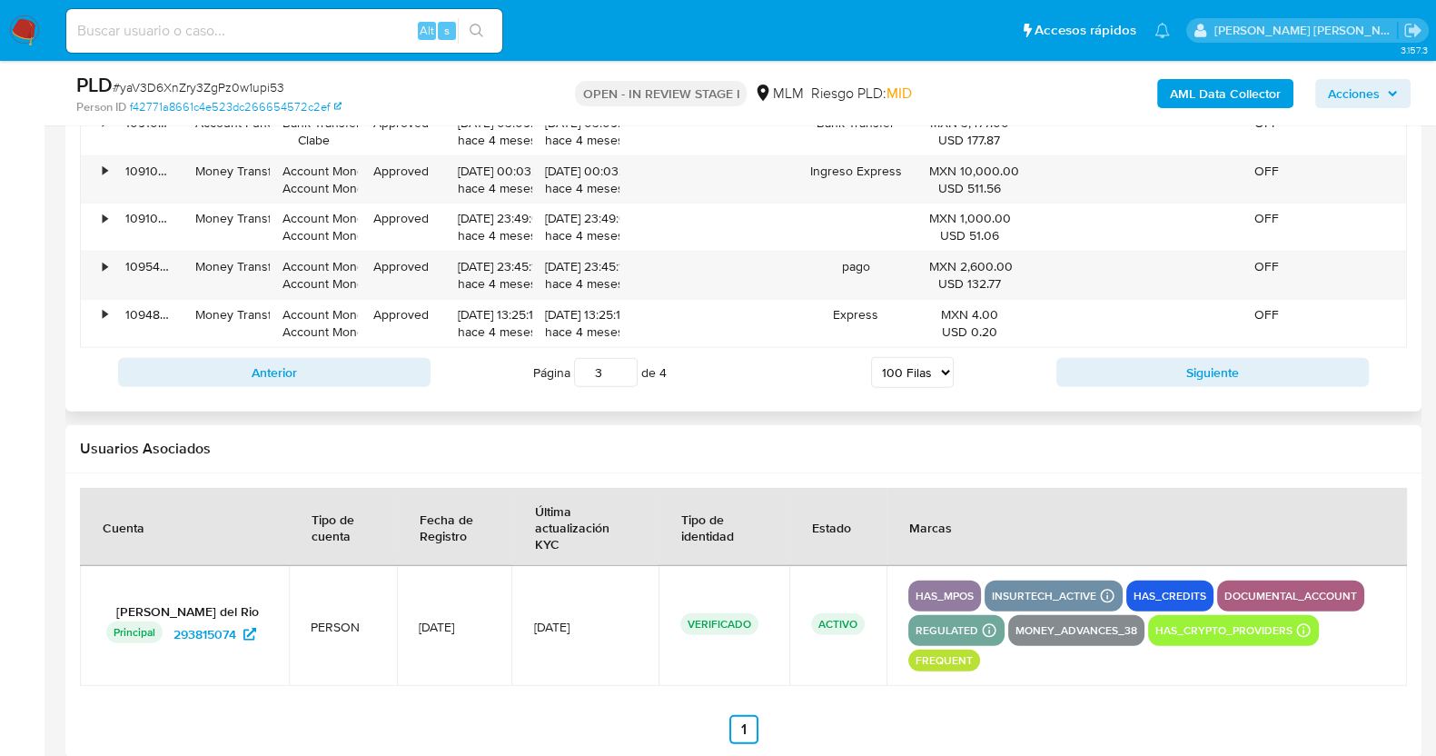
scroll to position [6776, 0]
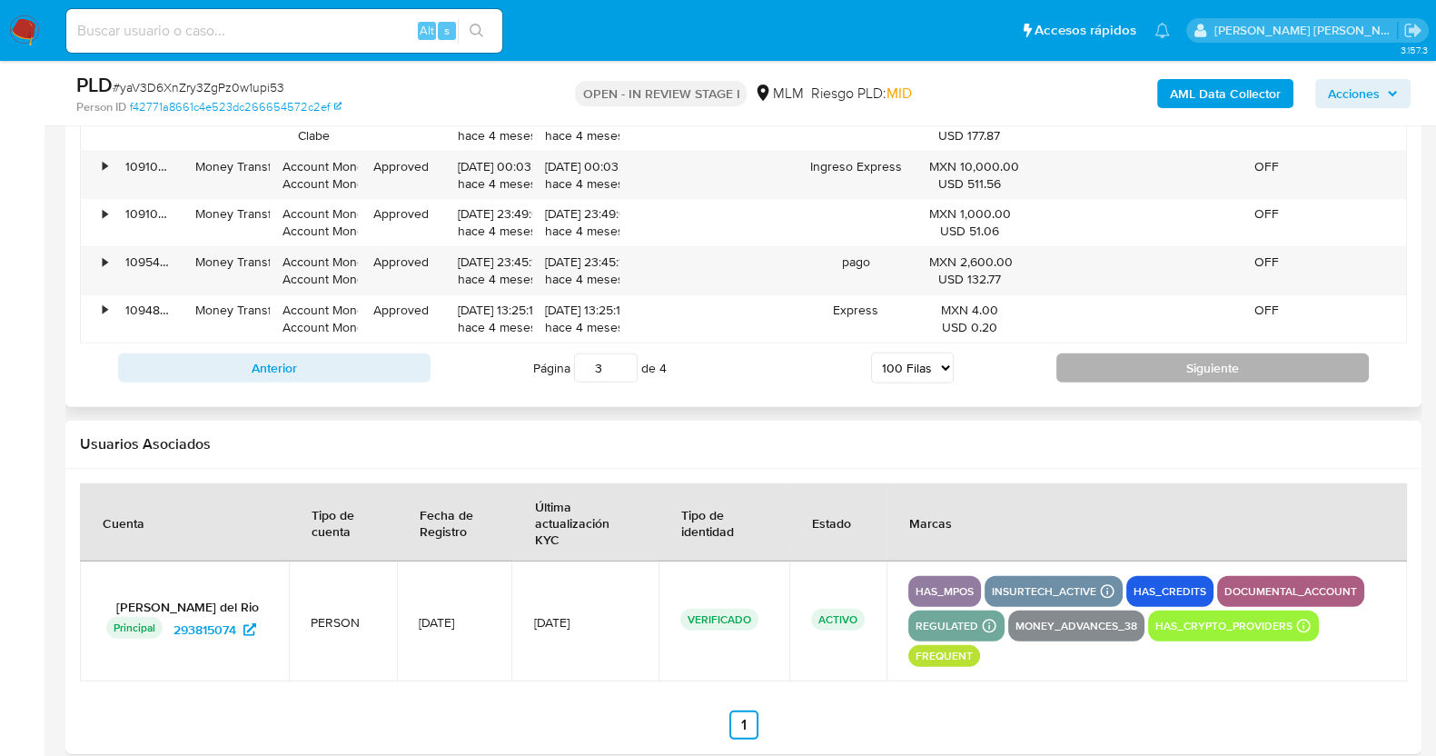
click at [1179, 353] on button "Siguiente" at bounding box center [1212, 367] width 312 height 29
type input "4"
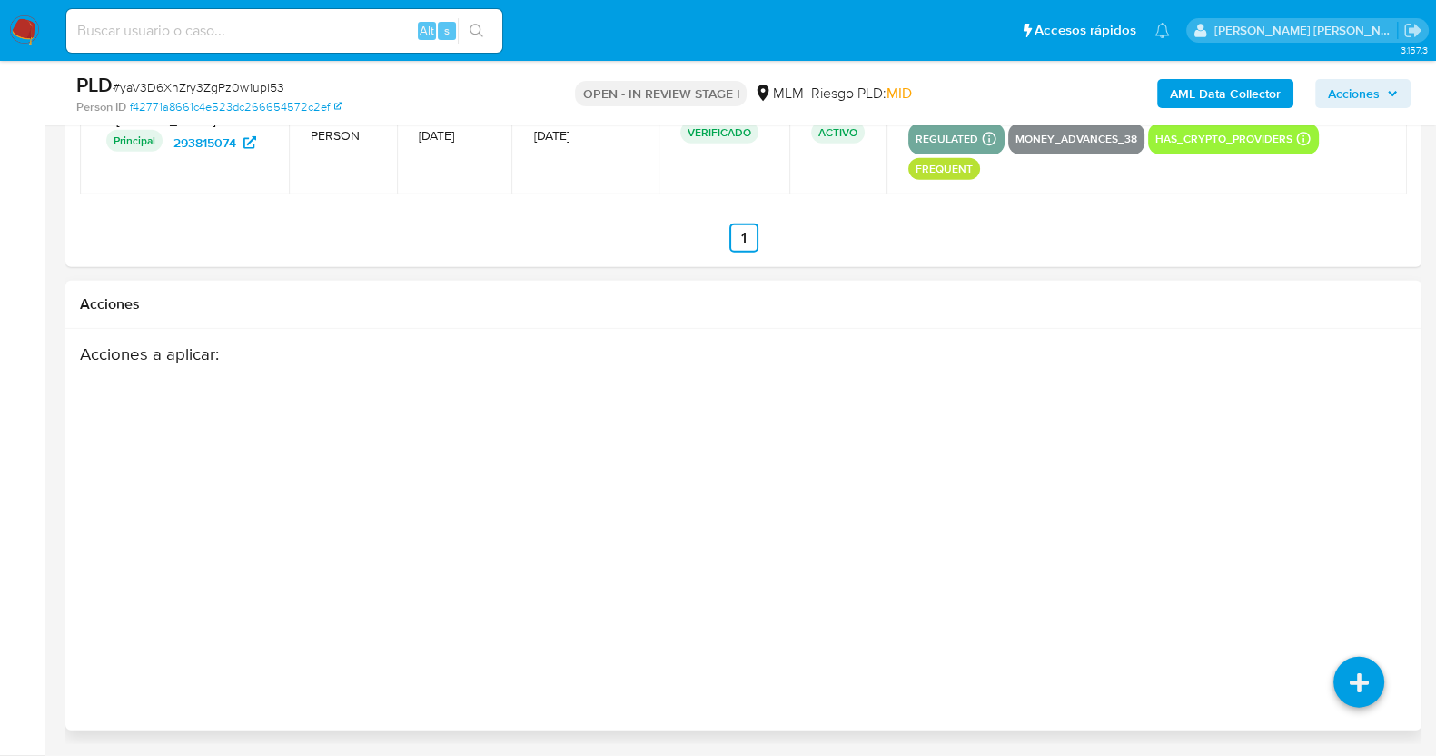
scroll to position [5380, 0]
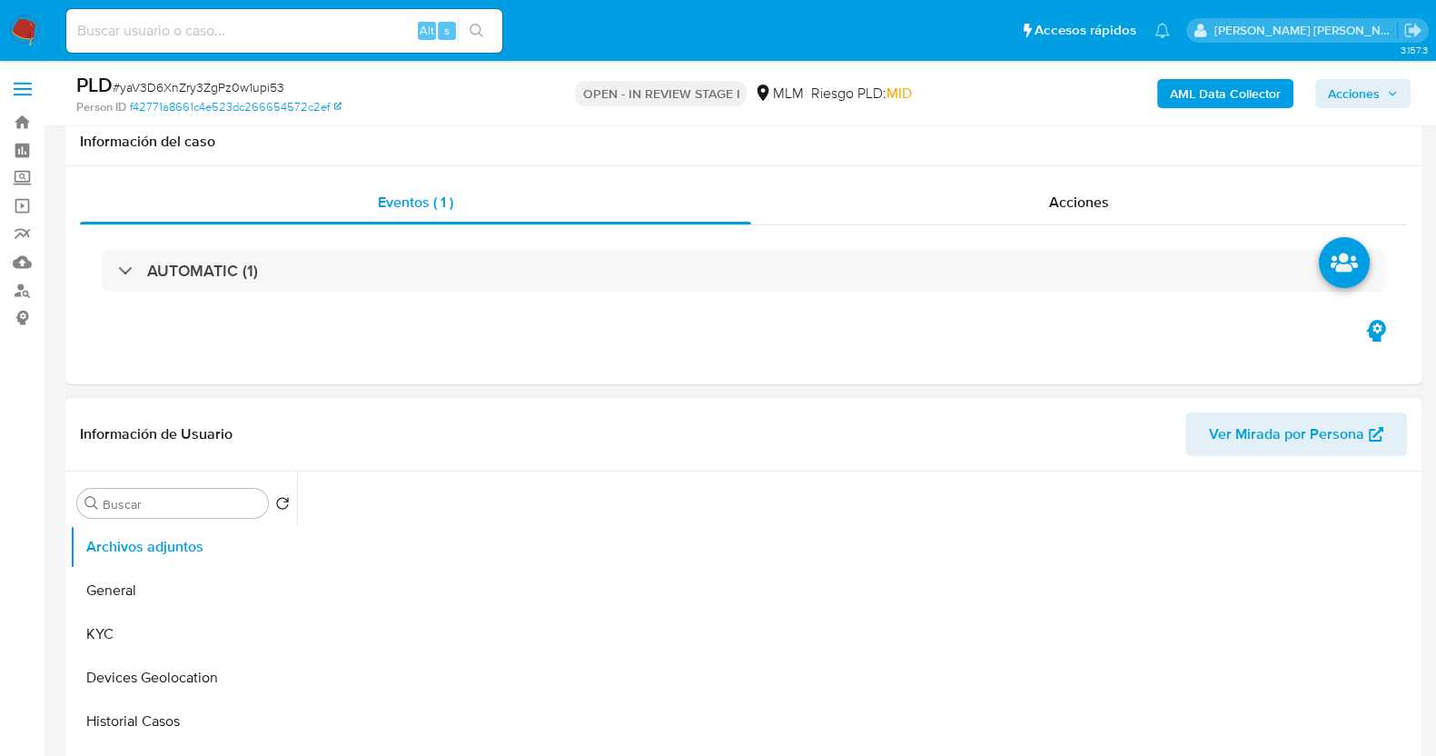
scroll to position [226, 0]
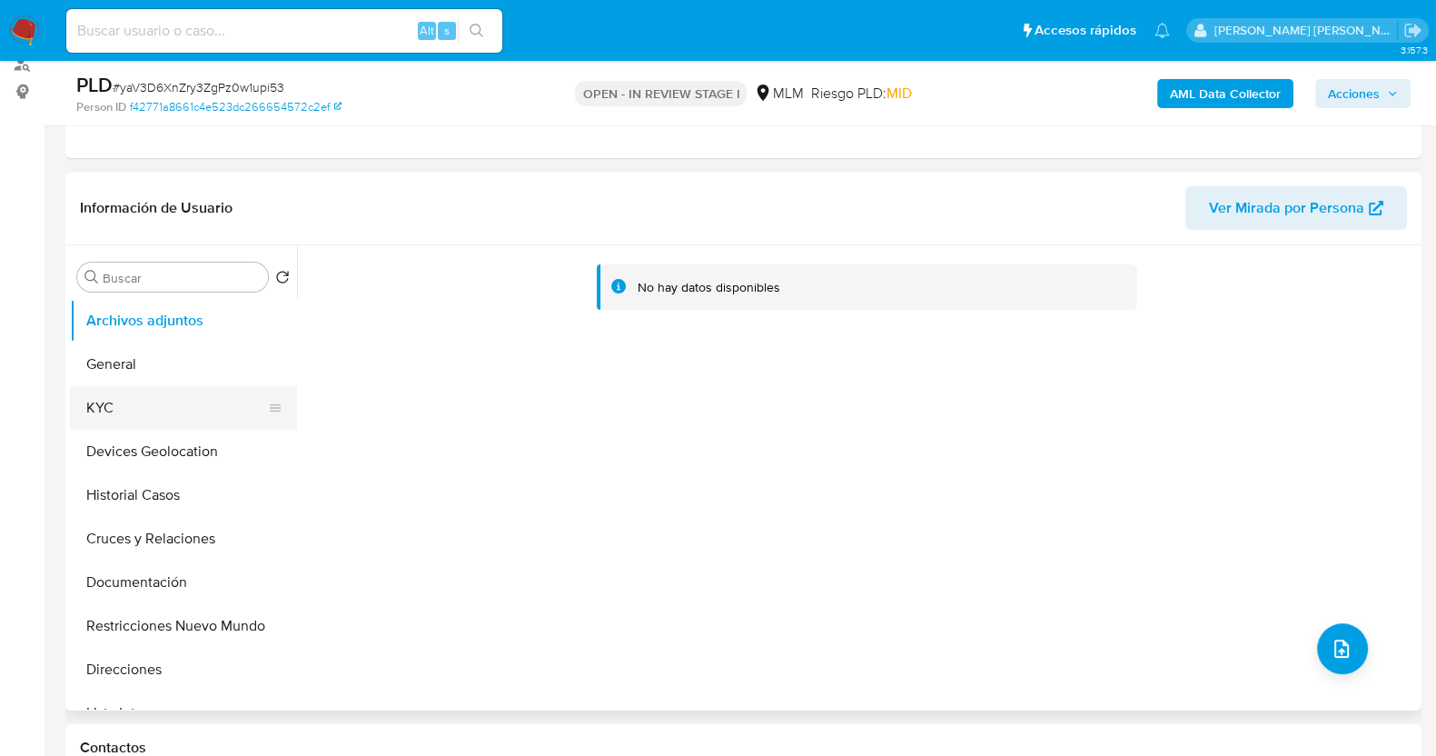
select select "10"
drag, startPoint x: 164, startPoint y: 402, endPoint x: 274, endPoint y: 359, distance: 119.1
click at [165, 402] on button "KYC" at bounding box center [183, 408] width 227 height 44
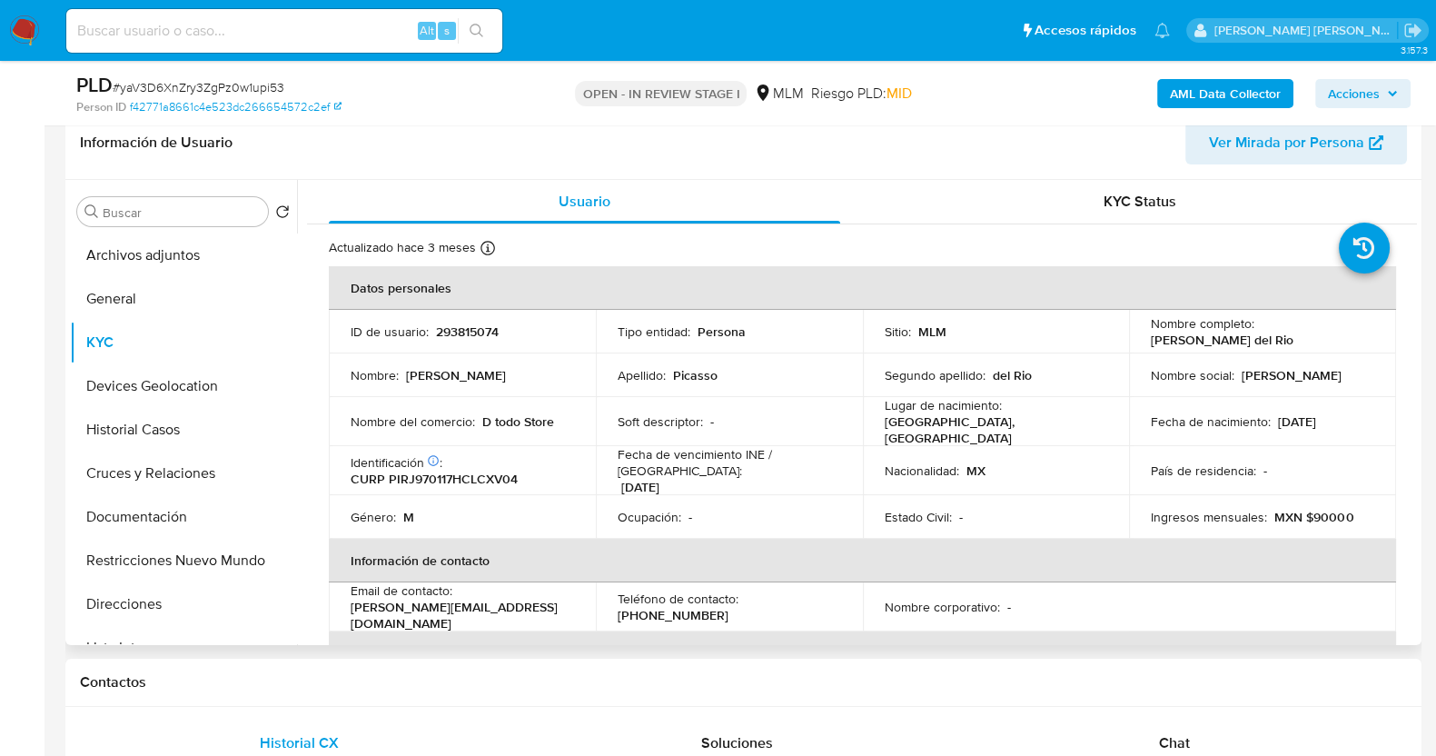
scroll to position [341, 0]
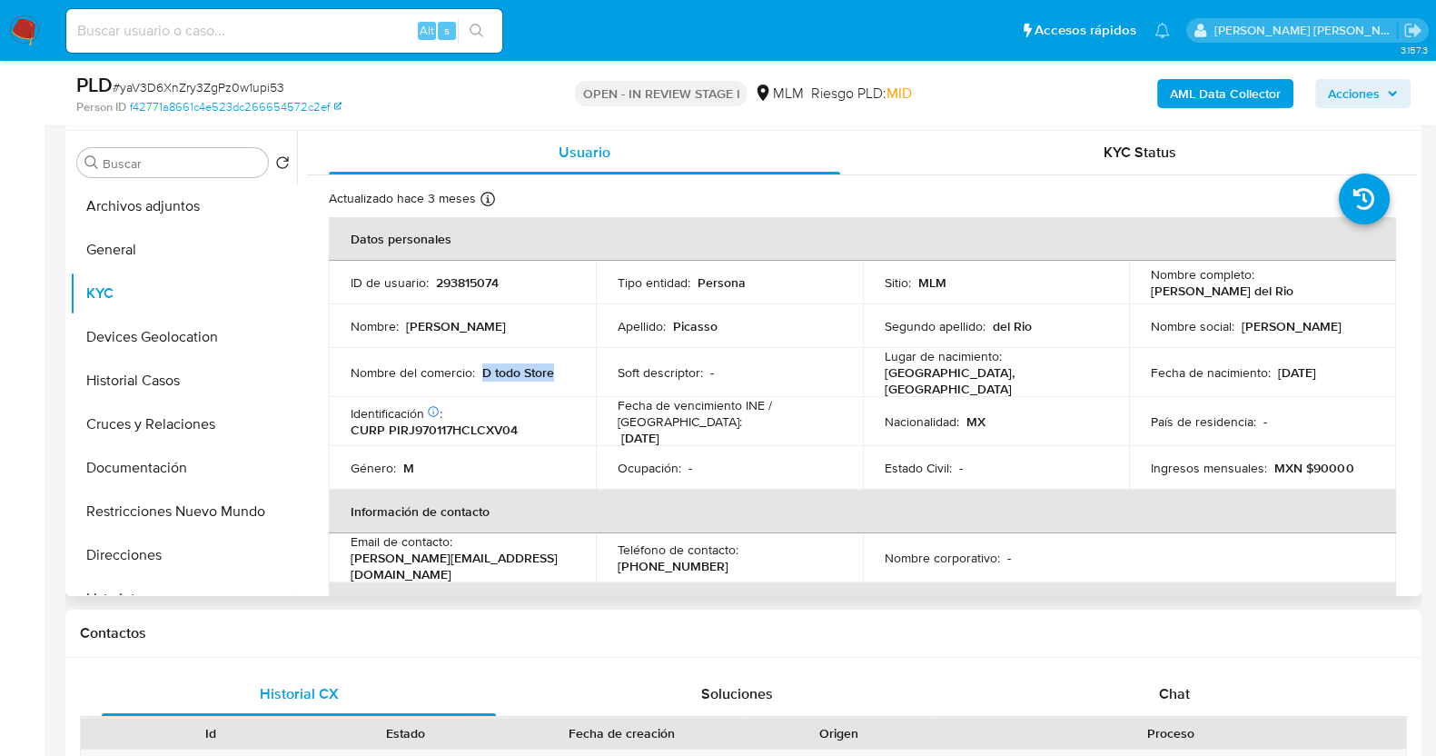
drag, startPoint x: 481, startPoint y: 372, endPoint x: 574, endPoint y: 372, distance: 93.6
click at [574, 372] on td "Nombre del comercio : D todo Store" at bounding box center [462, 372] width 267 height 49
copy p "D todo Store"
drag, startPoint x: 1134, startPoint y: 288, endPoint x: 1324, endPoint y: 291, distance: 190.8
click at [1324, 291] on td "Nombre completo : Javier Picasso del Rio" at bounding box center [1262, 283] width 267 height 44
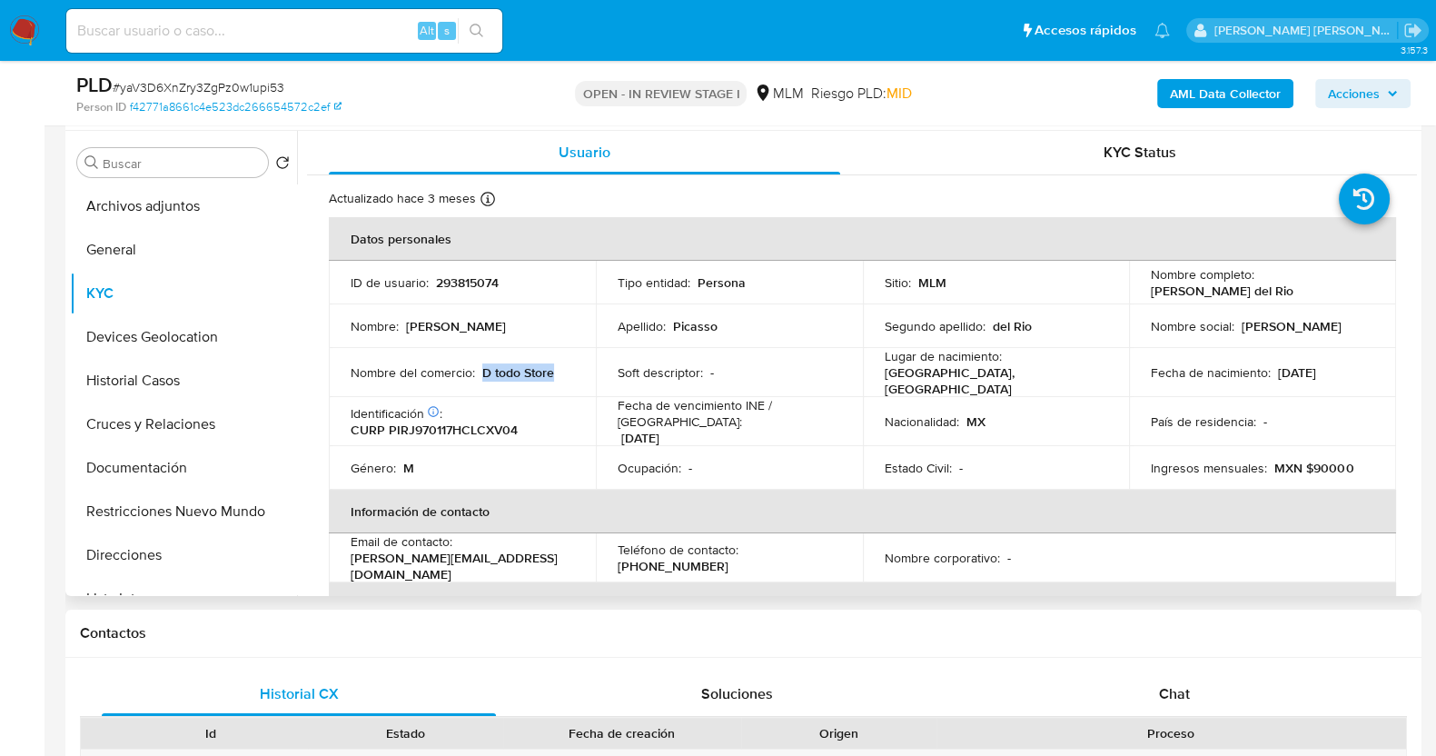
copy p "Javier Picasso del Rio"
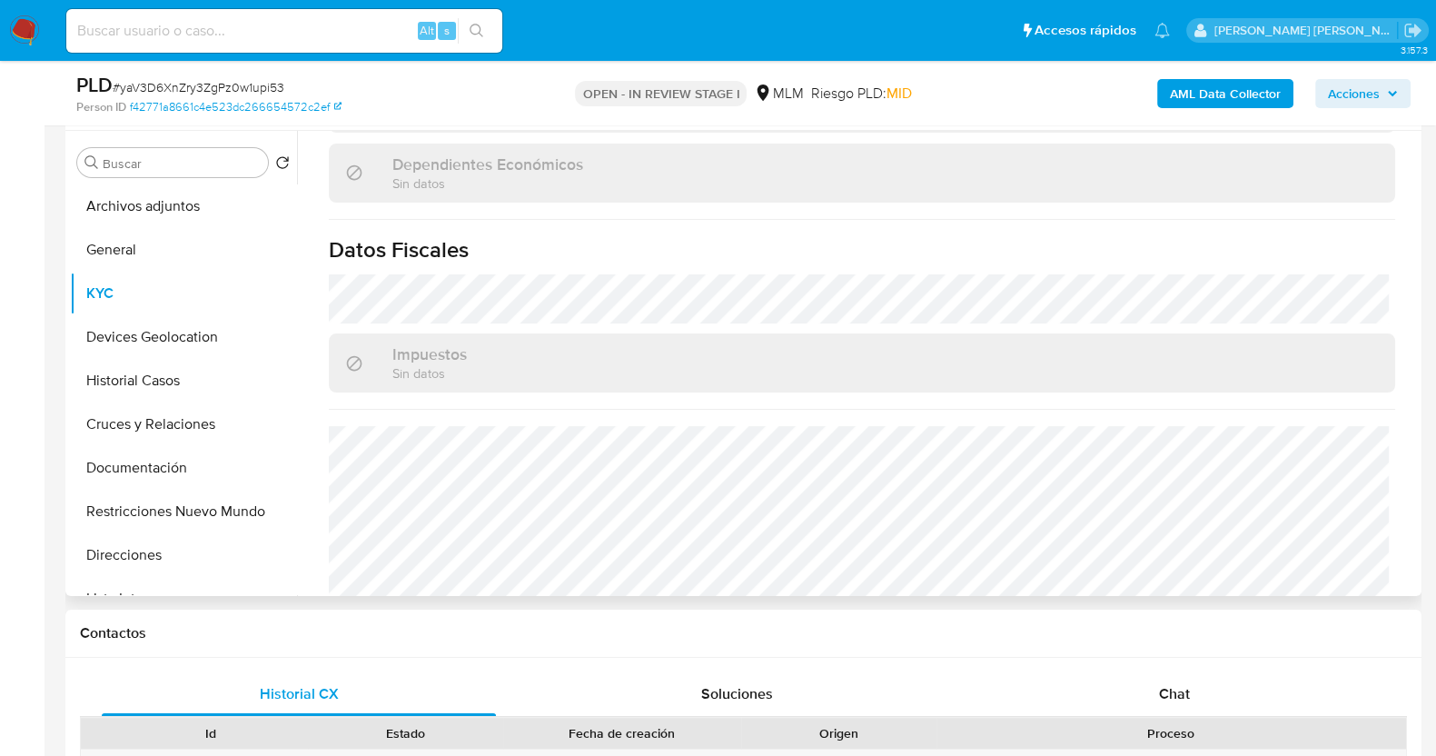
scroll to position [1124, 0]
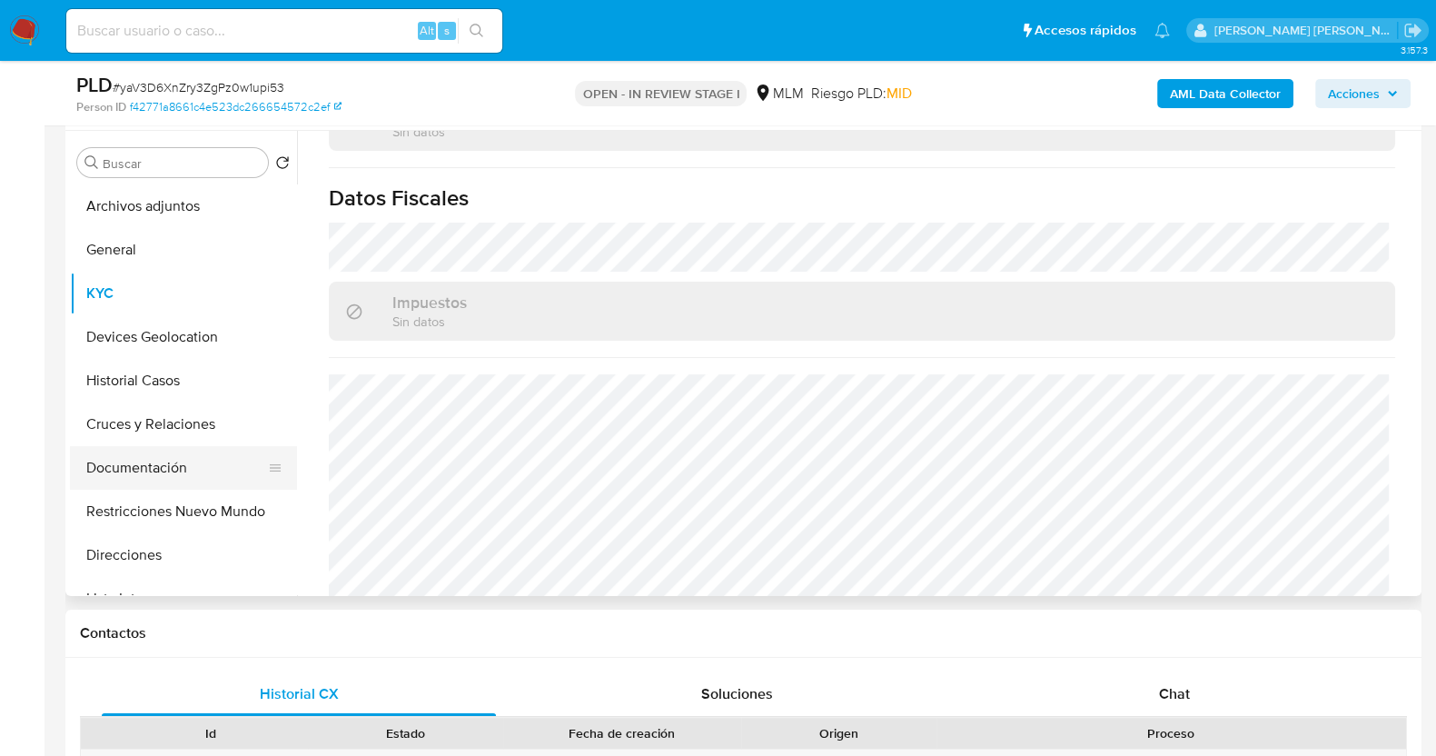
click at [140, 467] on button "Documentación" at bounding box center [176, 468] width 213 height 44
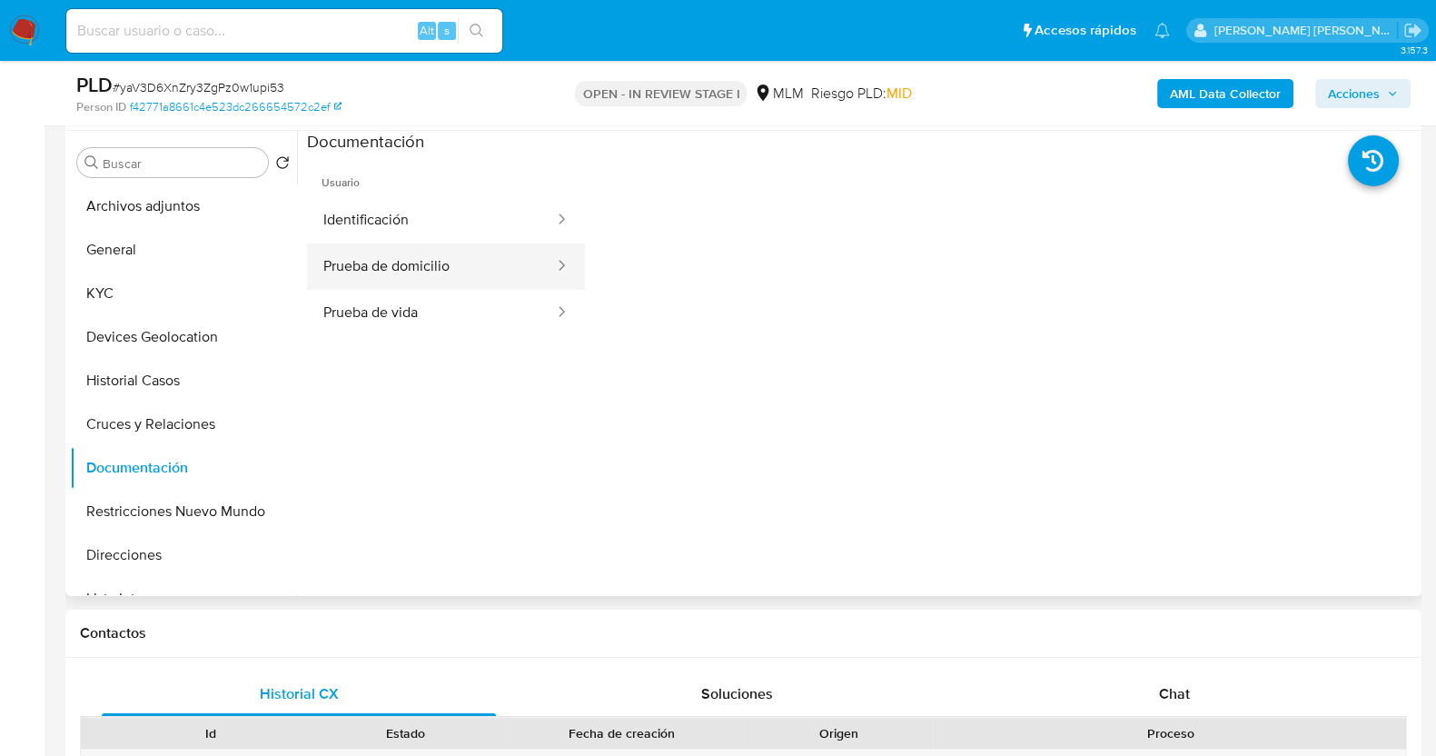
click at [463, 257] on button "Prueba de domicilio" at bounding box center [431, 266] width 249 height 46
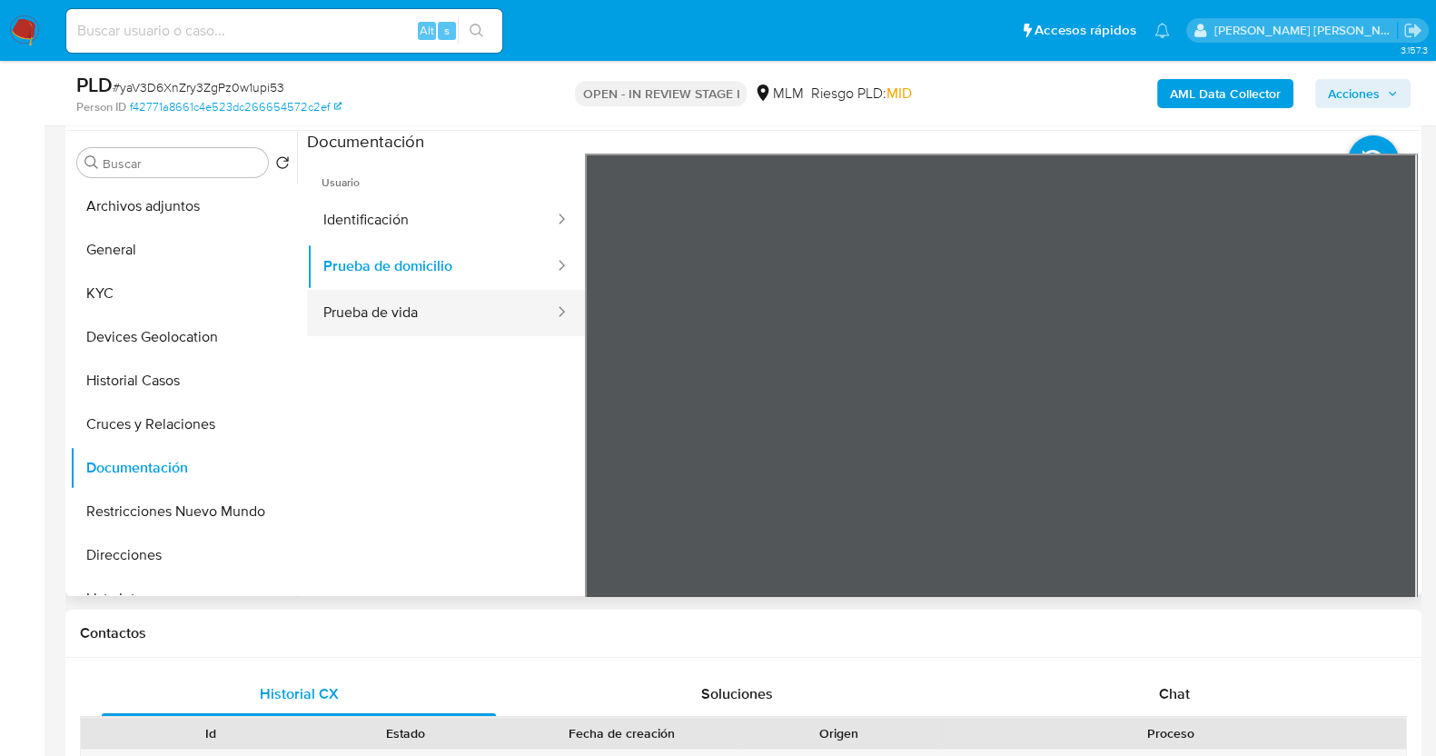
click at [486, 302] on button "Prueba de vida" at bounding box center [431, 313] width 249 height 46
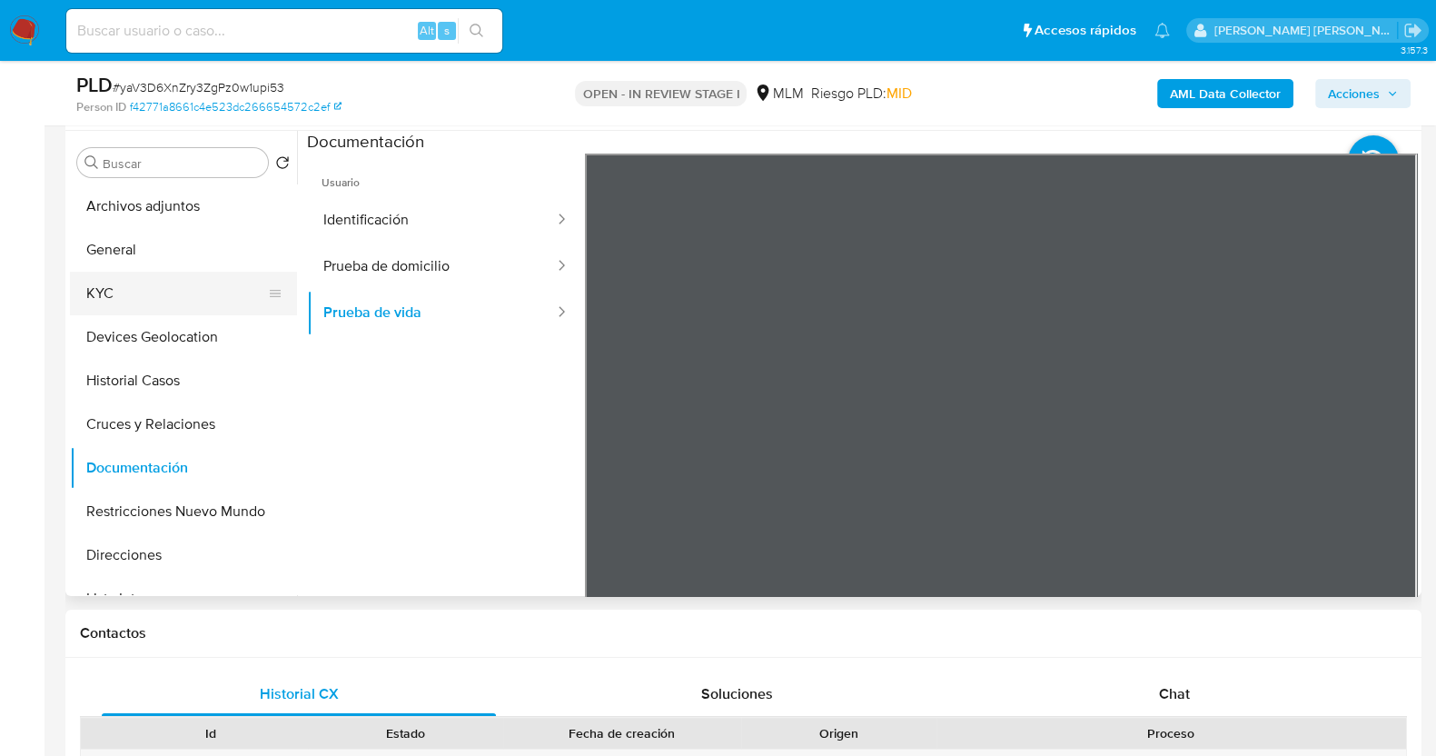
click at [136, 288] on button "KYC" at bounding box center [176, 294] width 213 height 44
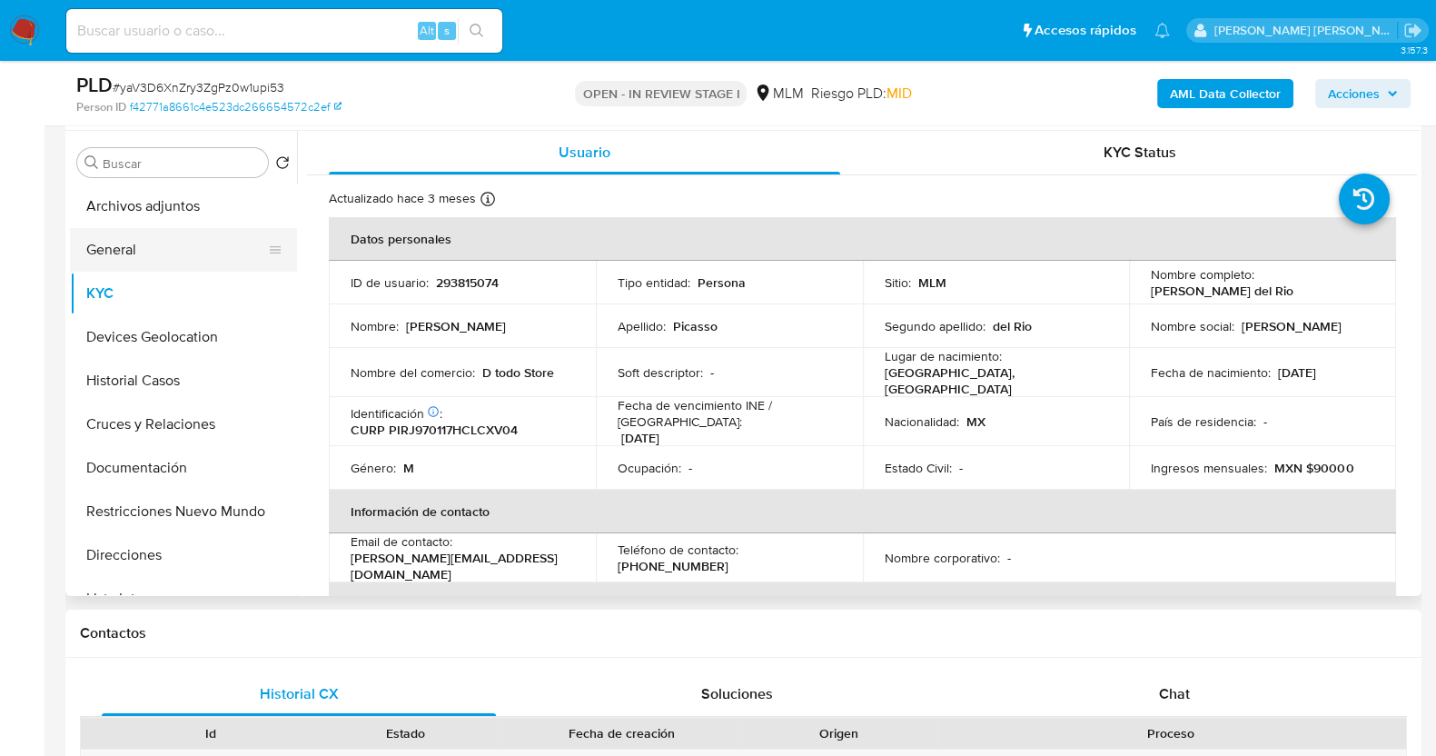
click at [178, 243] on button "General" at bounding box center [176, 250] width 213 height 44
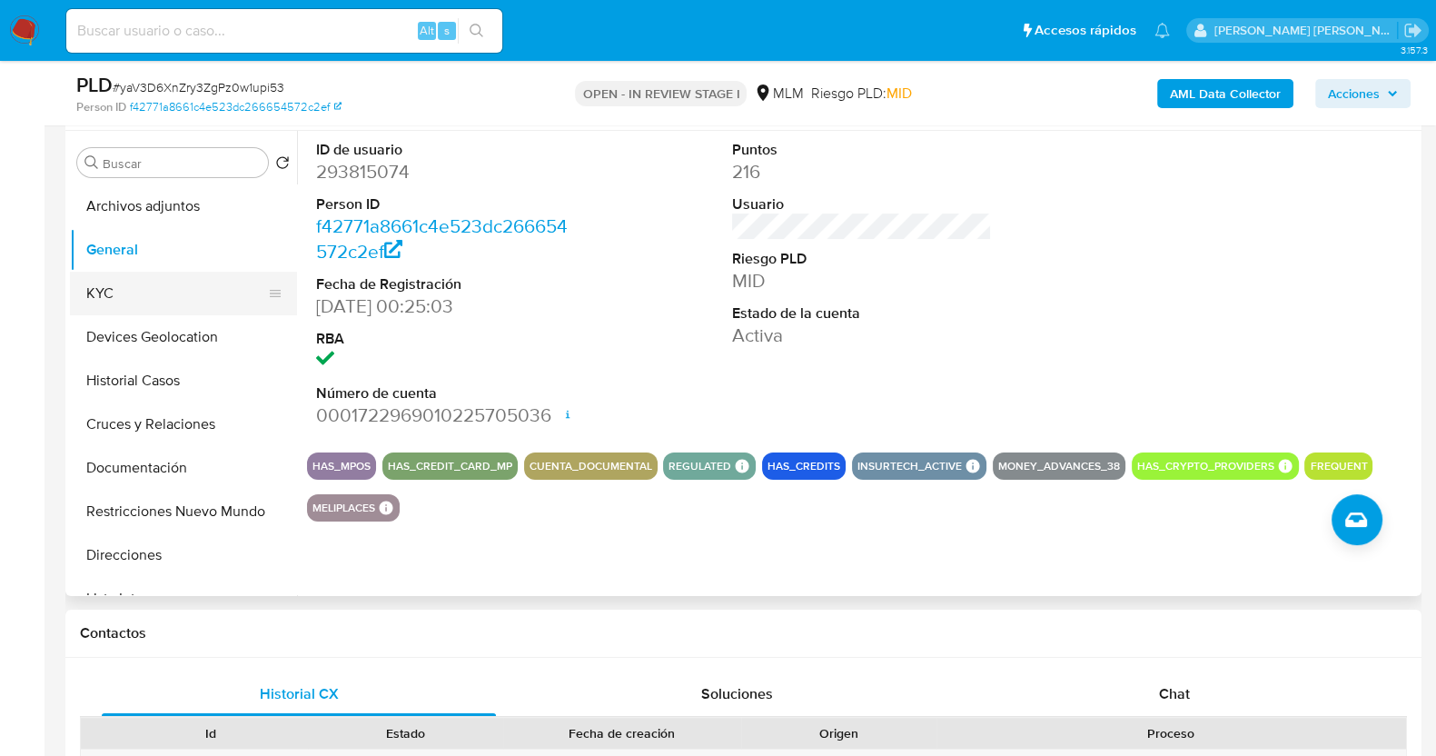
click at [158, 292] on button "KYC" at bounding box center [176, 294] width 213 height 44
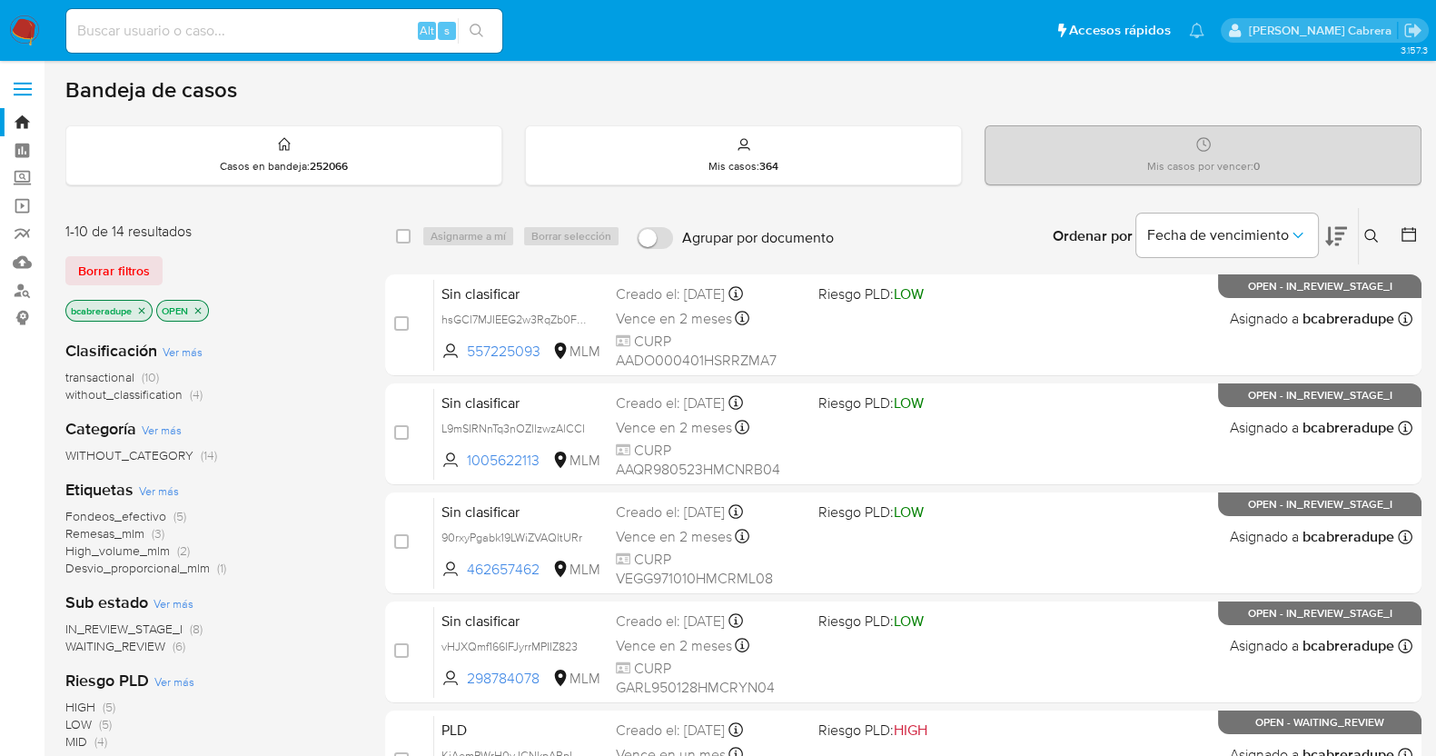
click at [305, 24] on input at bounding box center [284, 31] width 436 height 24
paste input "528208292"
type input "528208292"
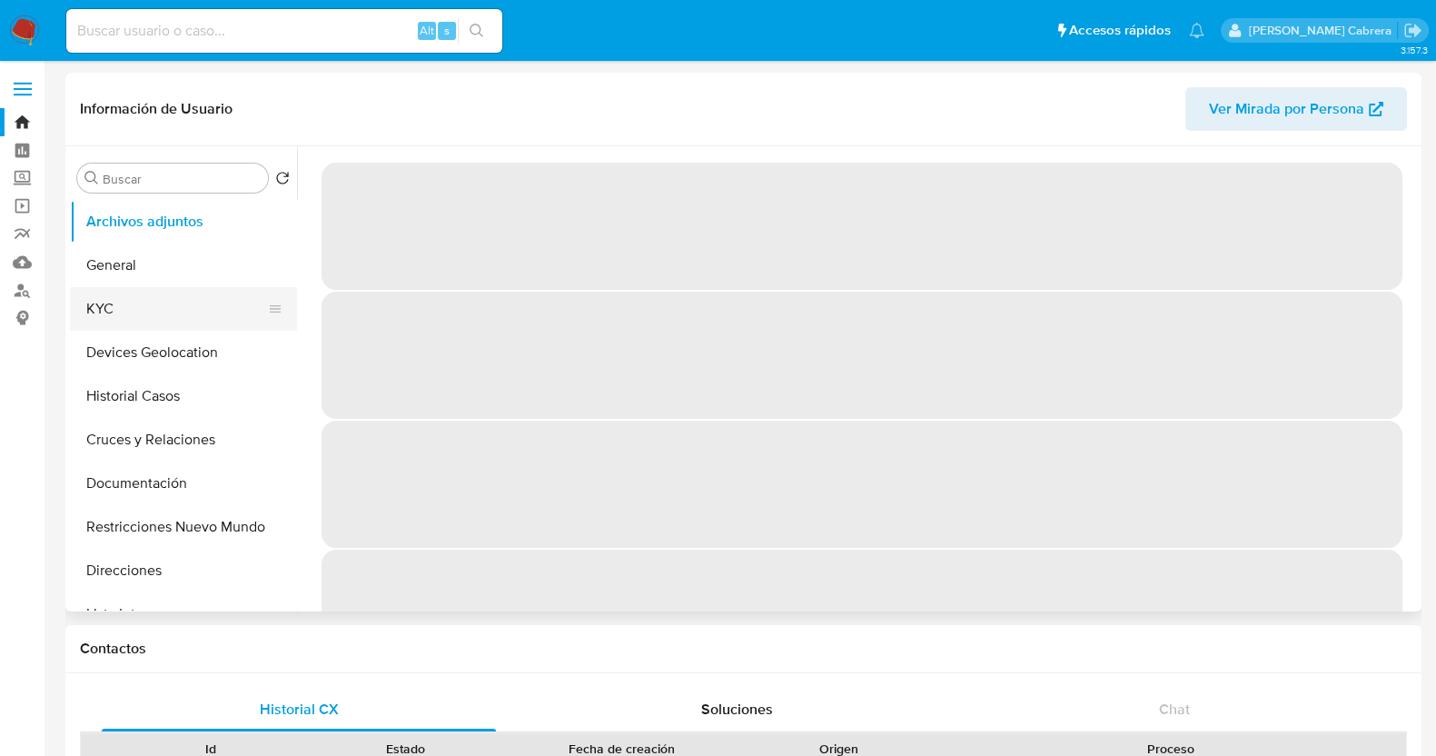
select select "10"
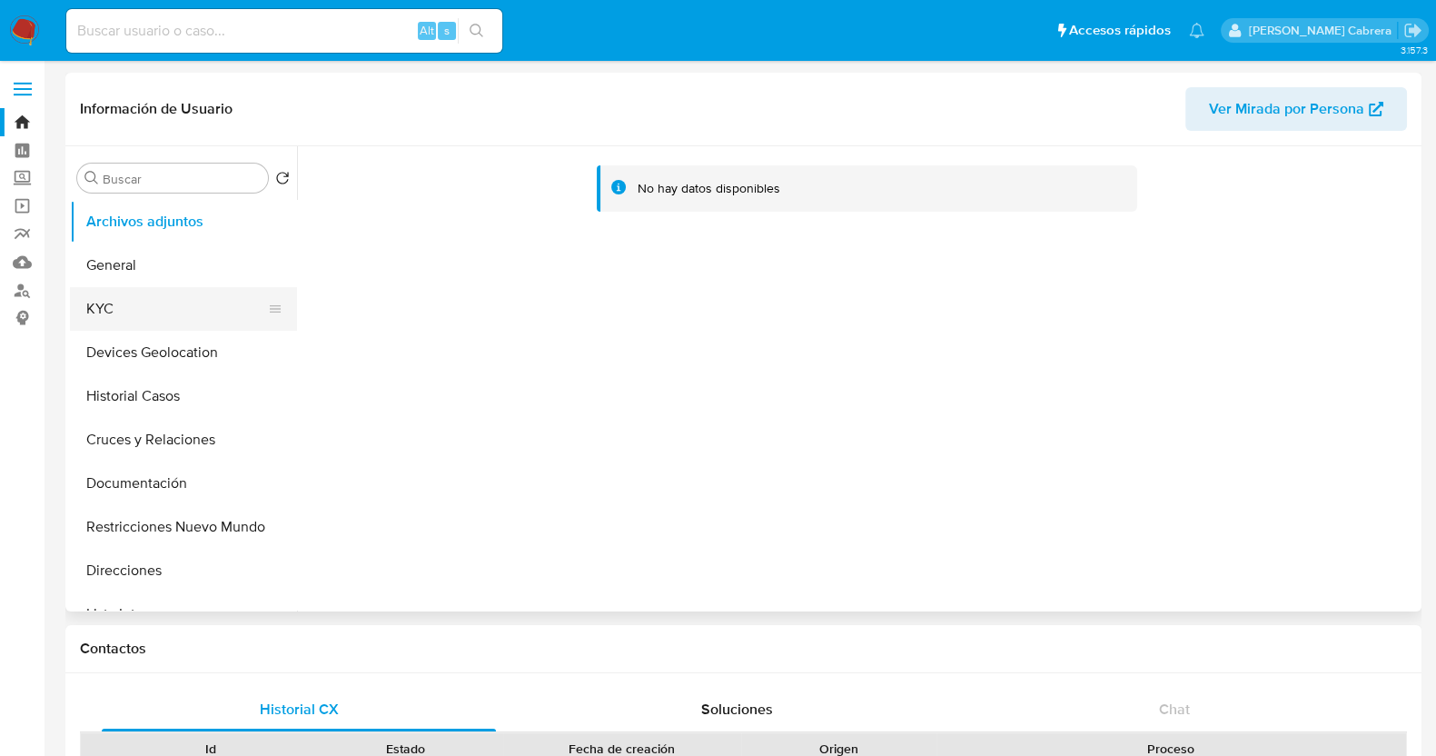
click at [183, 309] on button "KYC" at bounding box center [176, 309] width 213 height 44
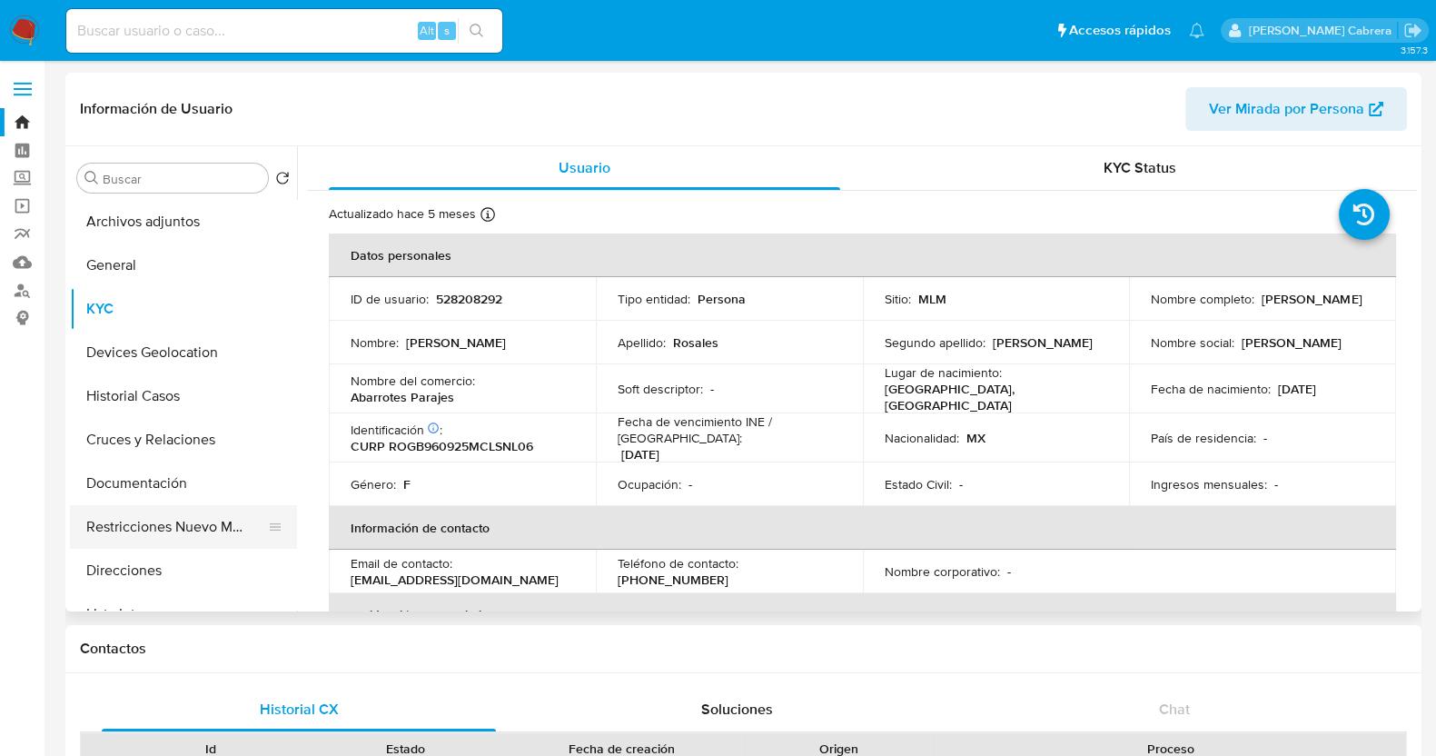
click at [184, 517] on button "Restricciones Nuevo Mundo" at bounding box center [176, 527] width 213 height 44
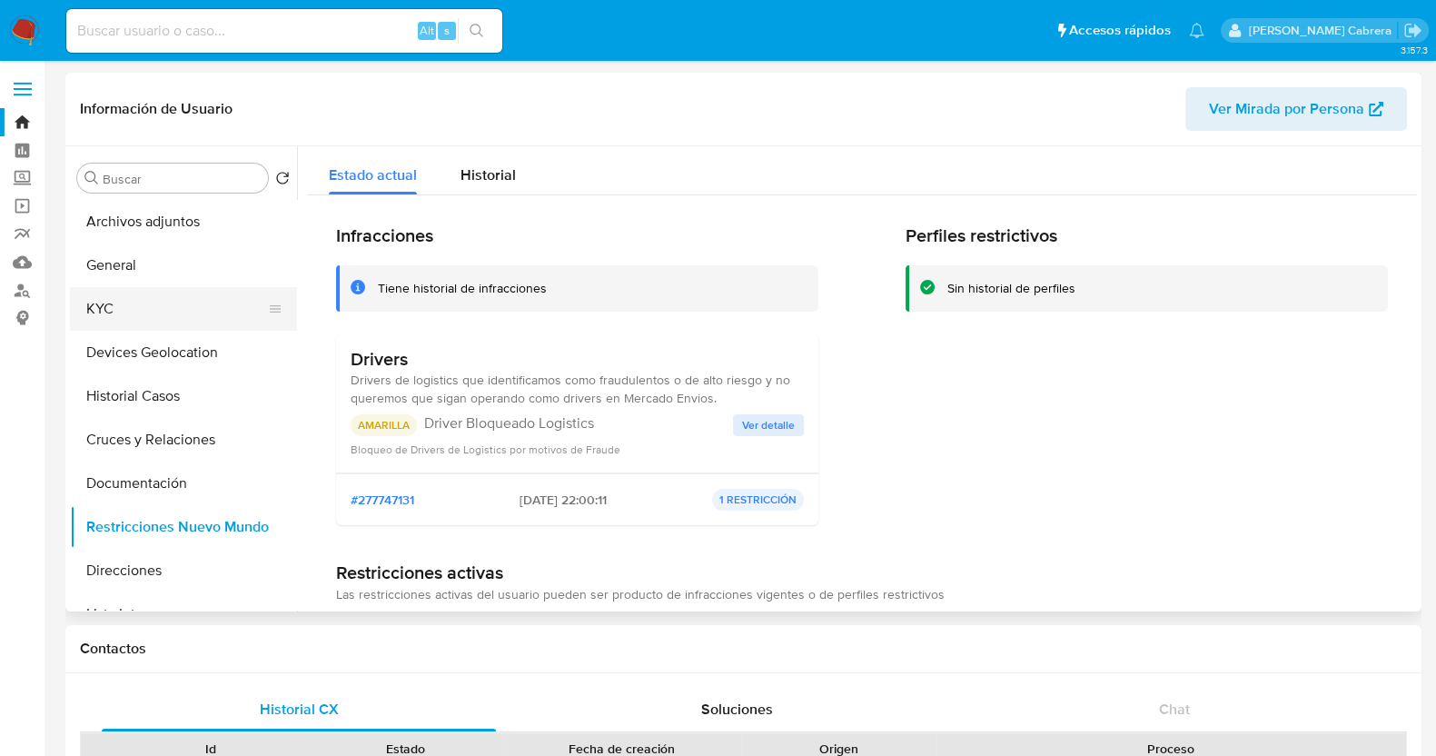
click at [152, 314] on button "KYC" at bounding box center [176, 309] width 213 height 44
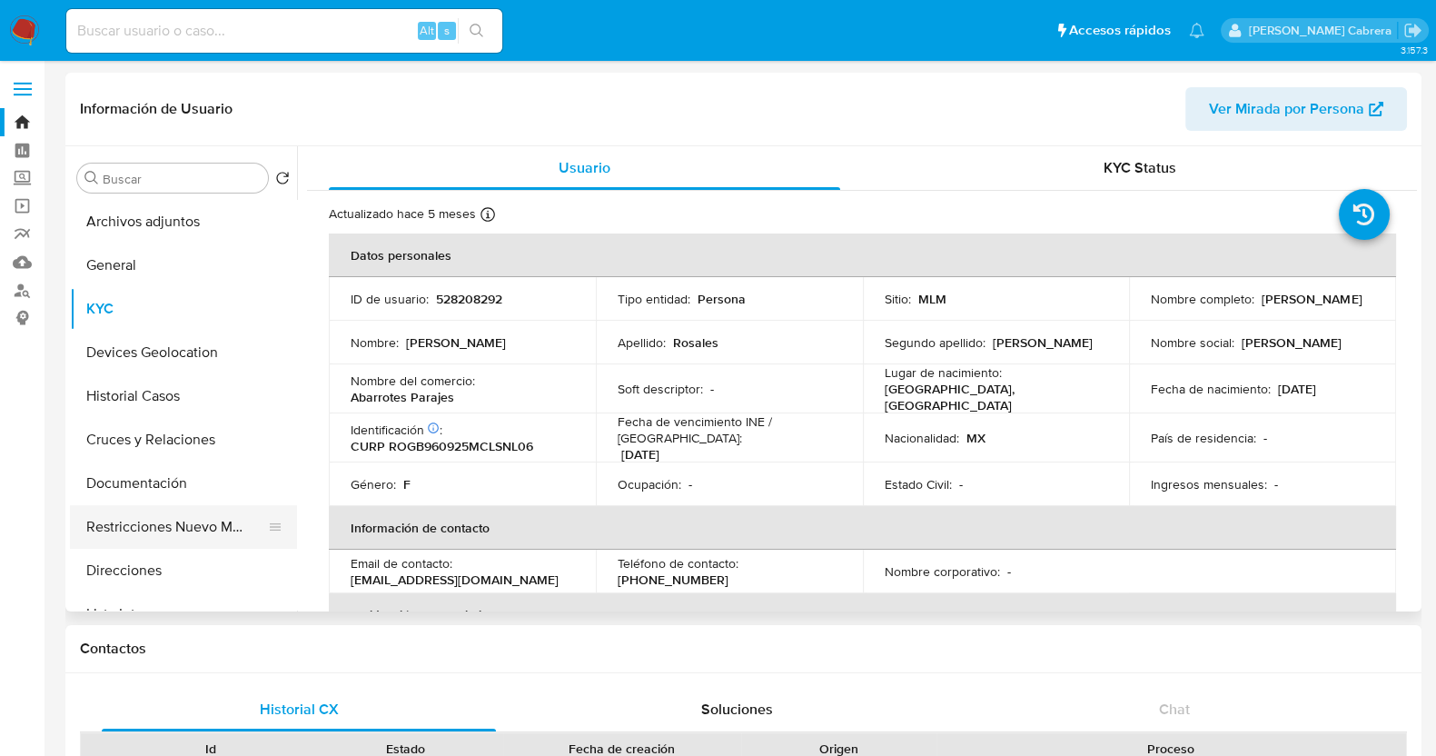
click at [210, 529] on button "Restricciones Nuevo Mundo" at bounding box center [176, 527] width 213 height 44
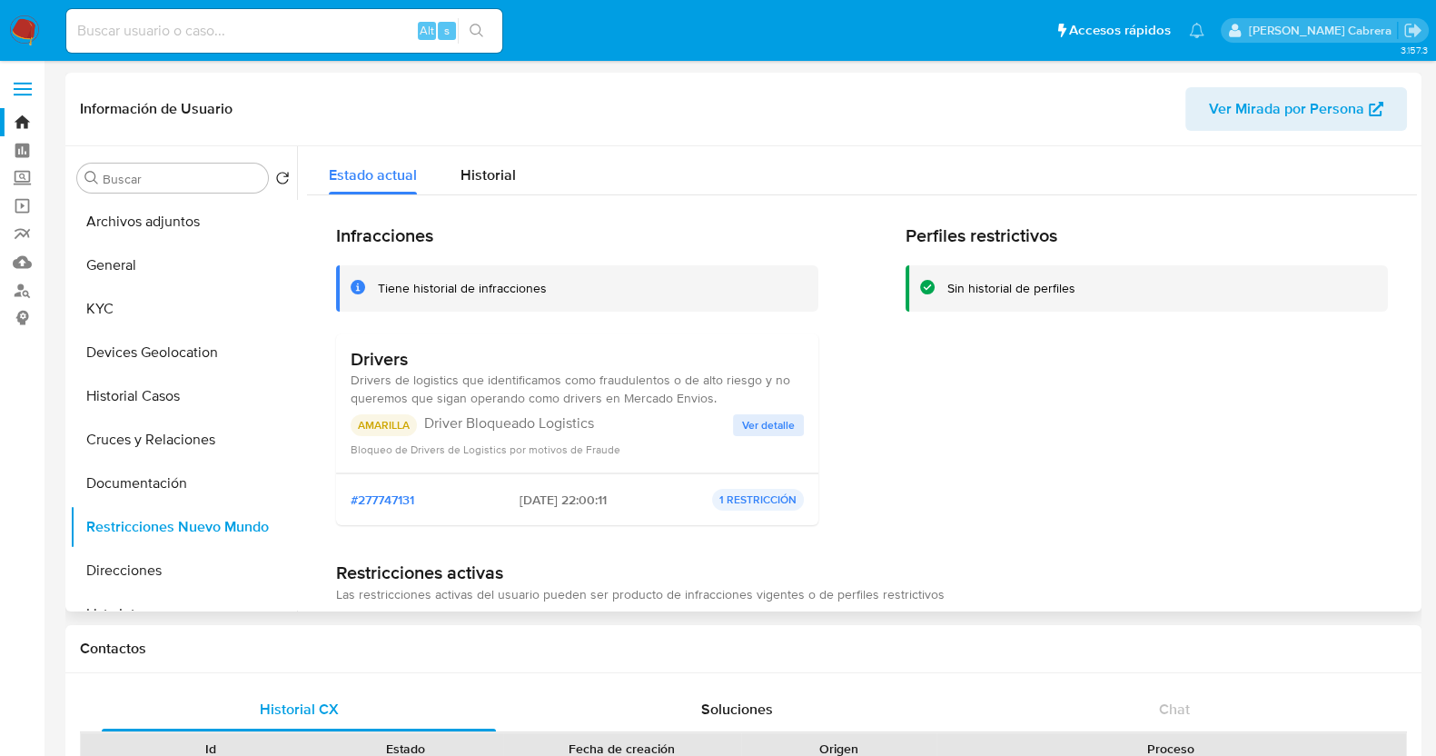
click at [760, 420] on span "Ver detalle" at bounding box center [768, 425] width 53 height 18
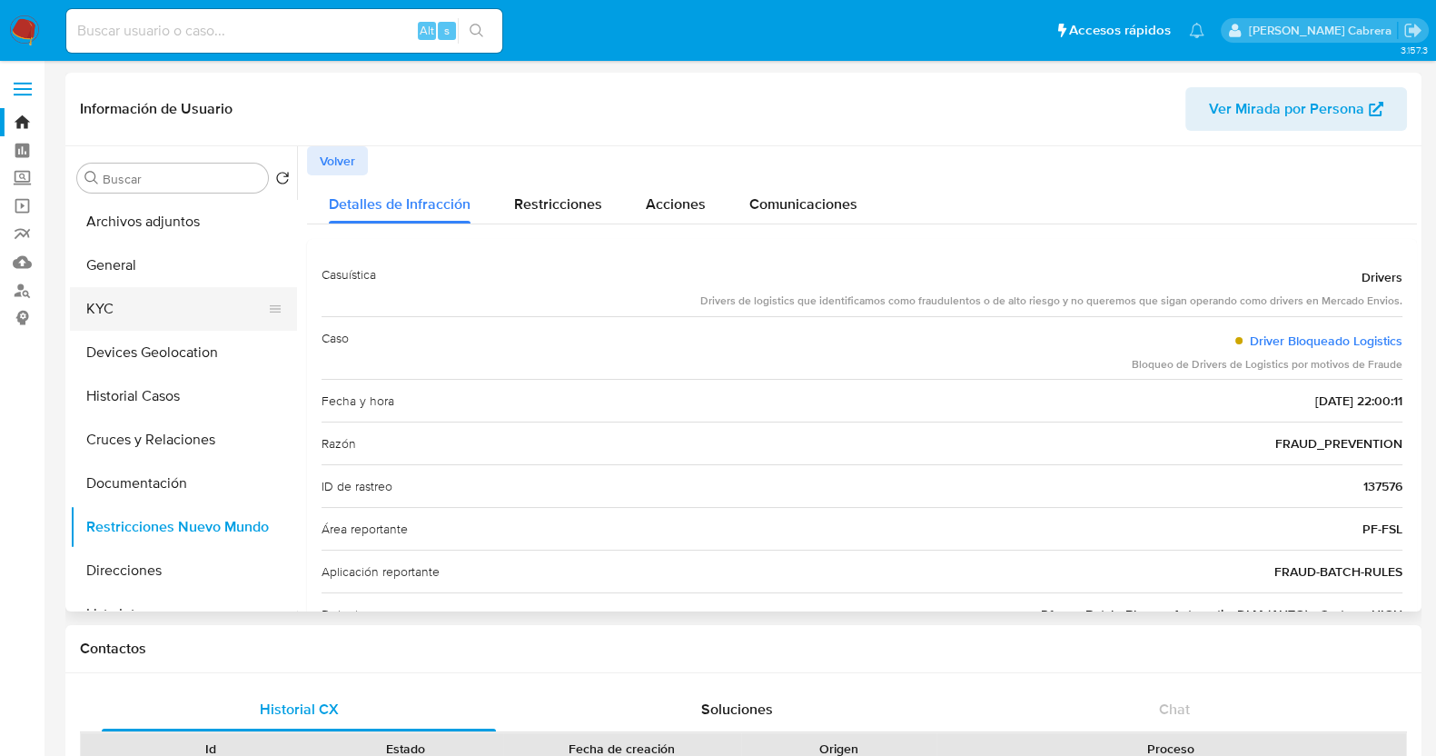
click at [154, 313] on button "KYC" at bounding box center [176, 309] width 213 height 44
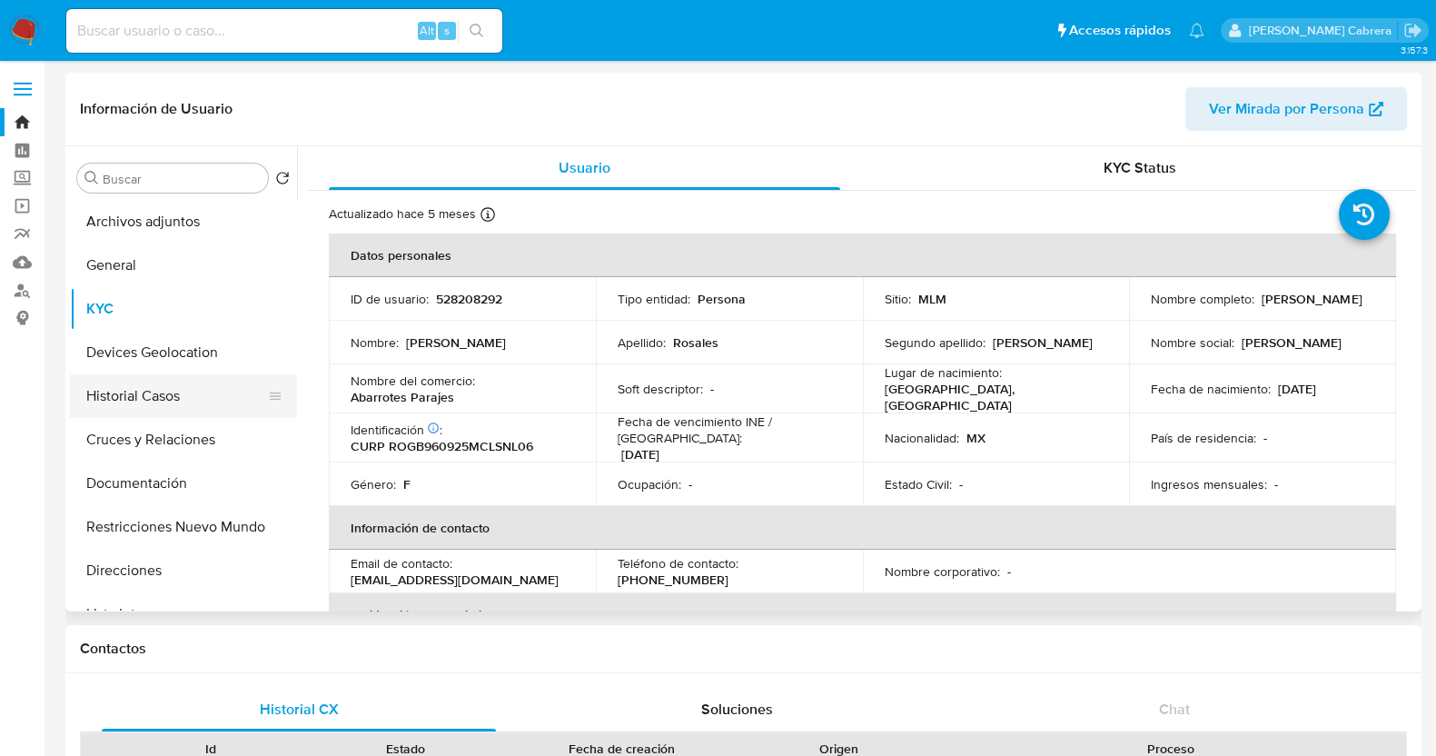
click at [233, 385] on button "Historial Casos" at bounding box center [176, 396] width 213 height 44
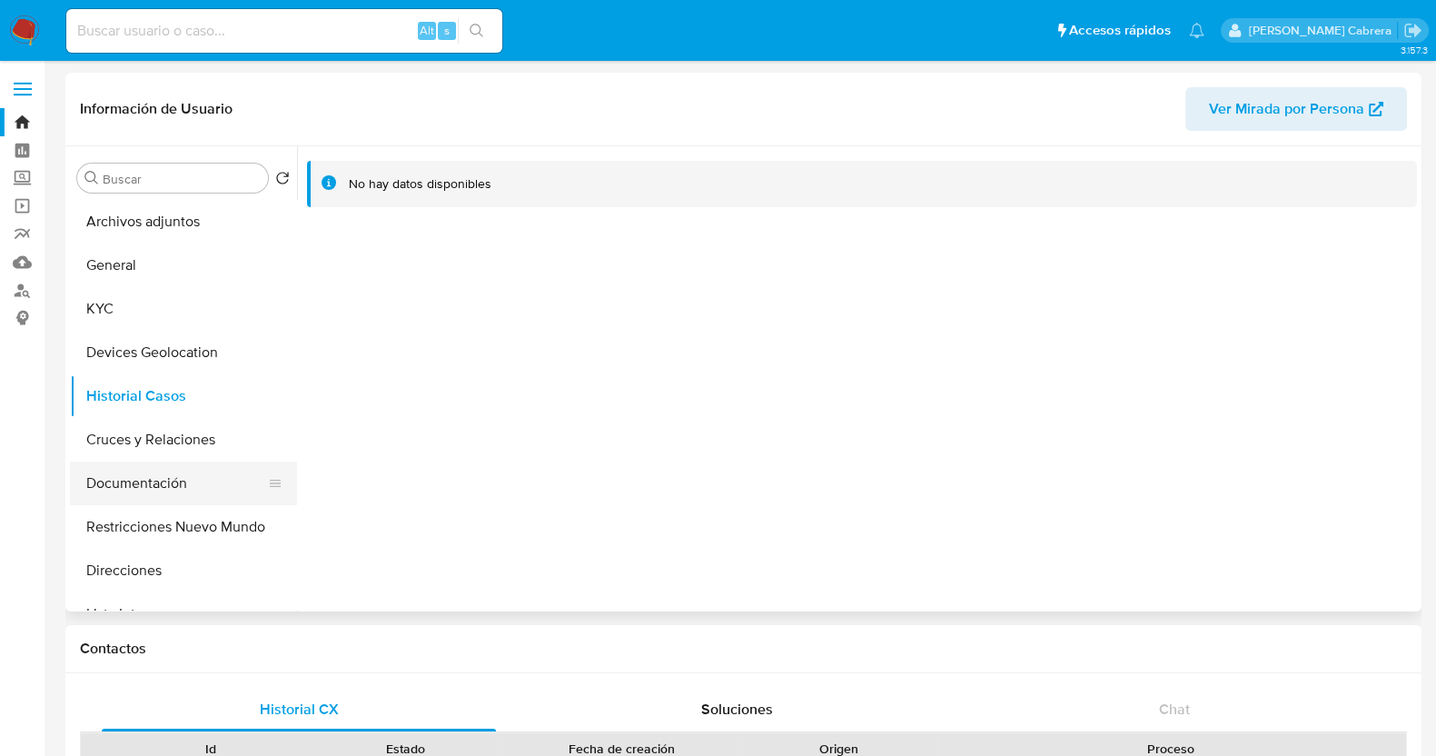
click at [157, 489] on button "Documentación" at bounding box center [176, 483] width 213 height 44
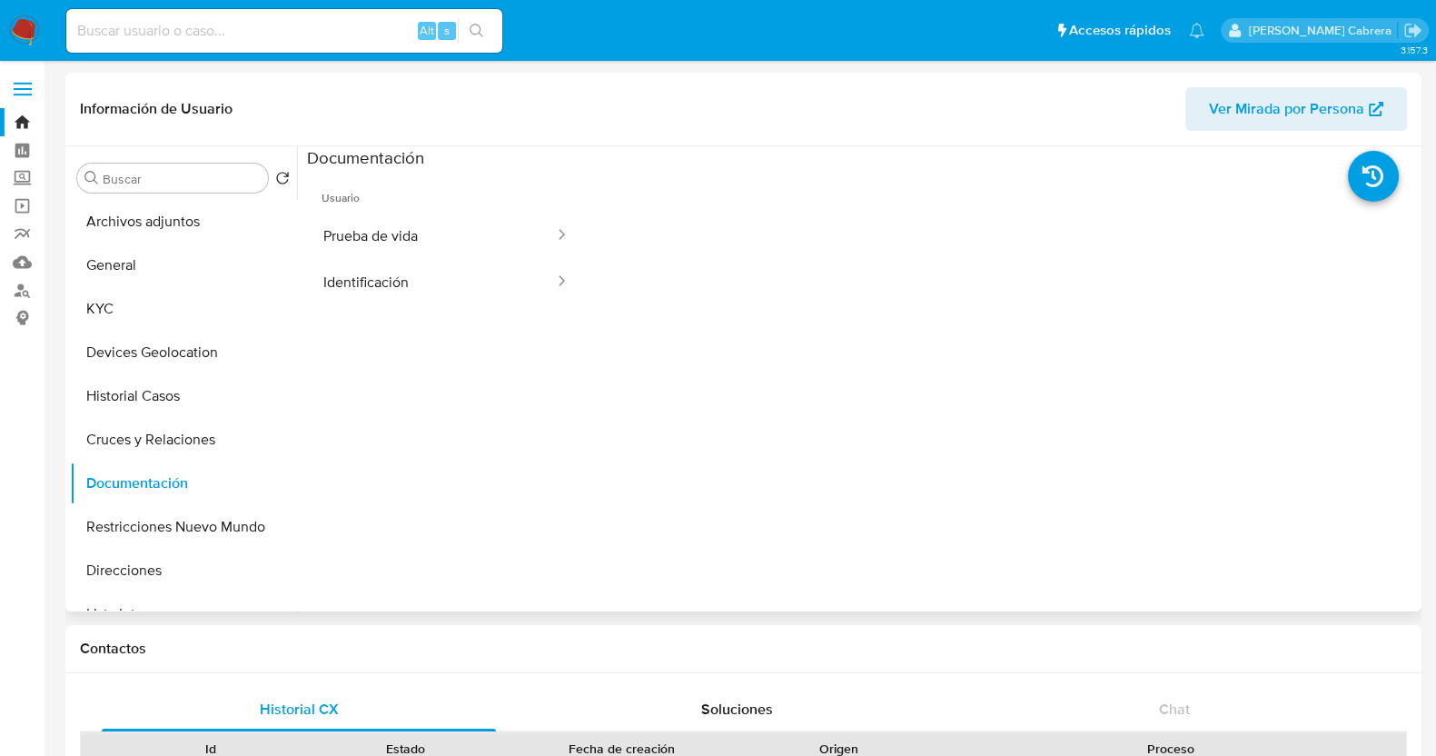
click at [457, 310] on ul "Usuario Prueba de vida Identificación" at bounding box center [446, 430] width 278 height 523
drag, startPoint x: 473, startPoint y: 284, endPoint x: 545, endPoint y: 290, distance: 72.0
click at [477, 284] on button "Identificación" at bounding box center [431, 282] width 249 height 46
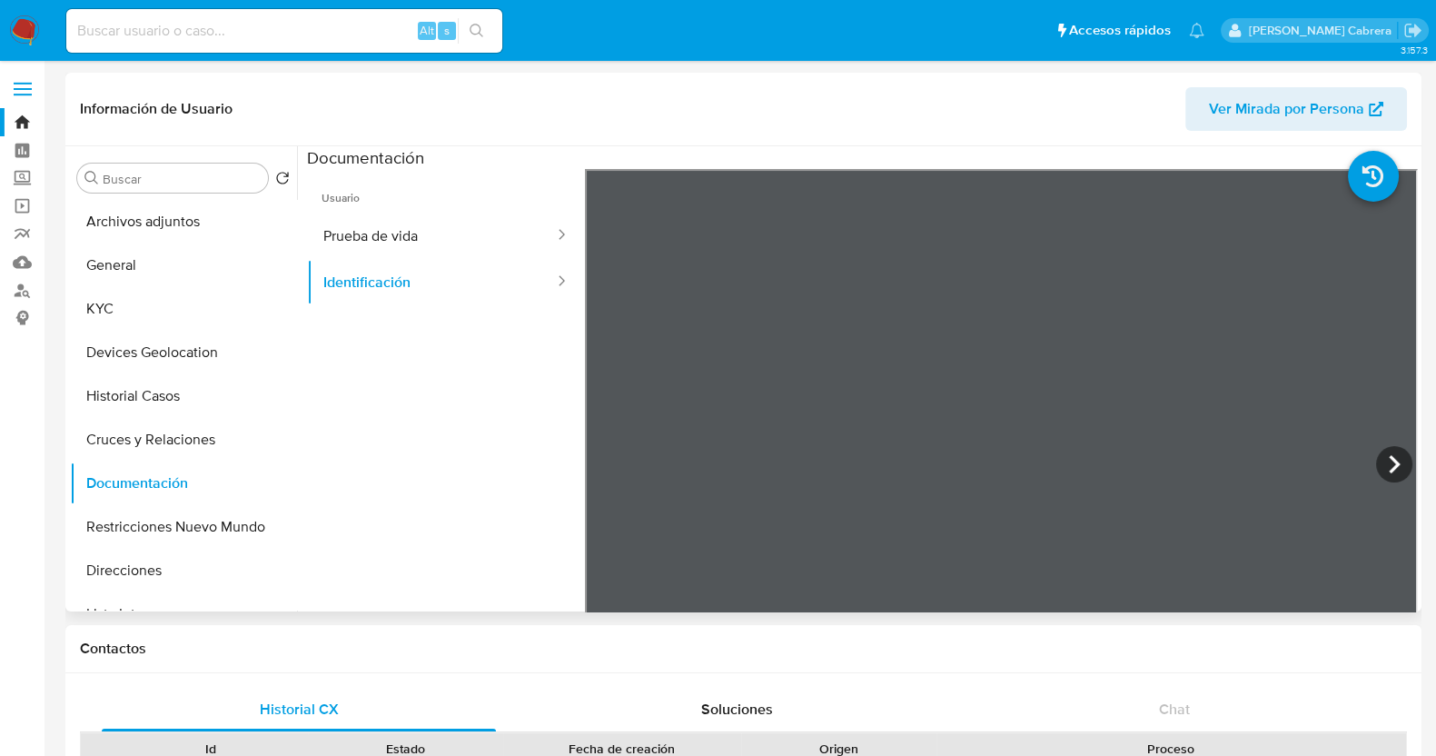
scroll to position [150, 0]
click at [445, 234] on button "Prueba de vida" at bounding box center [431, 236] width 249 height 46
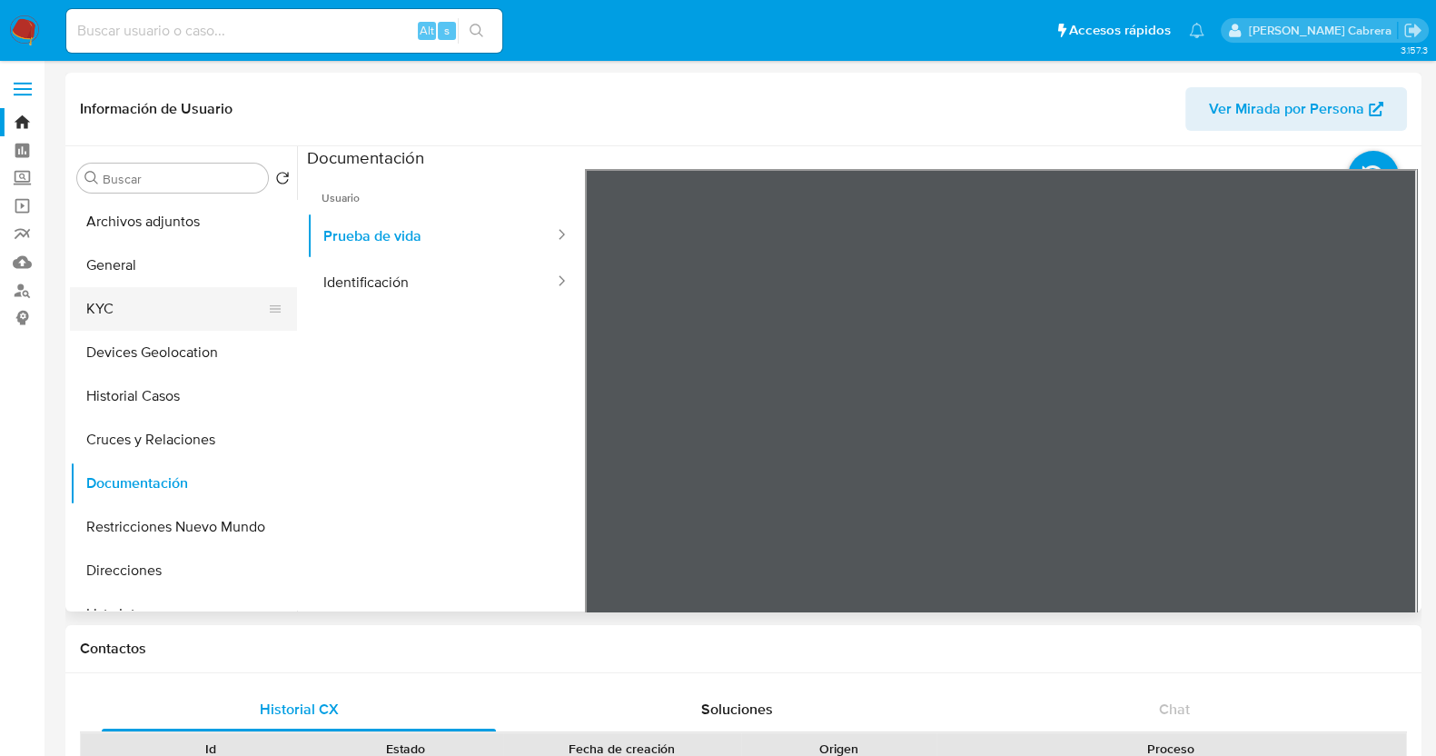
click at [139, 311] on button "KYC" at bounding box center [176, 309] width 213 height 44
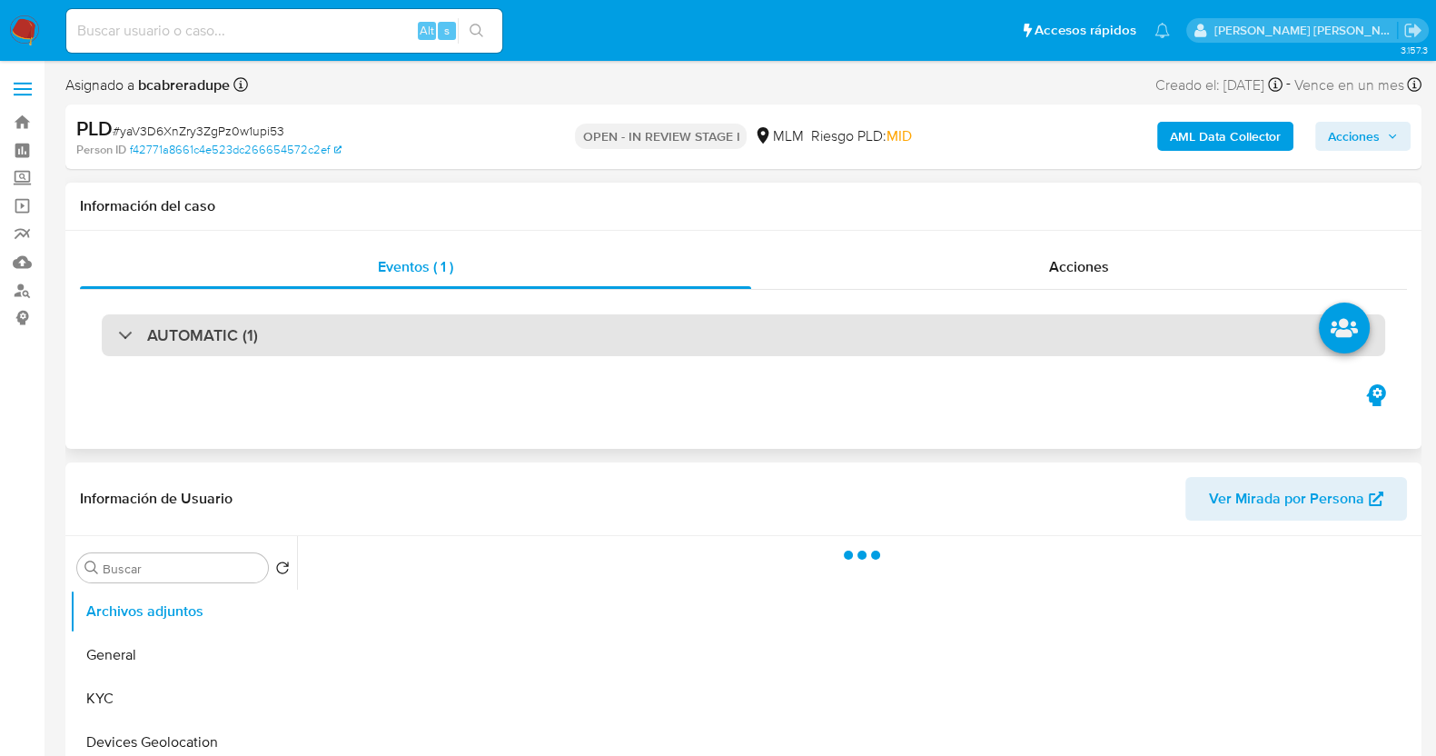
scroll to position [226, 0]
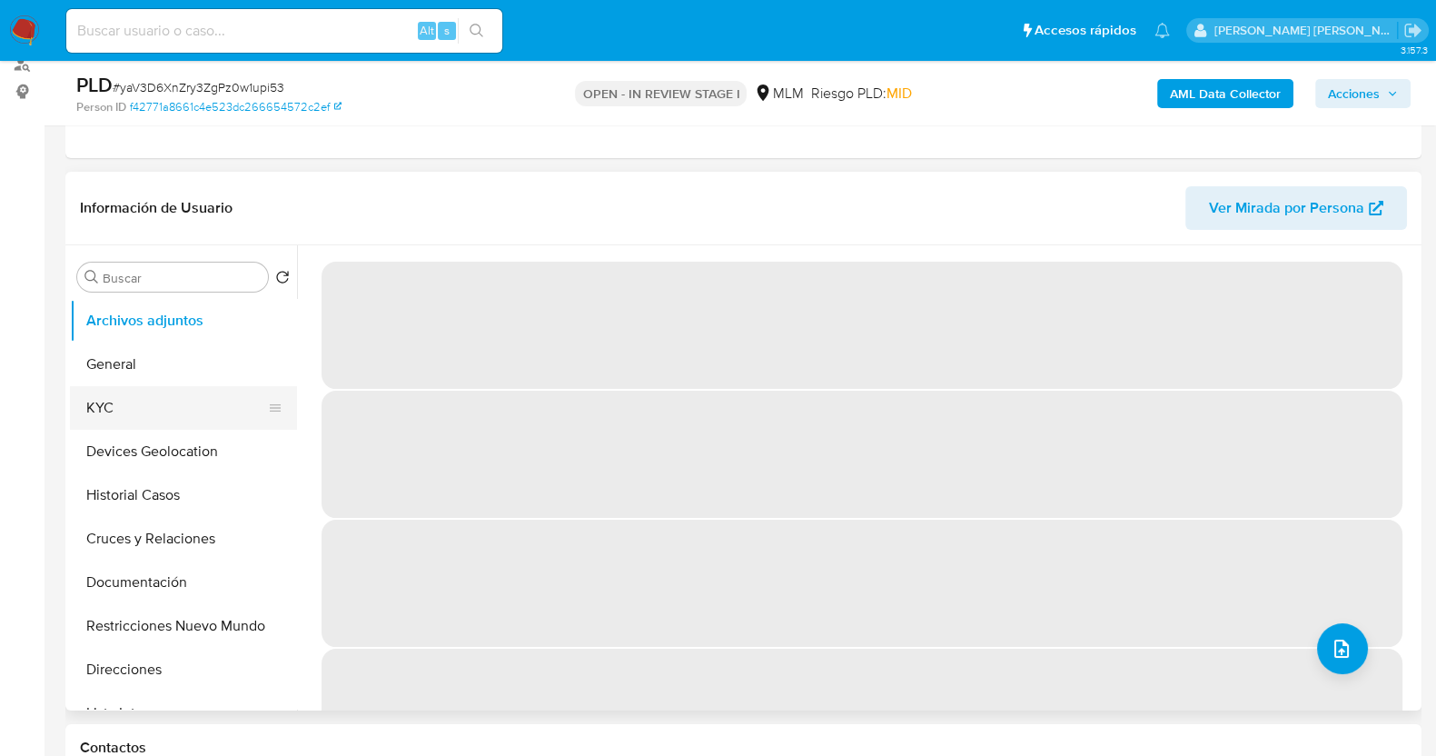
click at [173, 407] on button "KYC" at bounding box center [176, 408] width 213 height 44
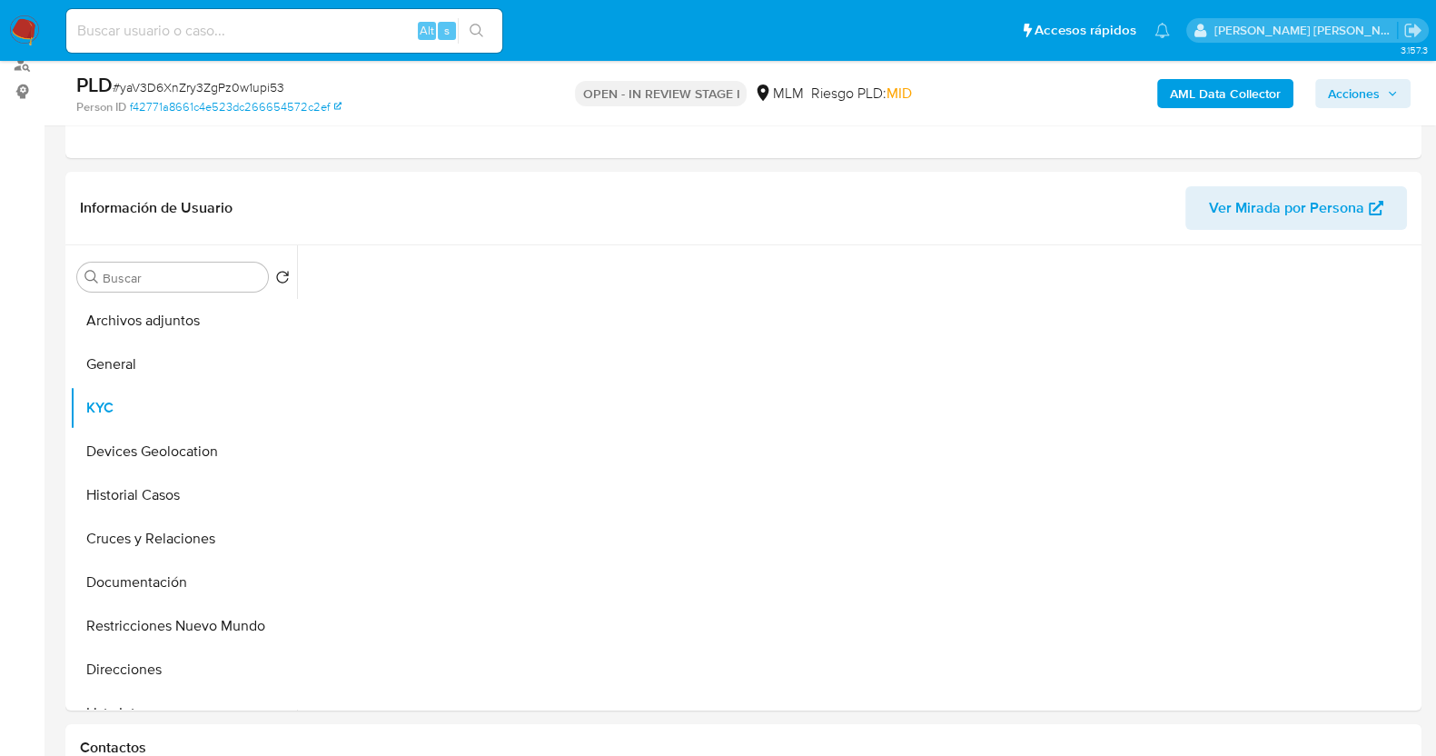
select select "10"
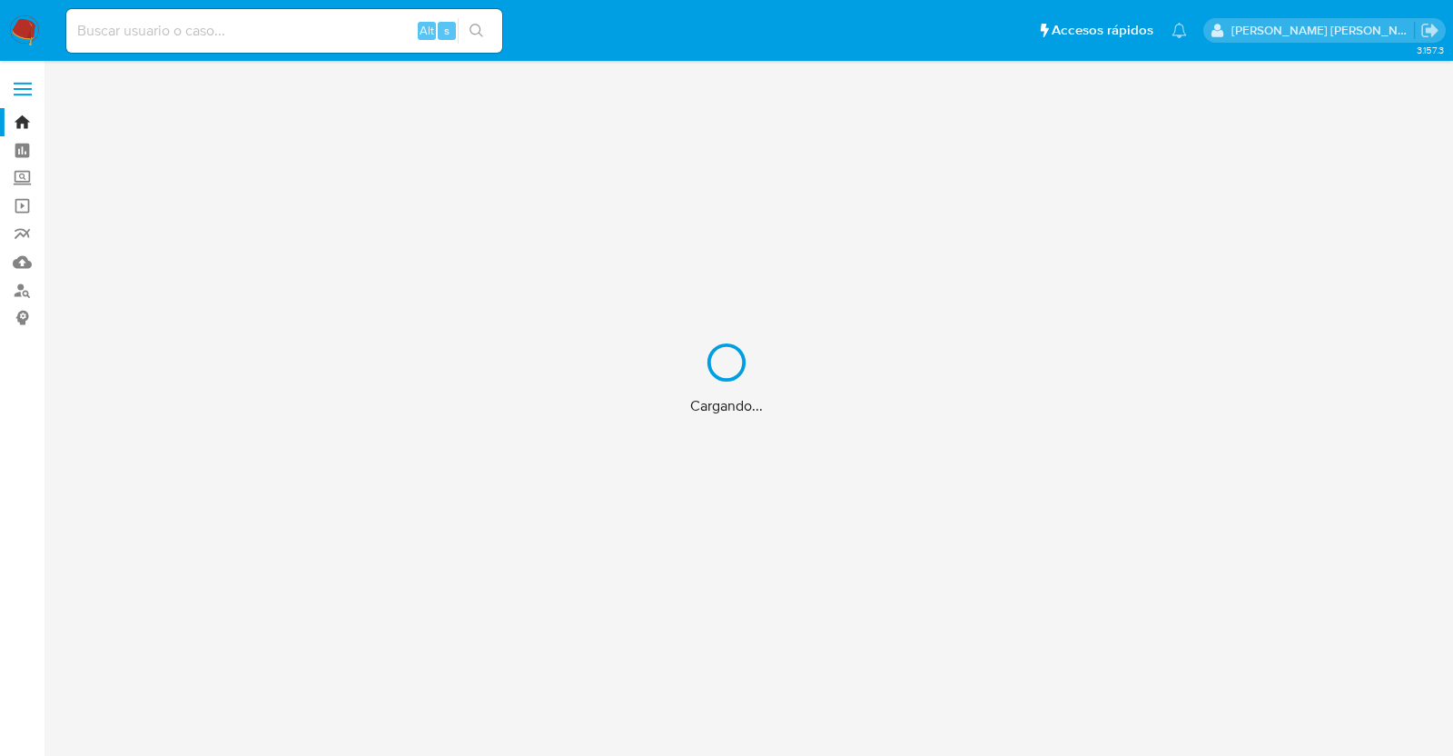
drag, startPoint x: 400, startPoint y: 22, endPoint x: 382, endPoint y: 20, distance: 18.3
click at [398, 21] on div "Cargando..." at bounding box center [726, 378] width 1453 height 756
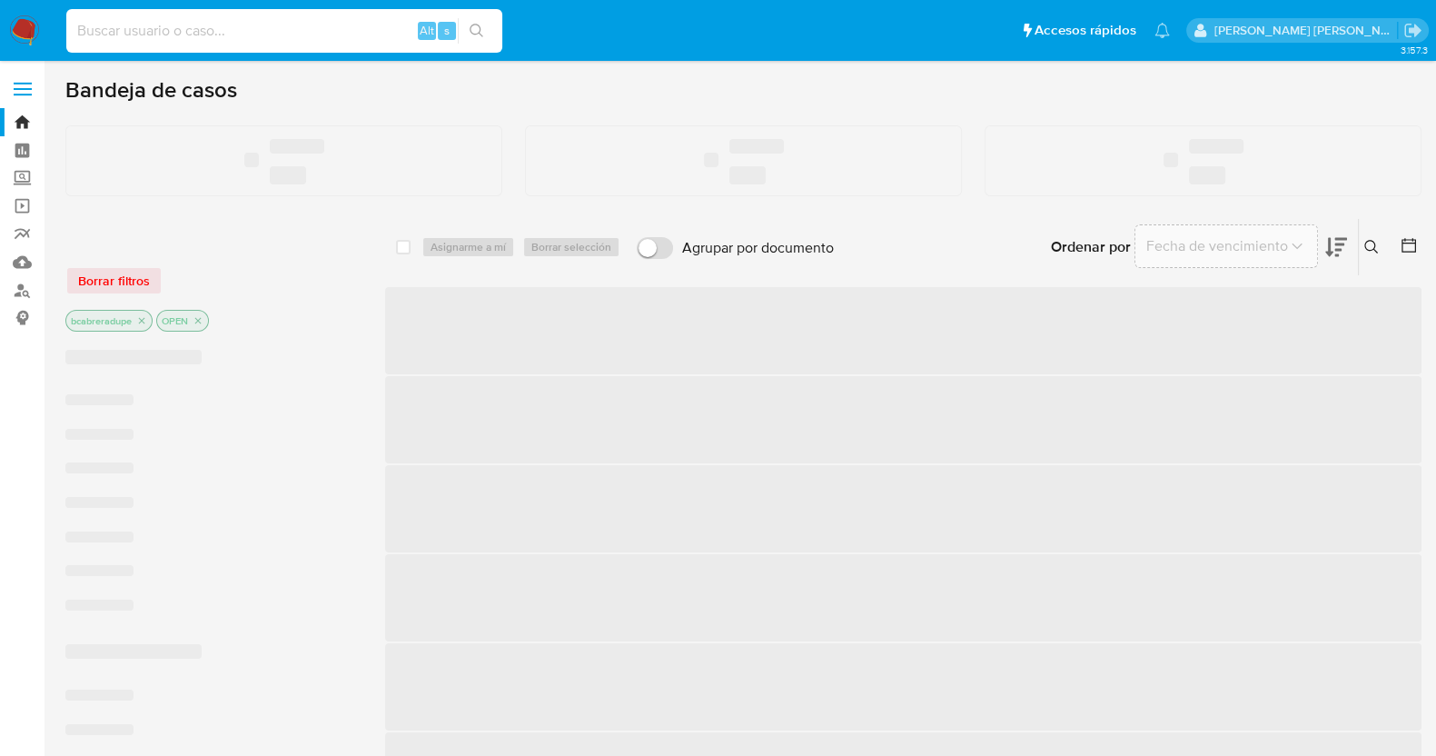
click at [375, 25] on input at bounding box center [284, 31] width 436 height 24
paste input "496324389"
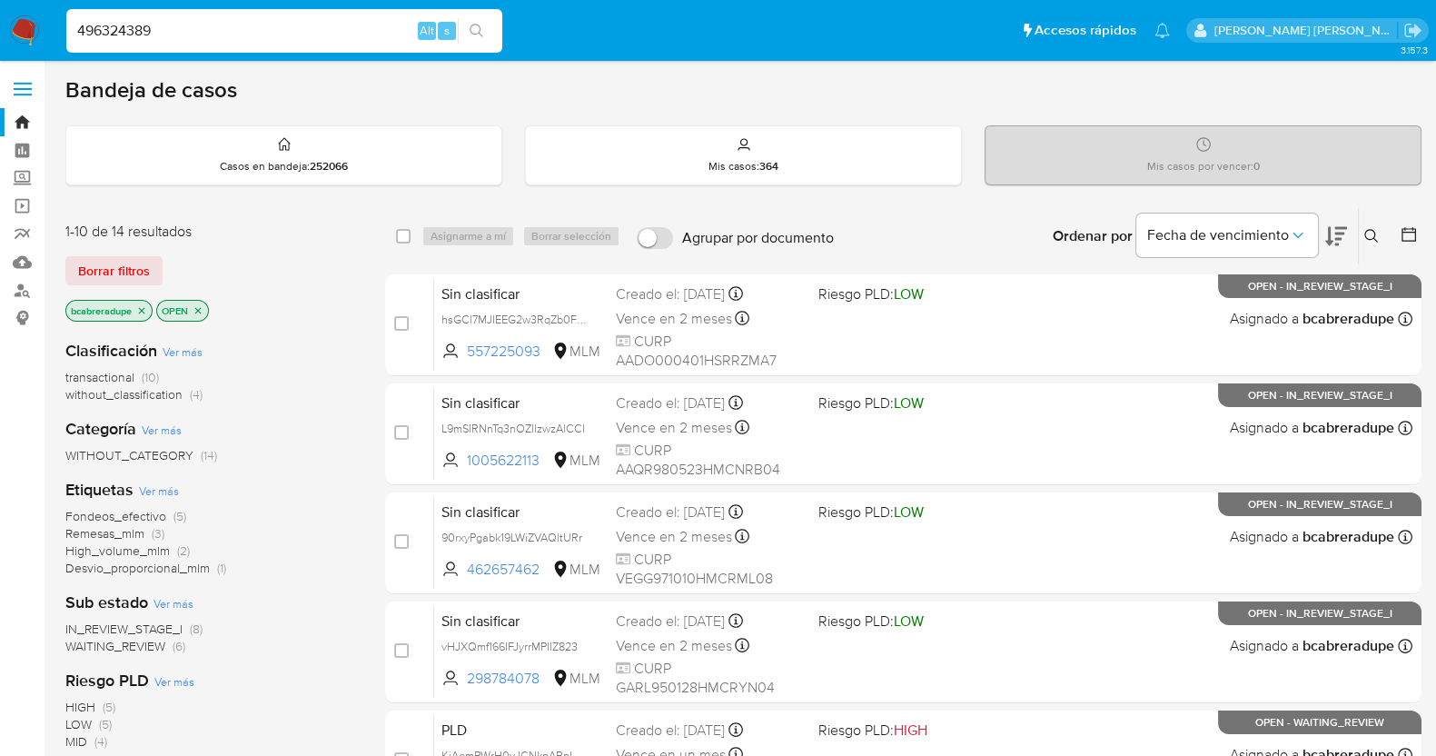
type input "496324389"
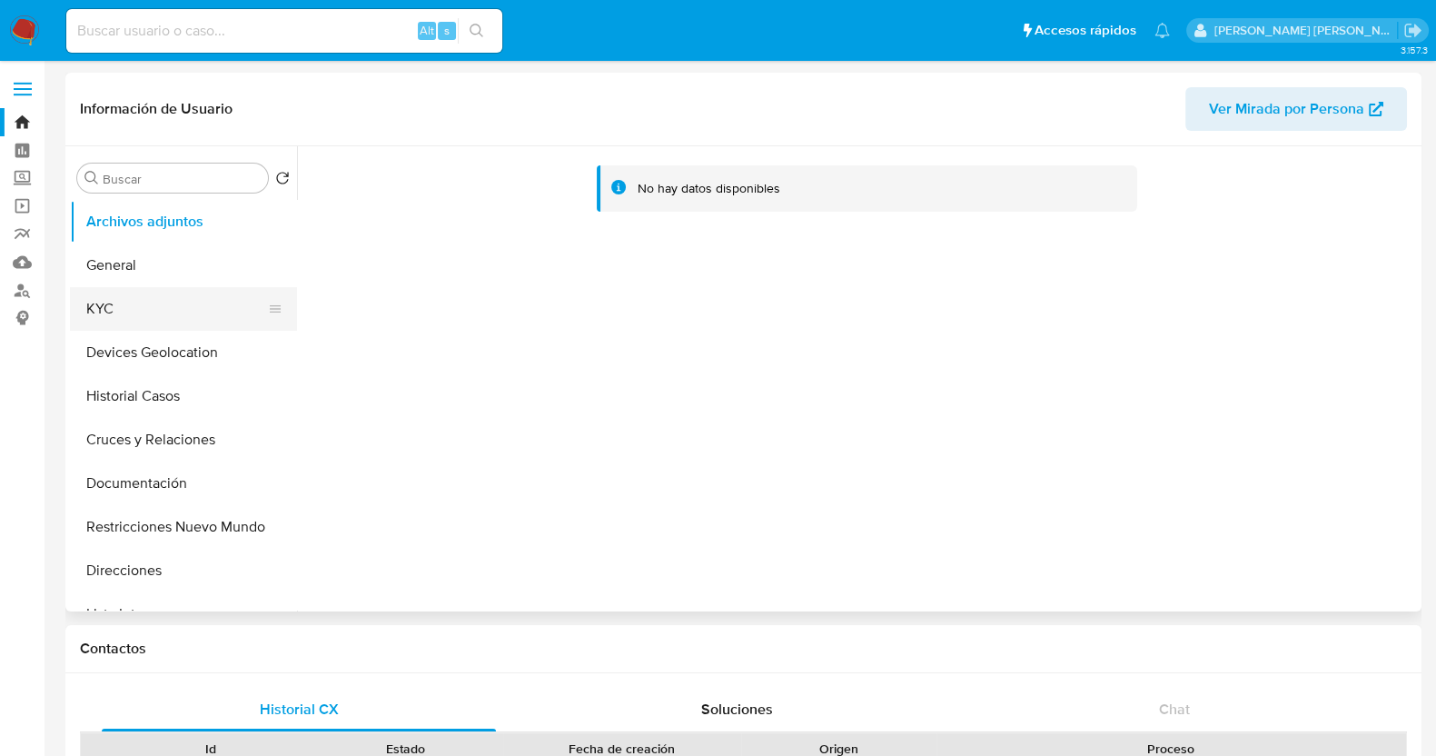
select select "10"
click at [177, 302] on button "KYC" at bounding box center [176, 309] width 213 height 44
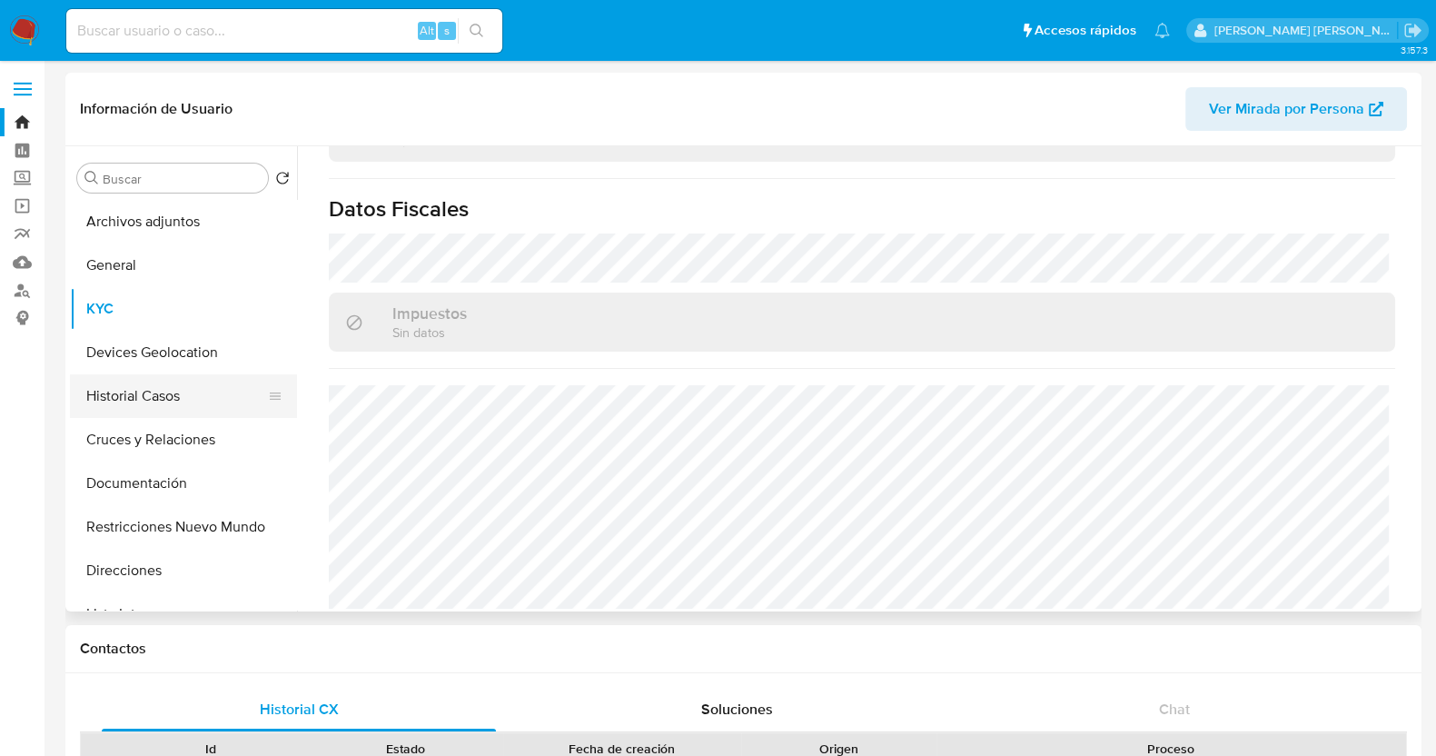
click at [134, 392] on button "Historial Casos" at bounding box center [176, 396] width 213 height 44
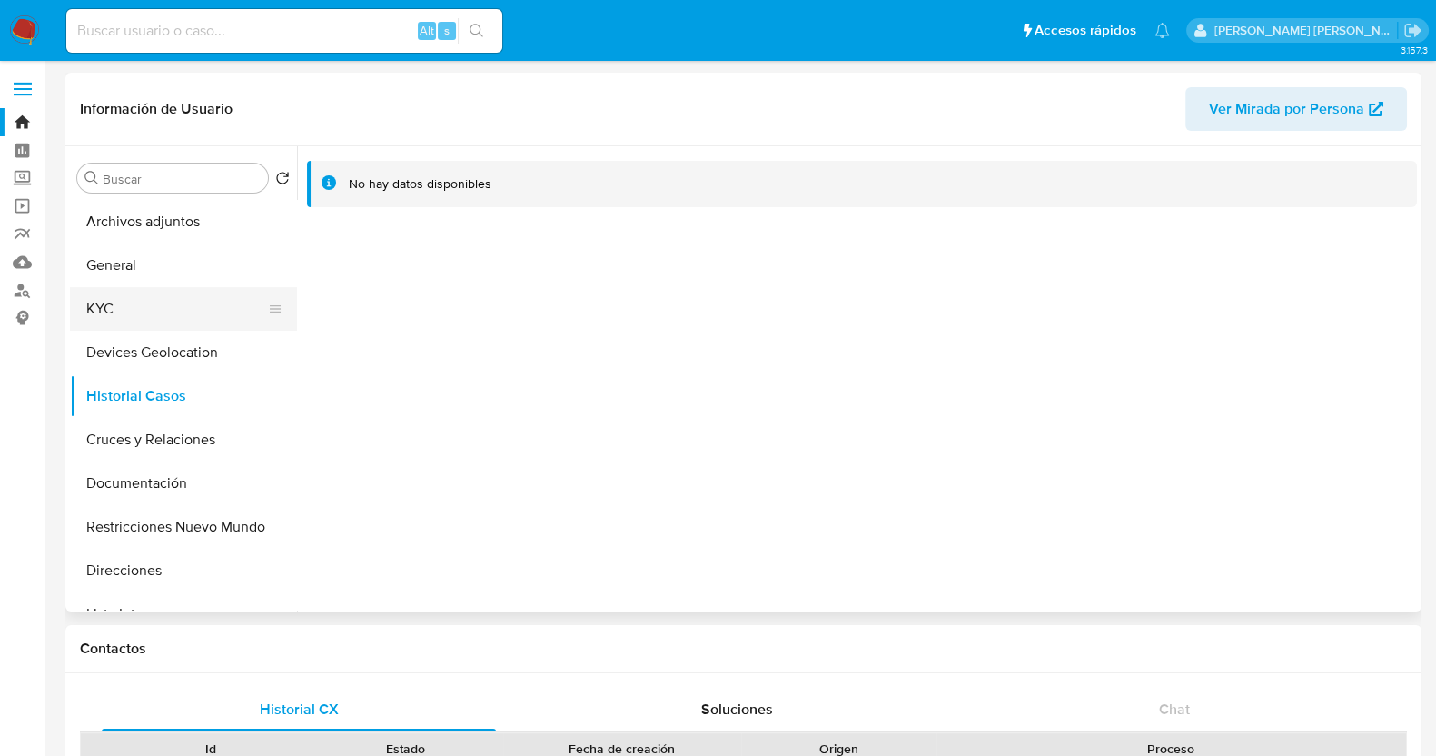
click at [164, 309] on button "KYC" at bounding box center [176, 309] width 213 height 44
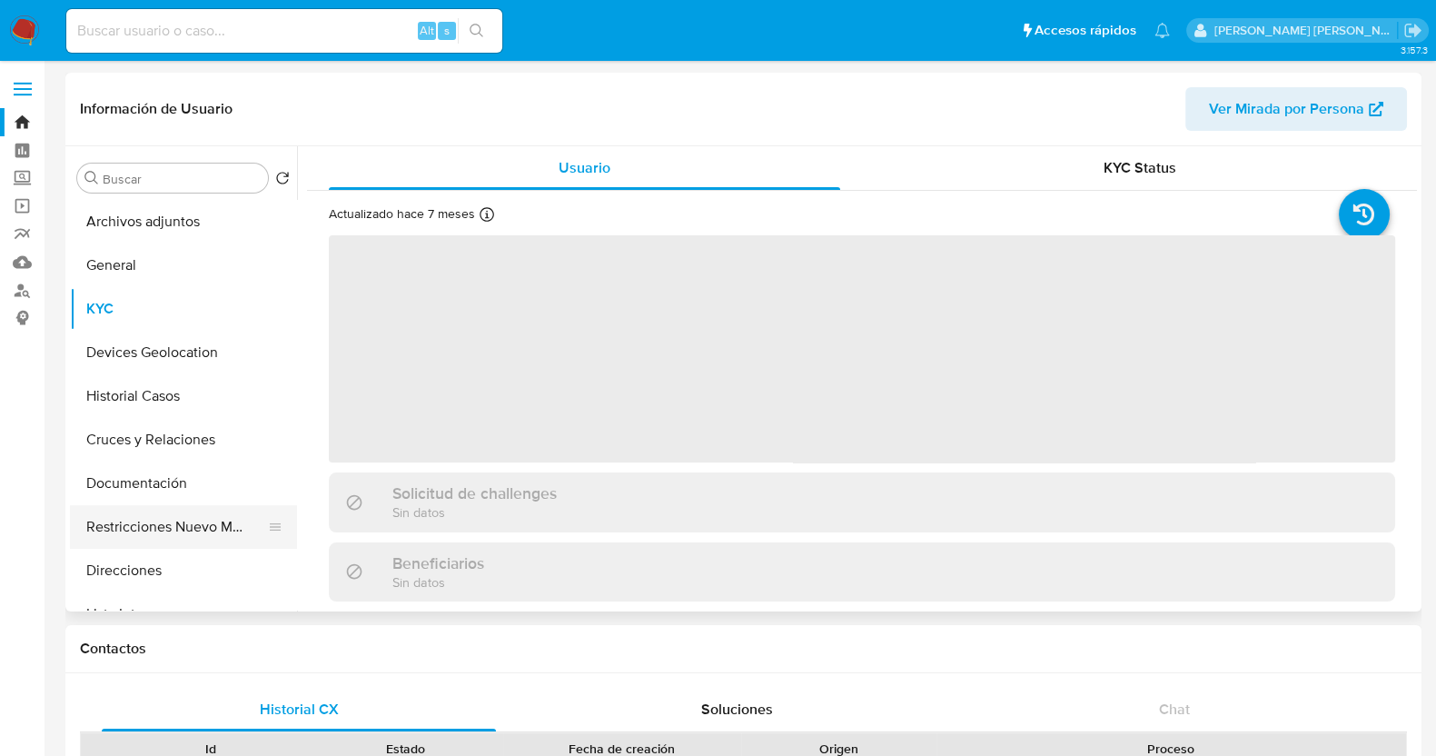
click at [158, 526] on button "Restricciones Nuevo Mundo" at bounding box center [176, 527] width 213 height 44
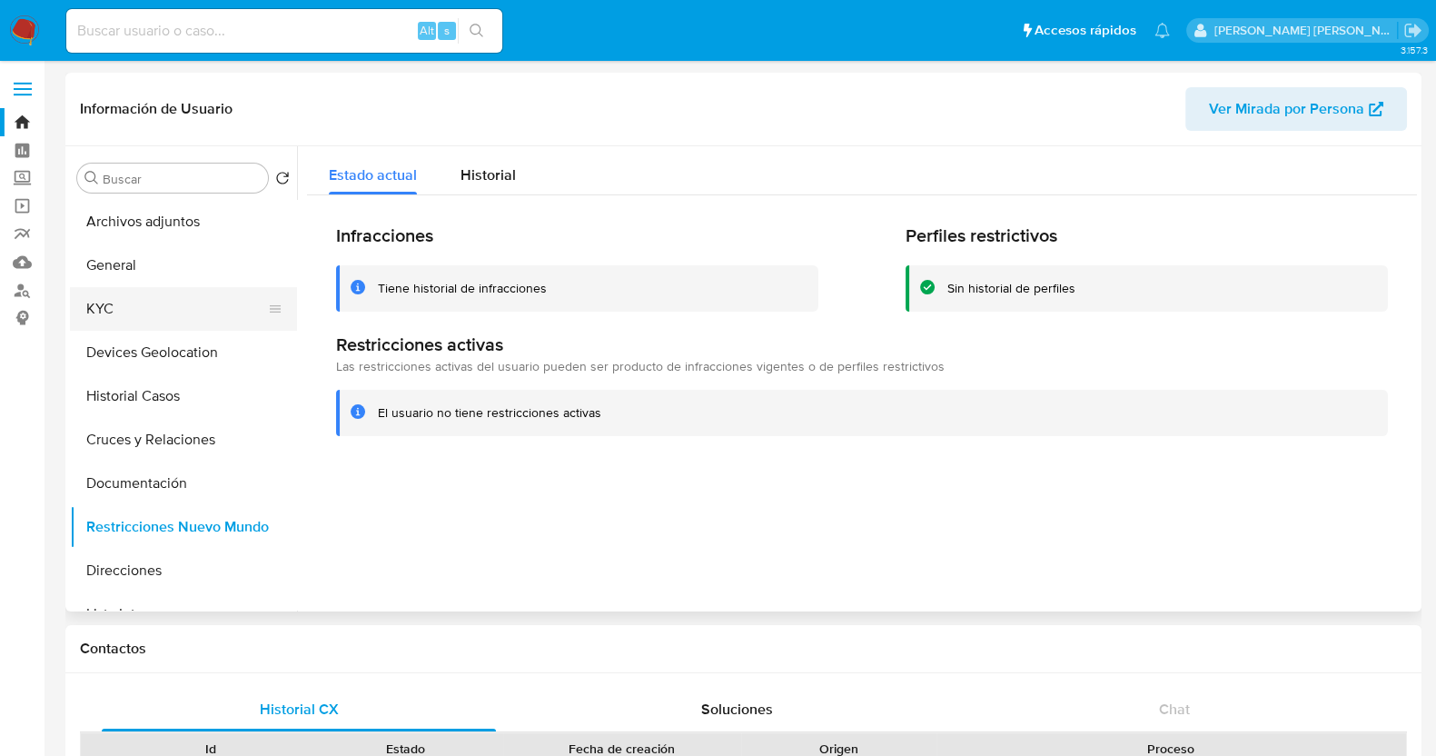
click at [144, 311] on button "KYC" at bounding box center [176, 309] width 213 height 44
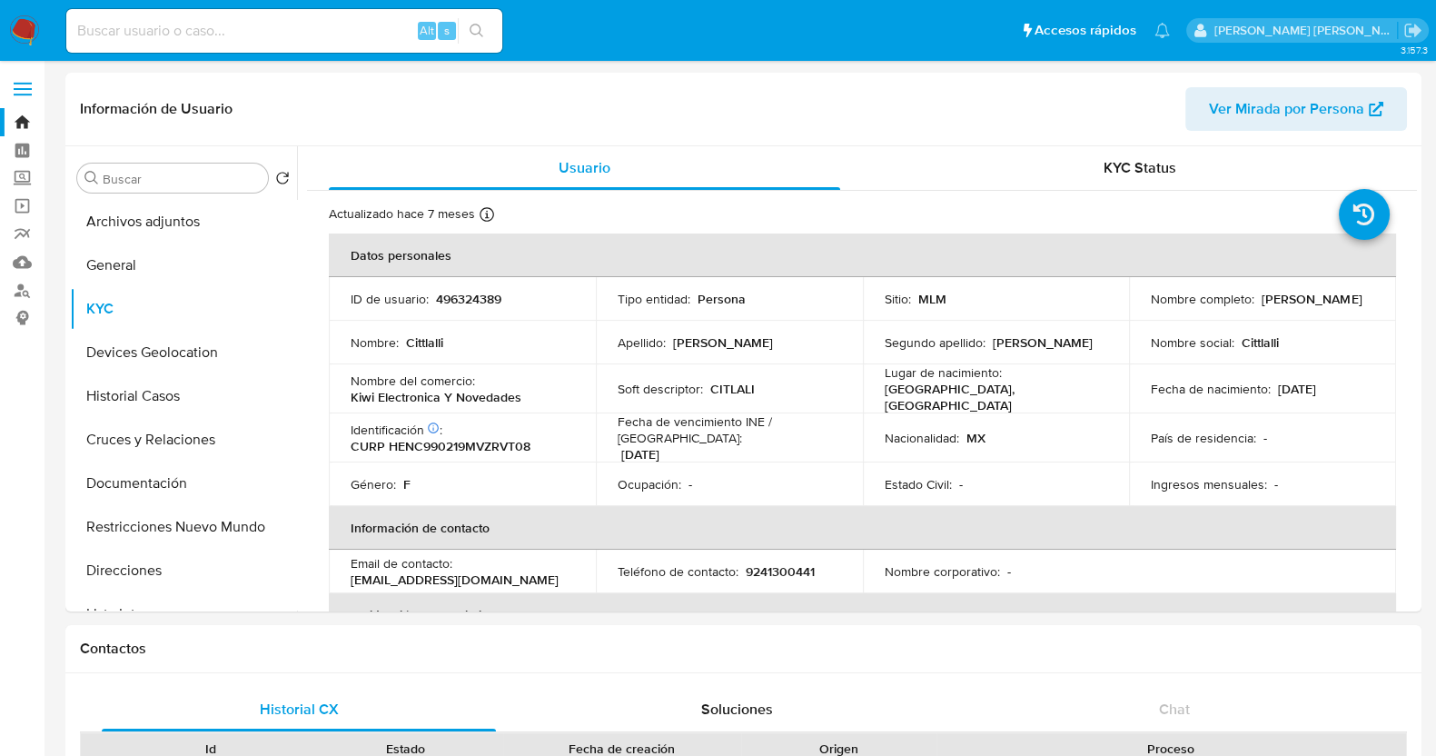
click at [323, 30] on input at bounding box center [284, 31] width 436 height 24
paste input "325753353"
type input "325753353"
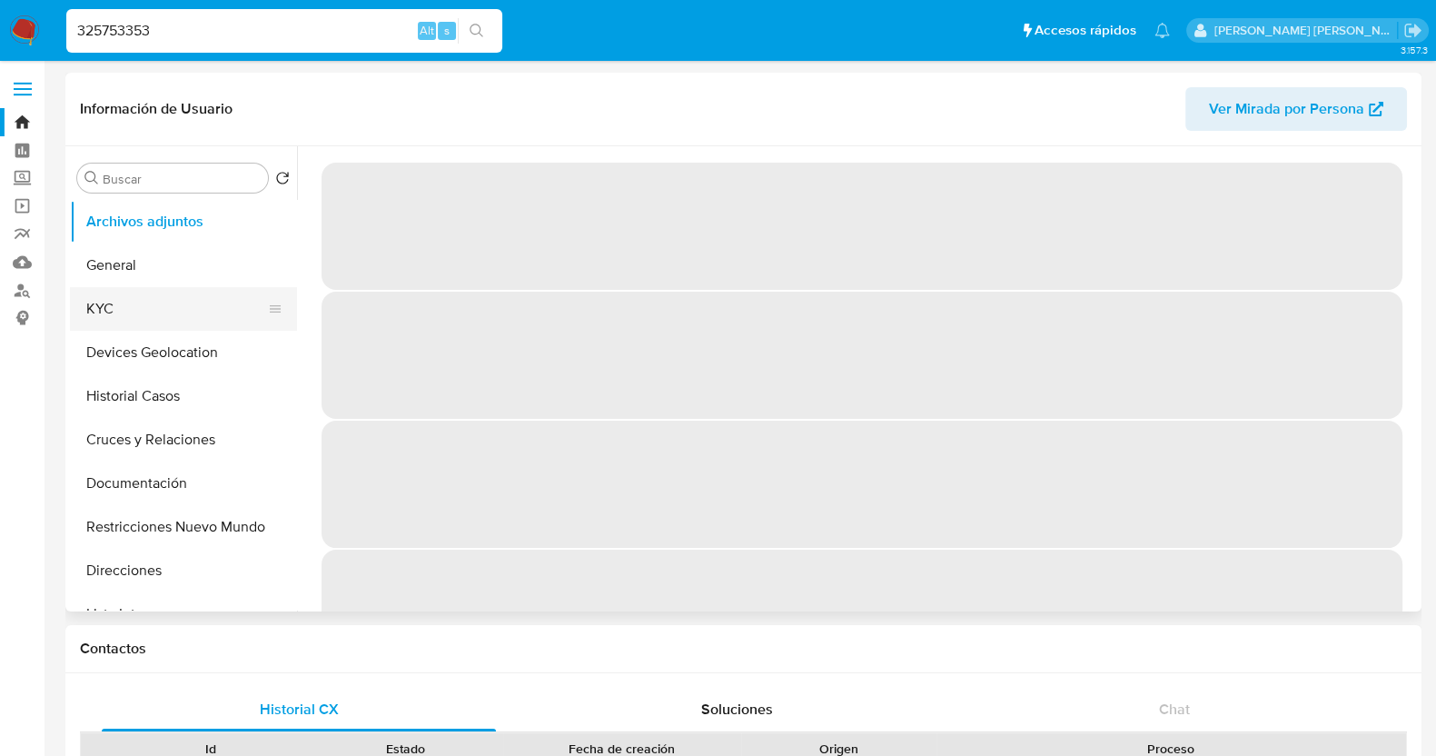
select select "10"
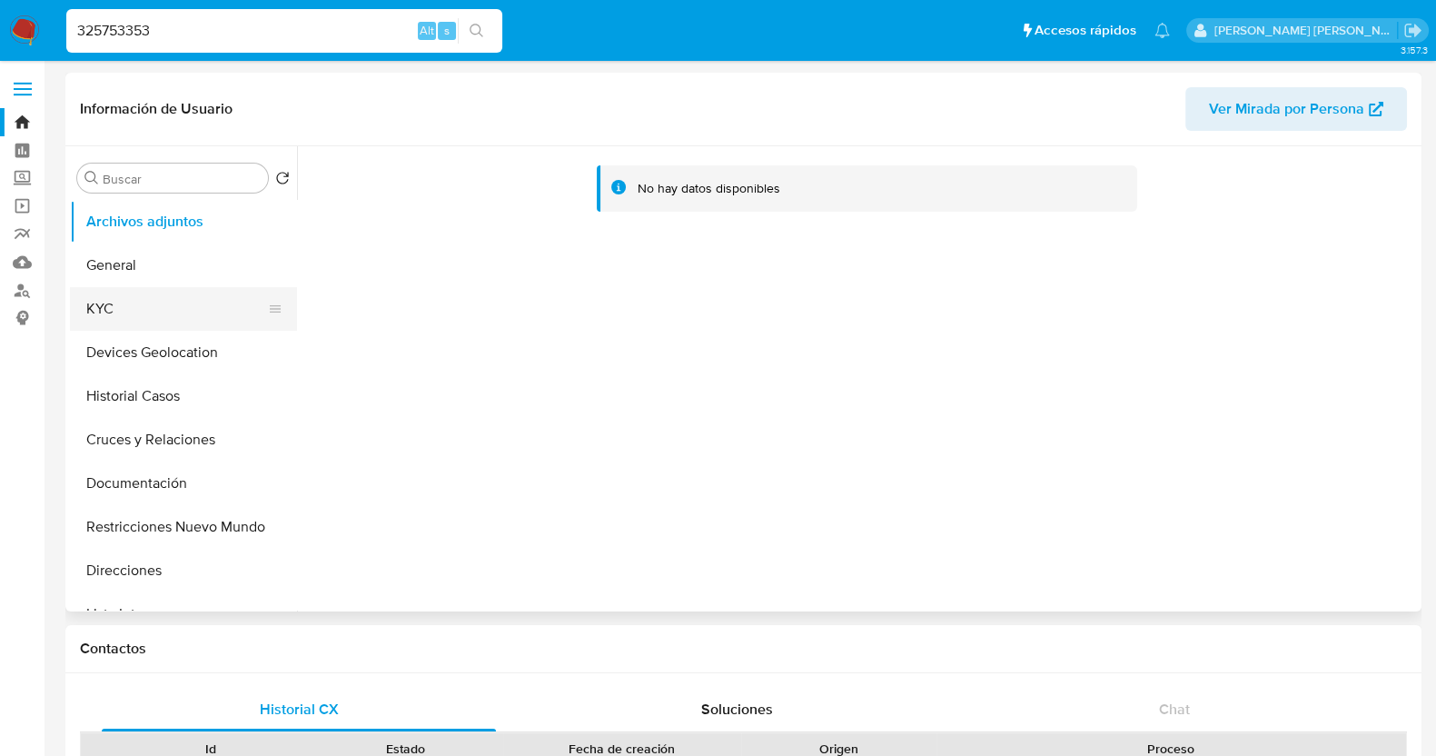
click at [123, 309] on button "KYC" at bounding box center [176, 309] width 213 height 44
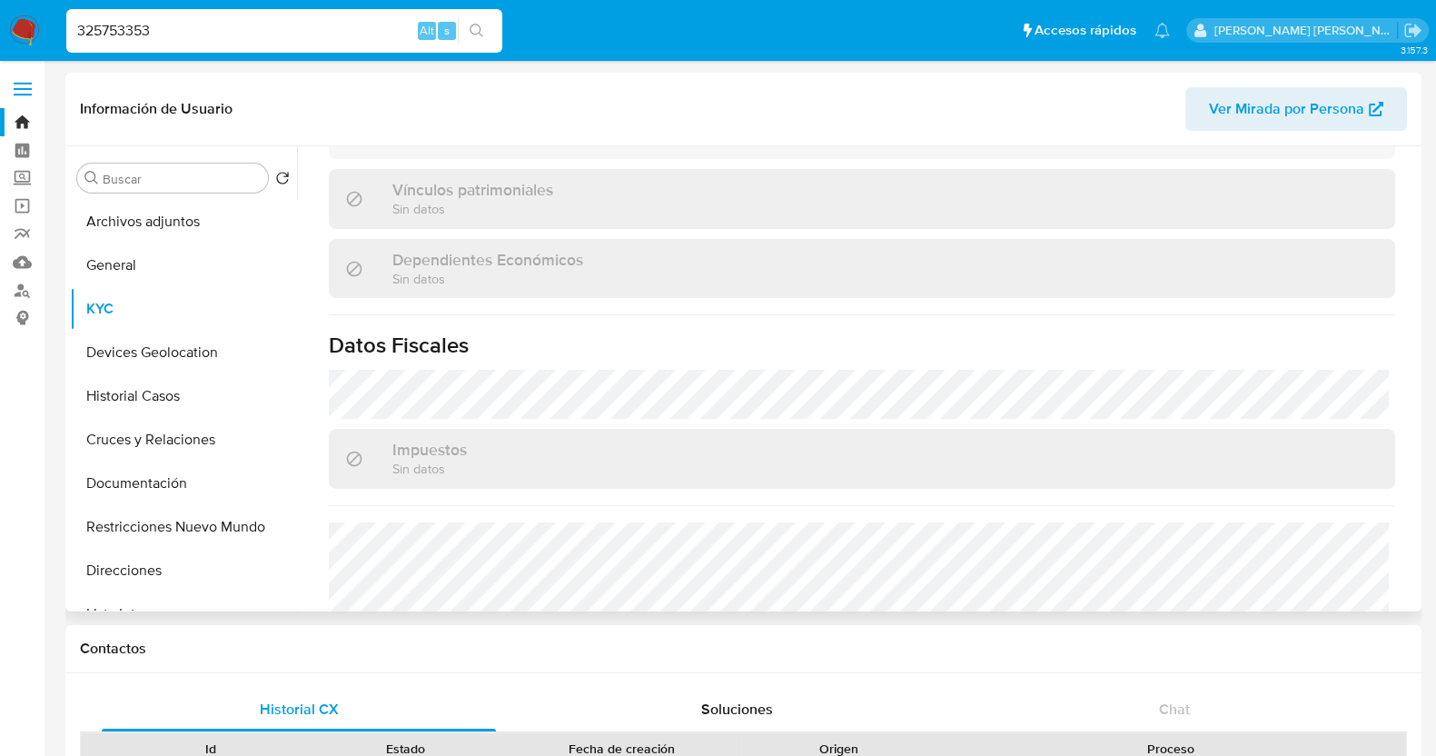
scroll to position [1022, 0]
